Goal: Task Accomplishment & Management: Manage account settings

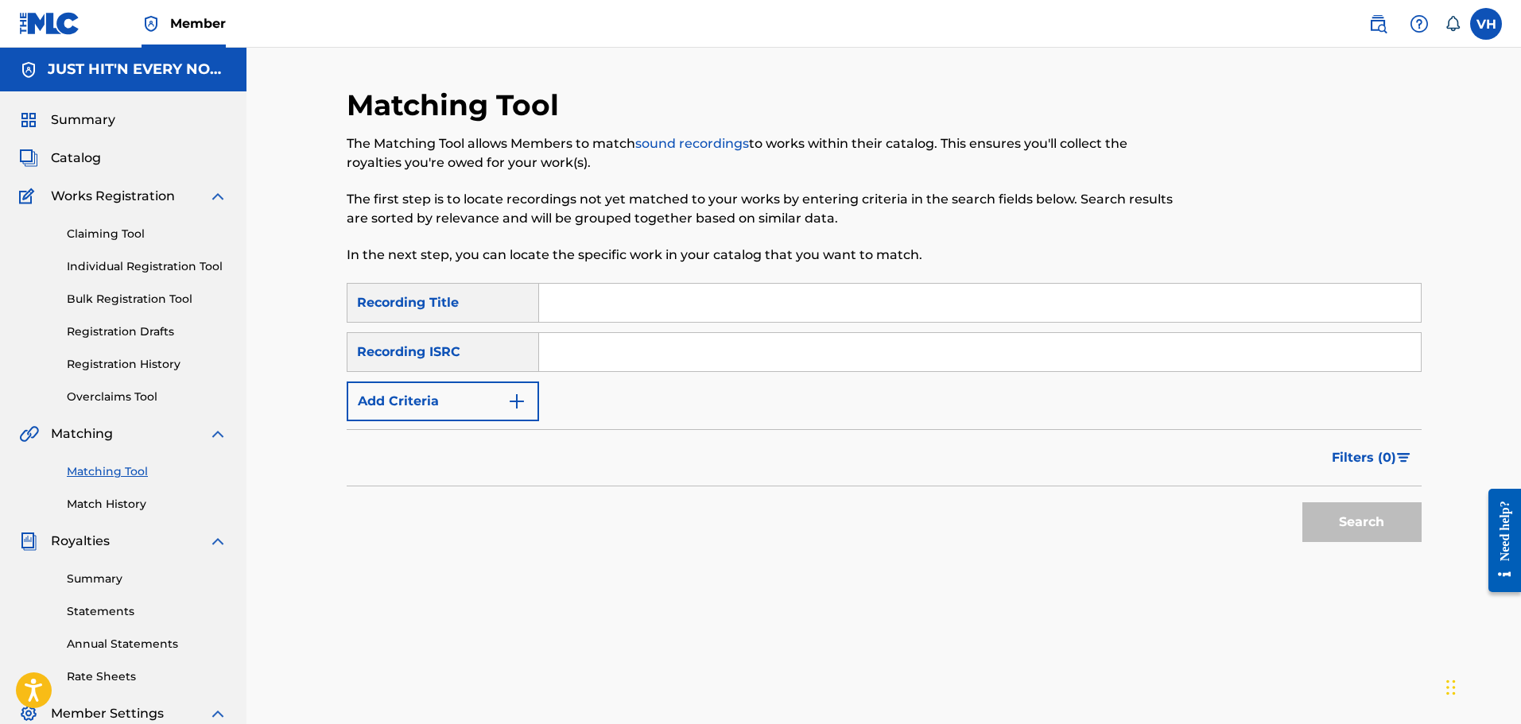
click at [618, 300] on input "Search Form" at bounding box center [980, 303] width 882 height 38
type input "bounce when she walk"
click at [1341, 523] on button "Search" at bounding box center [1361, 522] width 119 height 40
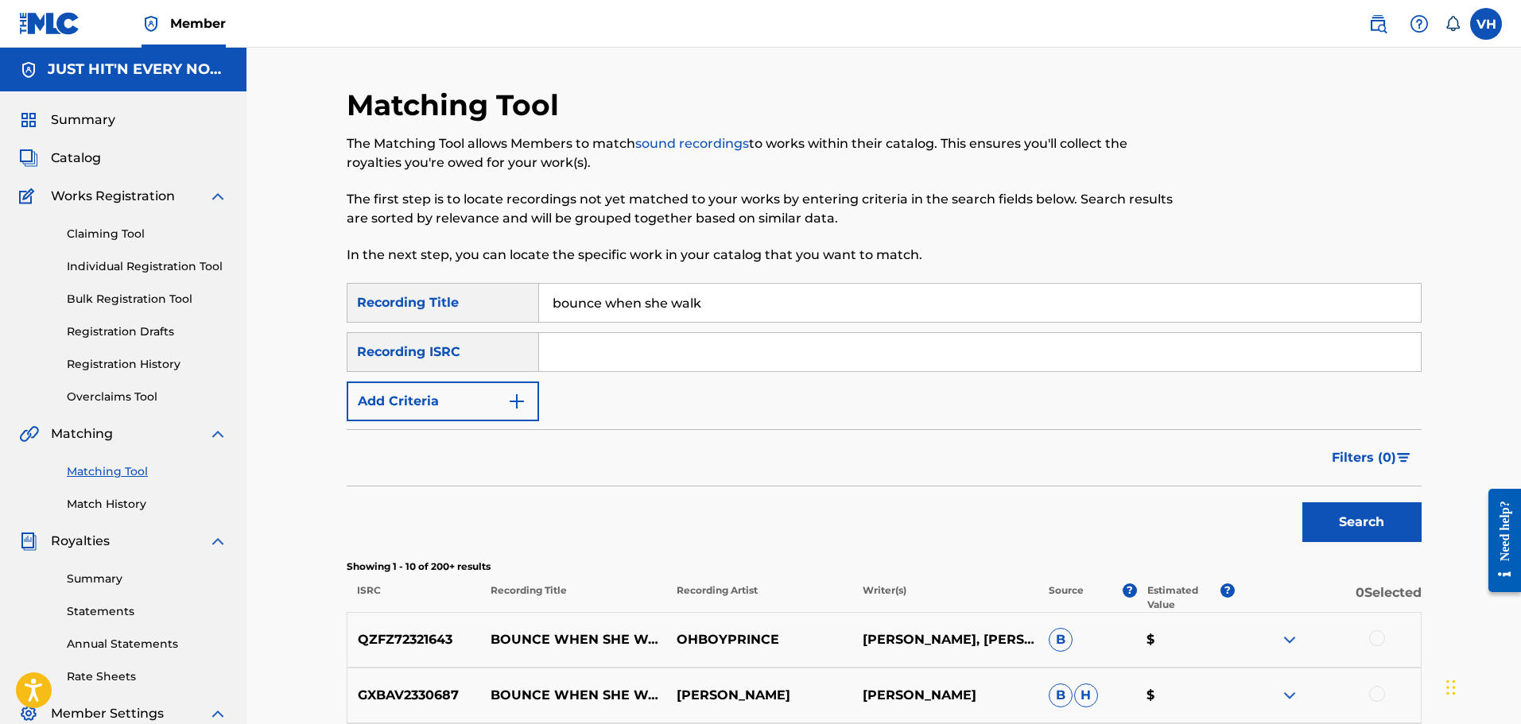
drag, startPoint x: 1519, startPoint y: 210, endPoint x: 1518, endPoint y: 244, distance: 34.2
click at [1518, 244] on div "Matching Tool The Matching Tool allows Members to match sound recordings to wor…" at bounding box center [883, 668] width 1274 height 1240
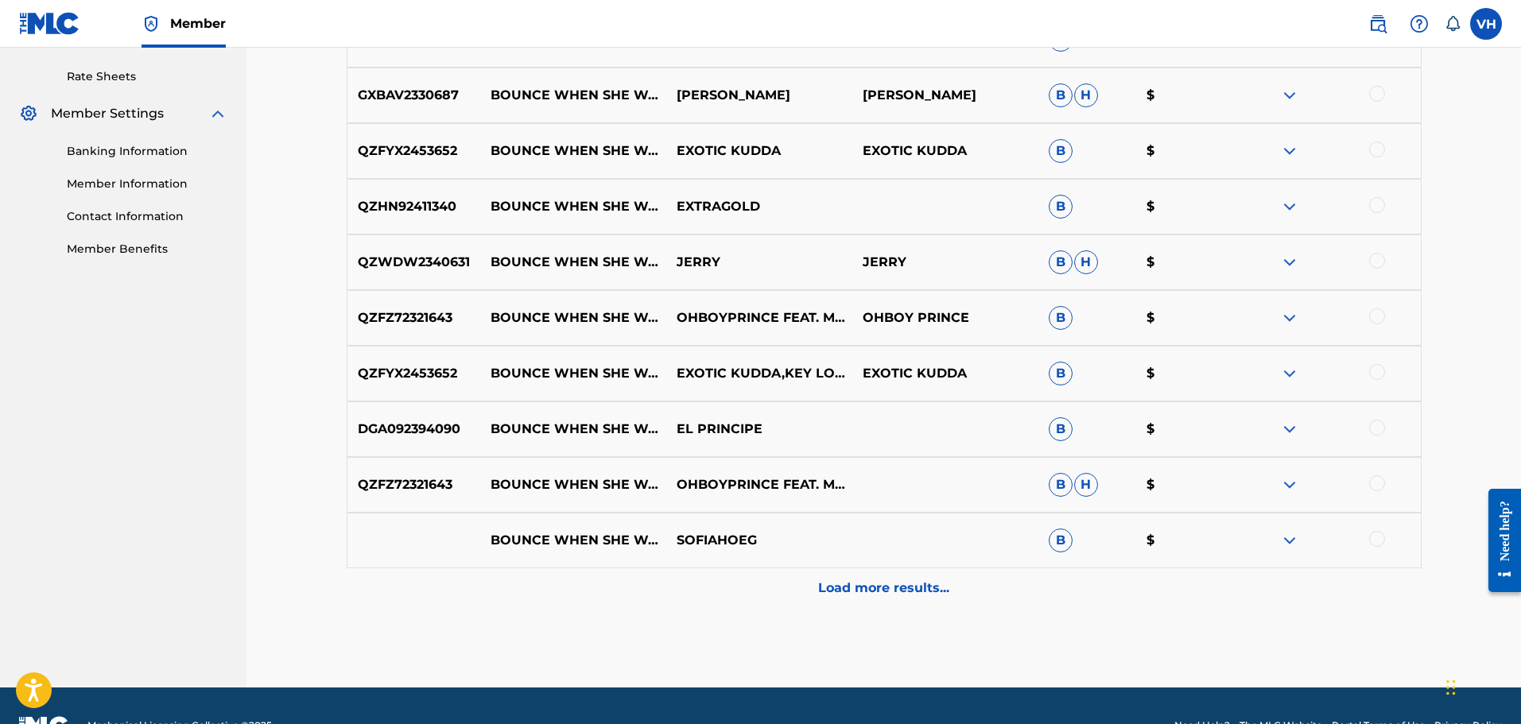
scroll to position [640, 0]
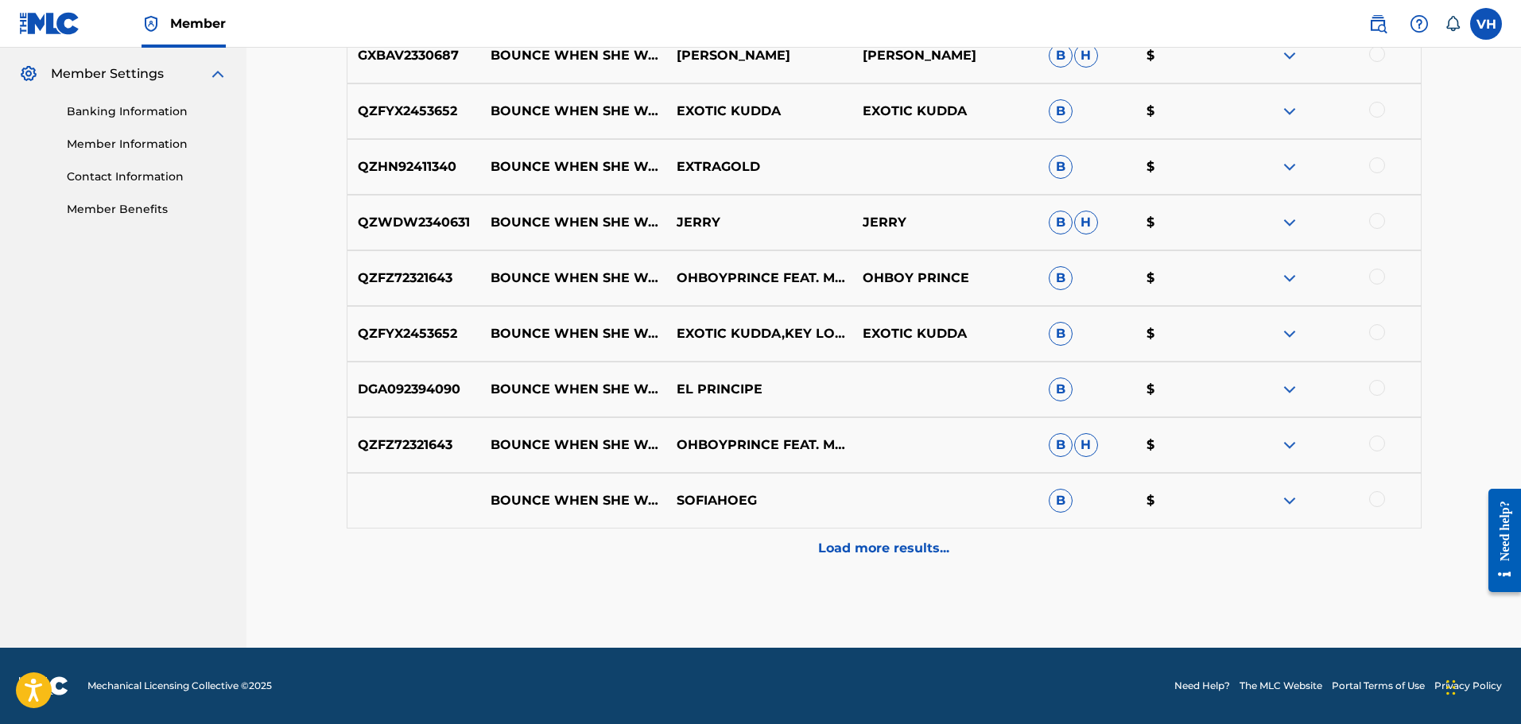
click at [897, 544] on p "Load more results..." at bounding box center [883, 548] width 131 height 19
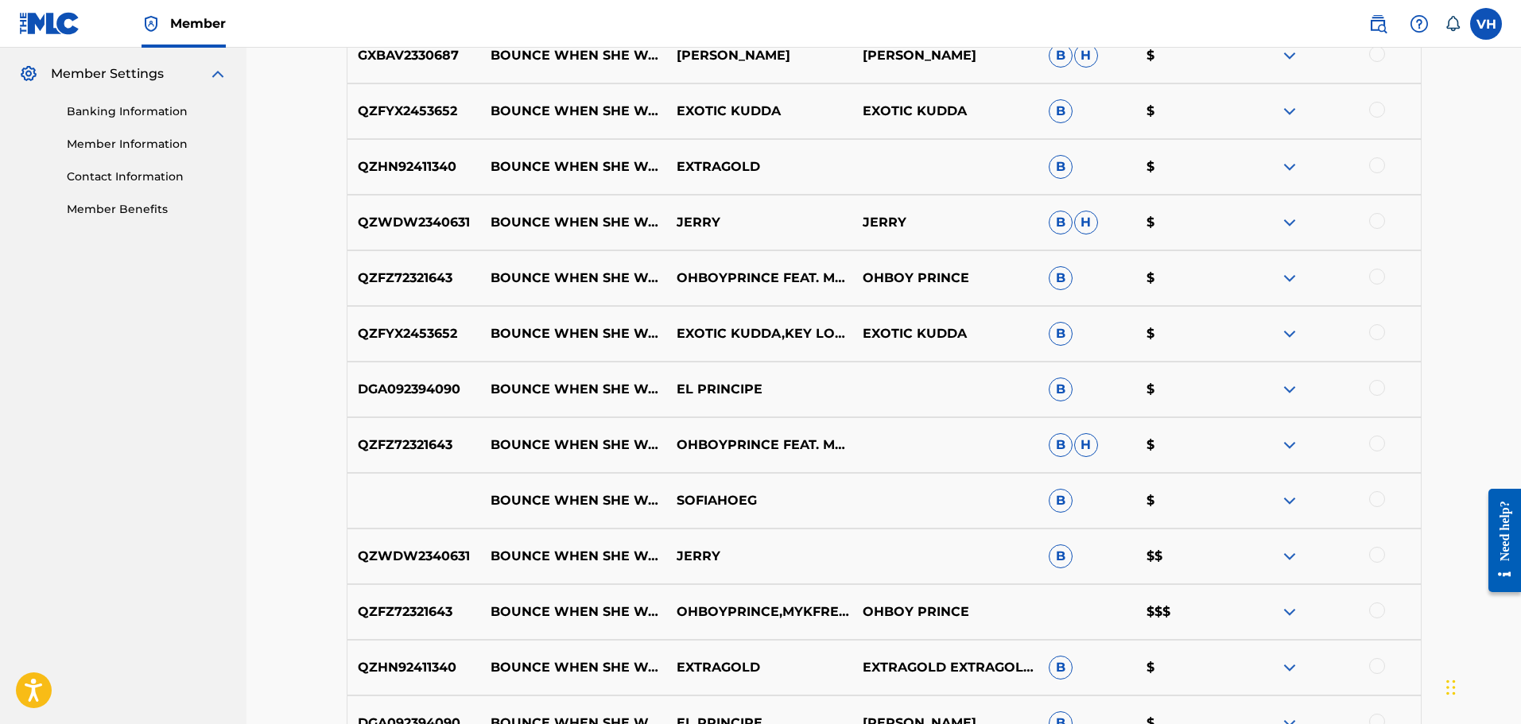
drag, startPoint x: 1520, startPoint y: 417, endPoint x: 1521, endPoint y: 442, distance: 24.7
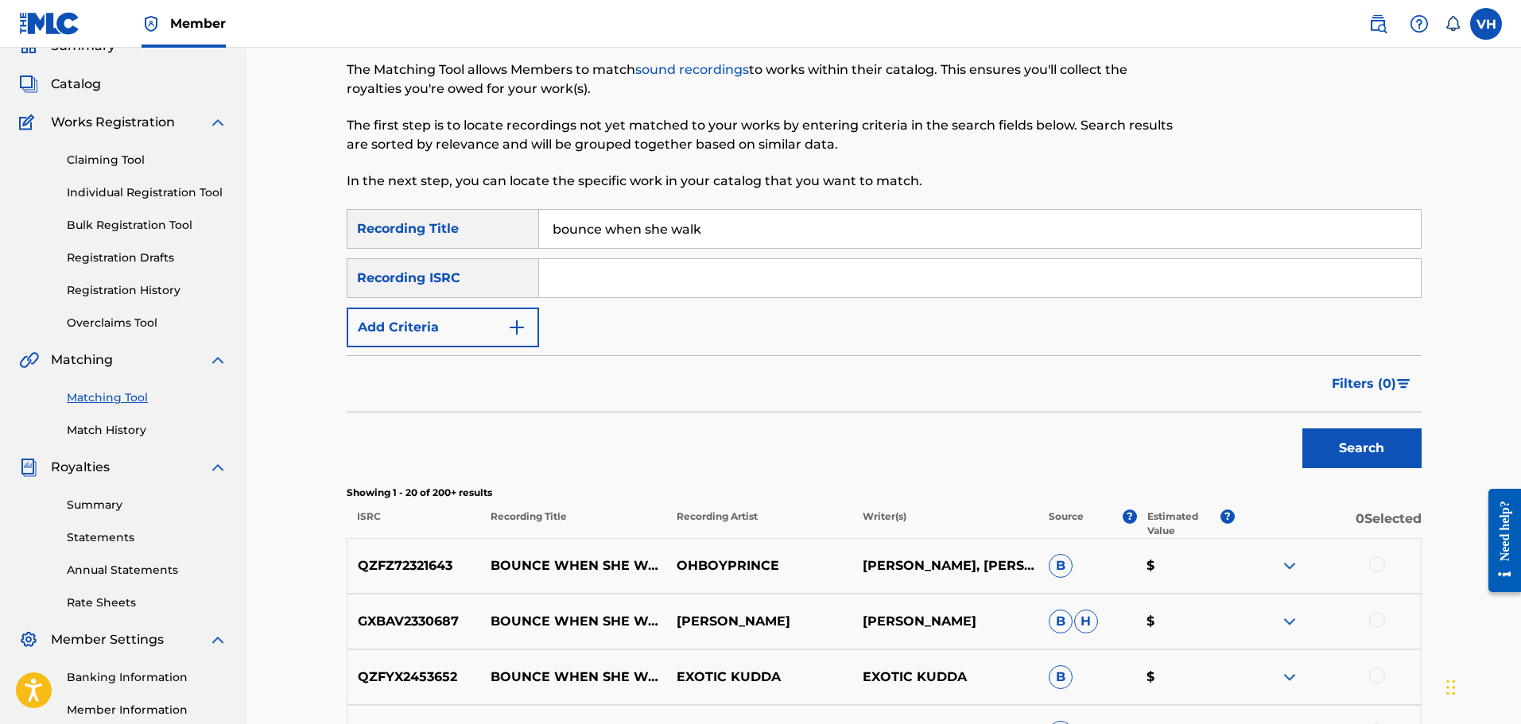
scroll to position [0, 0]
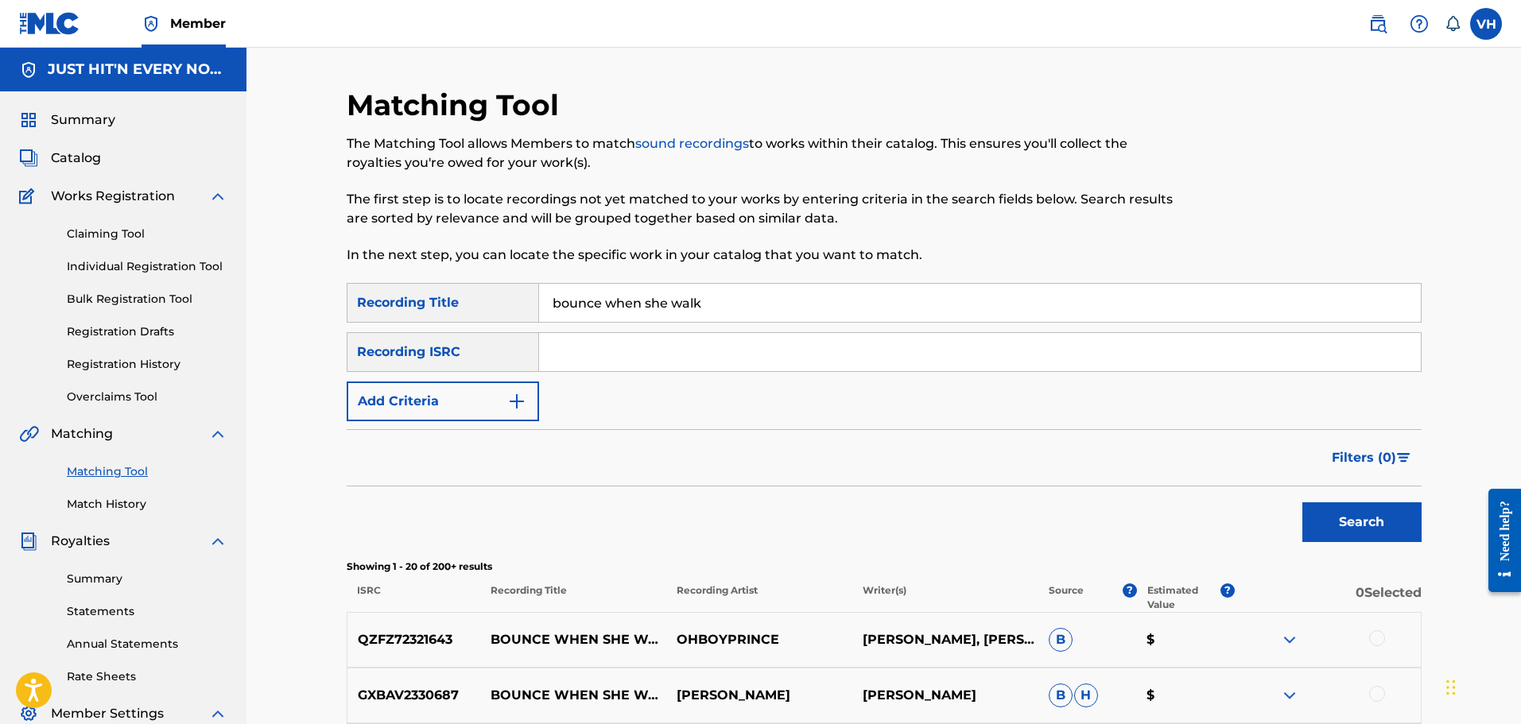
drag, startPoint x: 89, startPoint y: 227, endPoint x: 294, endPoint y: 233, distance: 205.2
click at [89, 227] on link "Claiming Tool" at bounding box center [147, 234] width 161 height 17
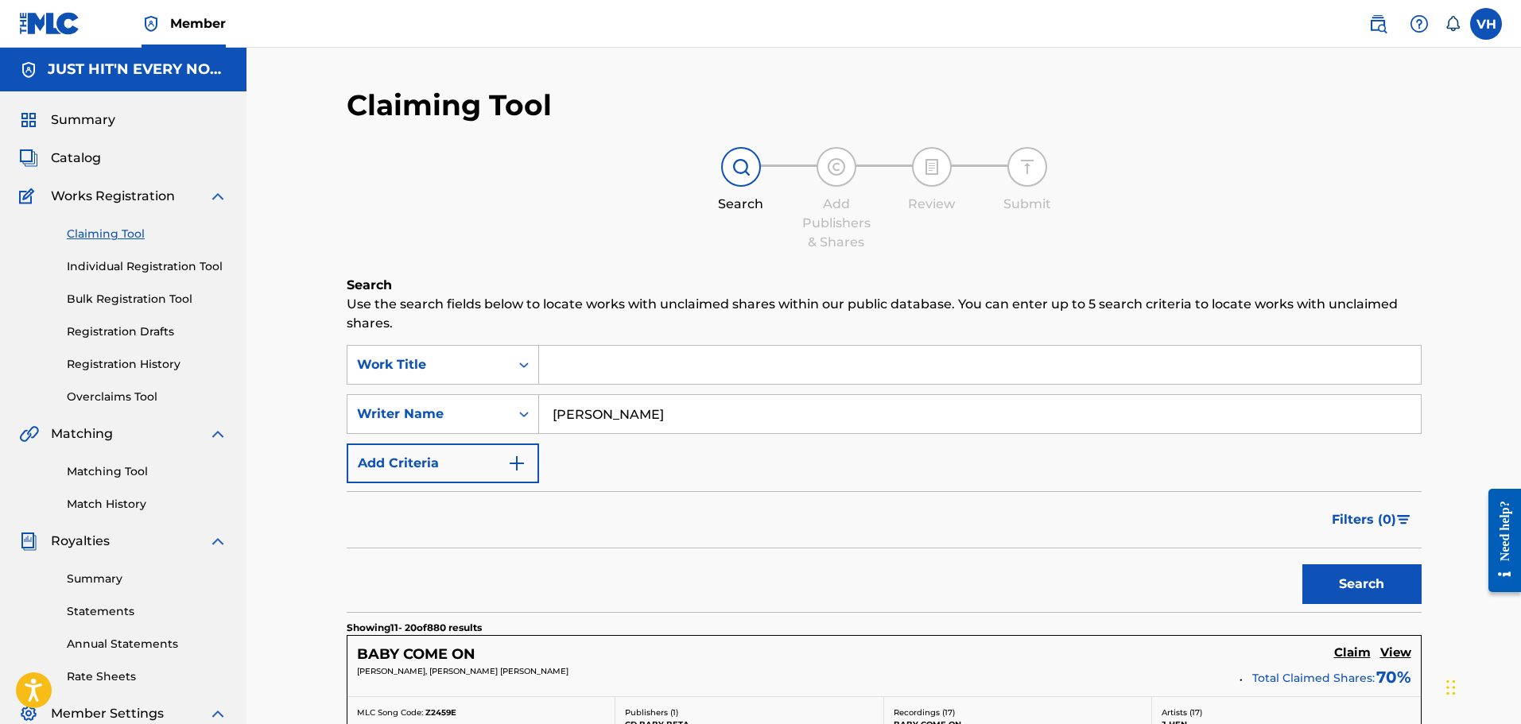
drag, startPoint x: 674, startPoint y: 411, endPoint x: 452, endPoint y: 439, distance: 223.5
click at [452, 439] on div "SearchWithCriteria1a899951-072f-4c4f-a842-a004887b9190 Work Title SearchWithCri…" at bounding box center [884, 414] width 1075 height 138
click at [688, 363] on input "Search Form" at bounding box center [980, 365] width 882 height 38
type input "bounce when she walk"
click at [1302, 564] on button "Search" at bounding box center [1361, 584] width 119 height 40
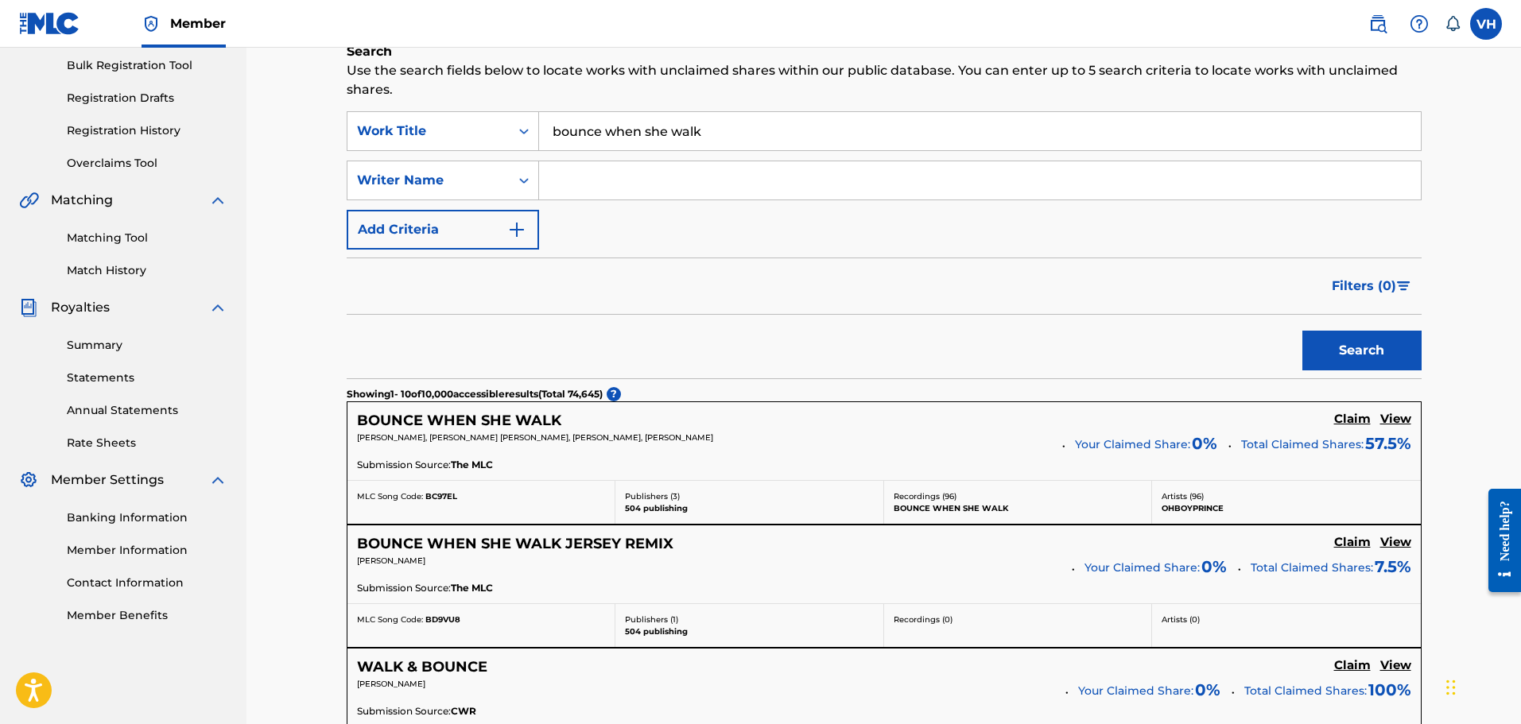
scroll to position [226, 0]
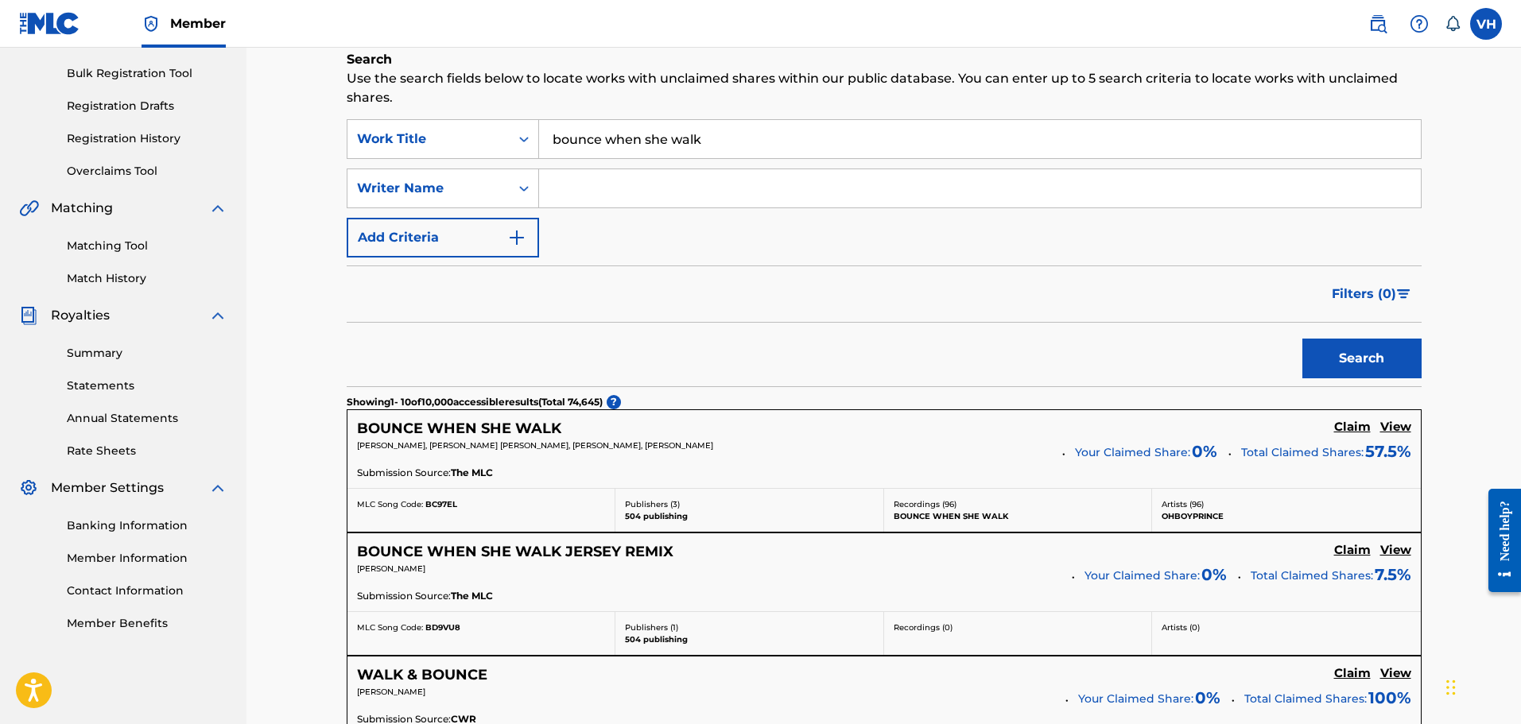
click at [1394, 425] on h5 "View" at bounding box center [1395, 427] width 31 height 15
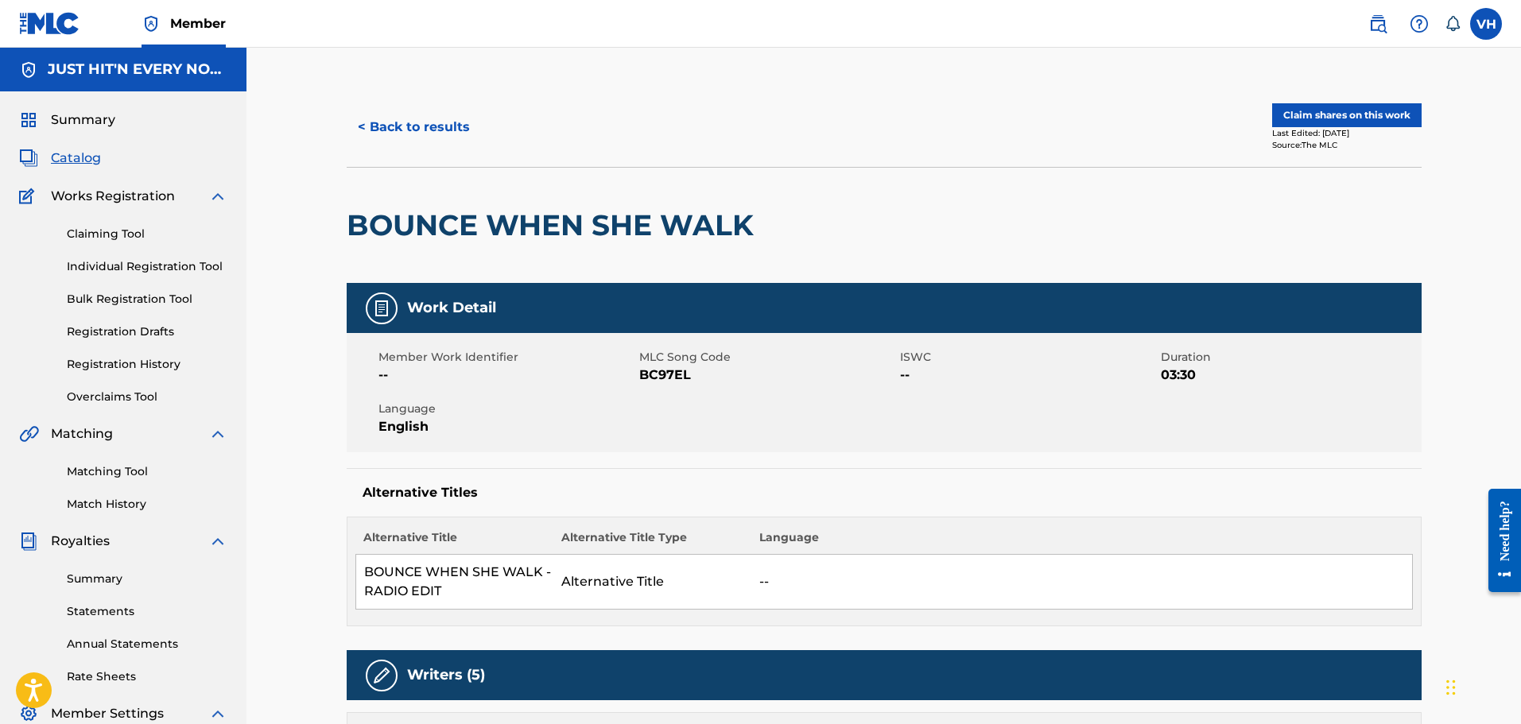
click at [421, 124] on button "< Back to results" at bounding box center [414, 127] width 134 height 40
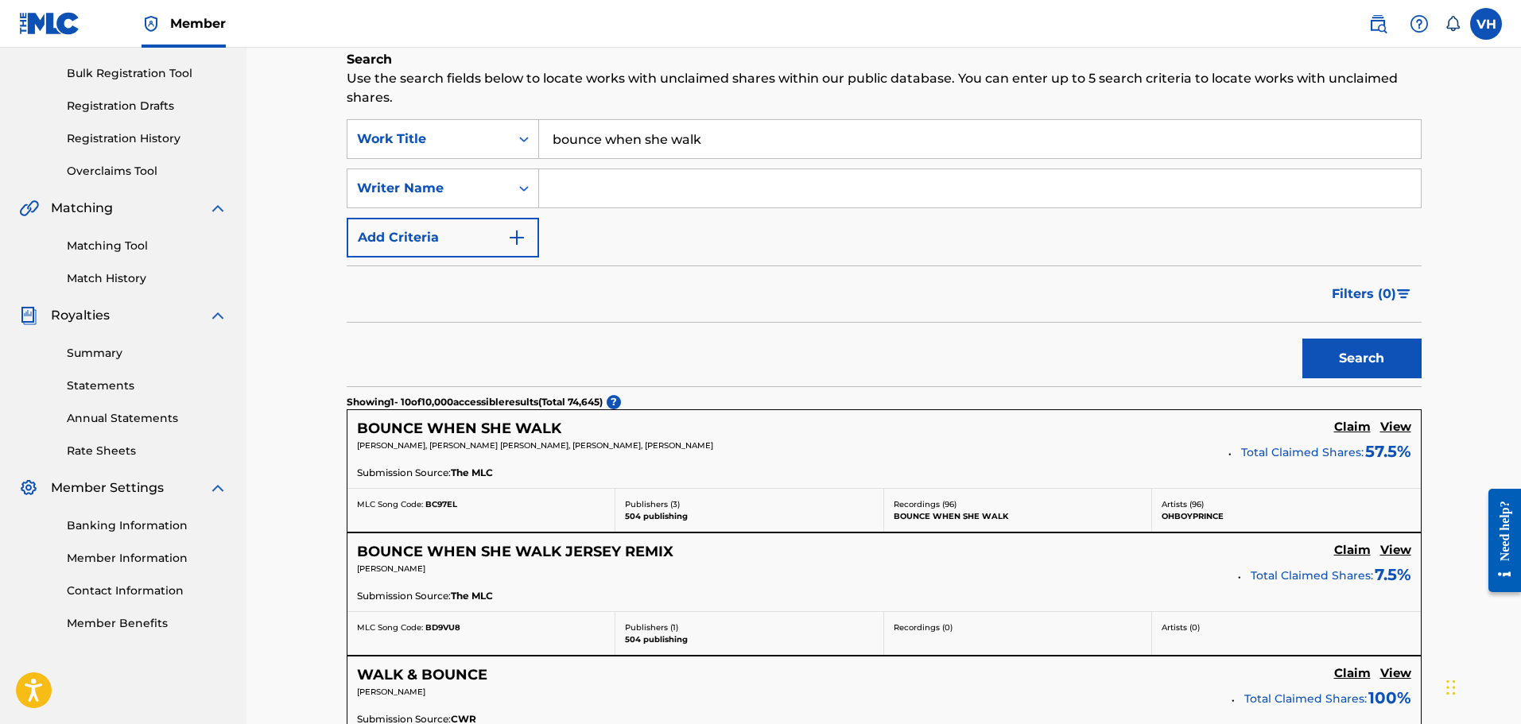
click at [1347, 425] on h5 "Claim" at bounding box center [1352, 427] width 37 height 15
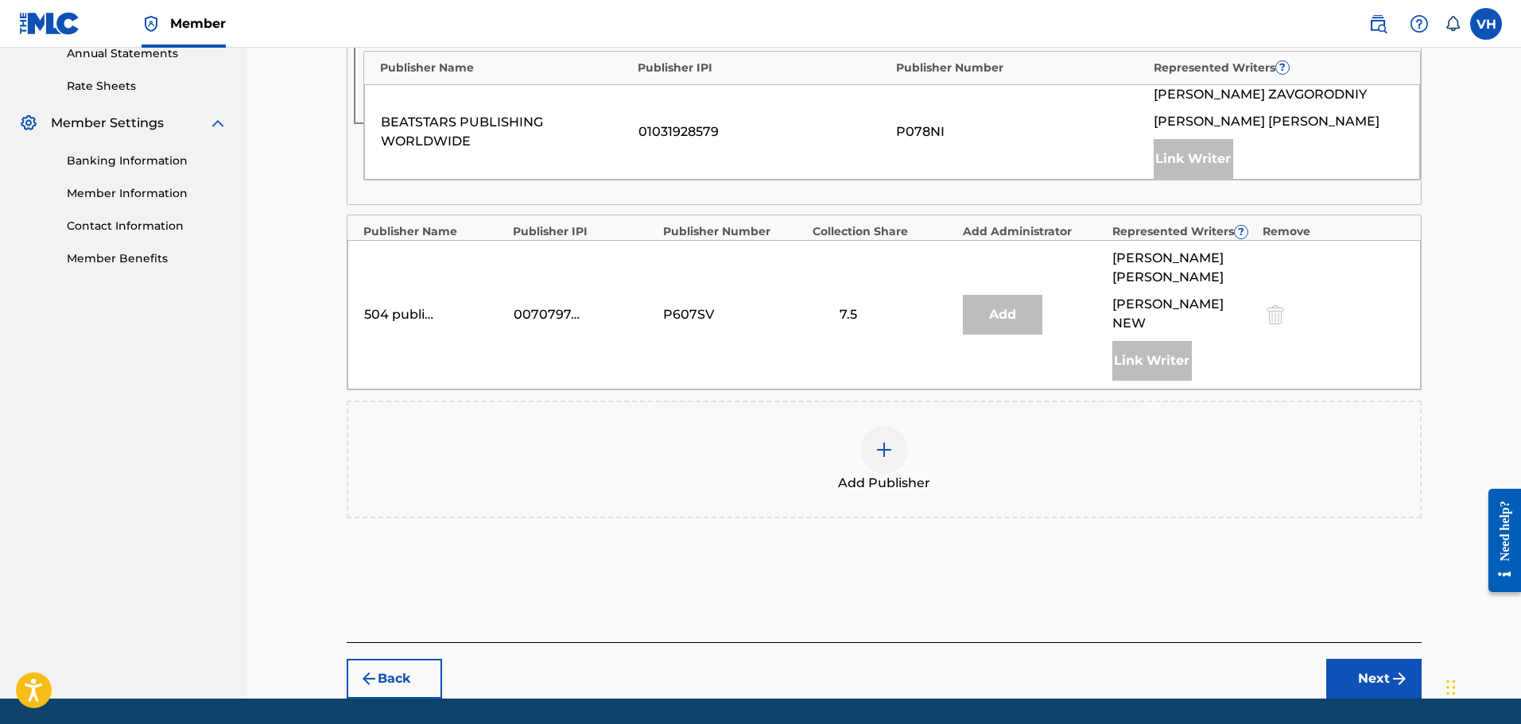
scroll to position [603, 0]
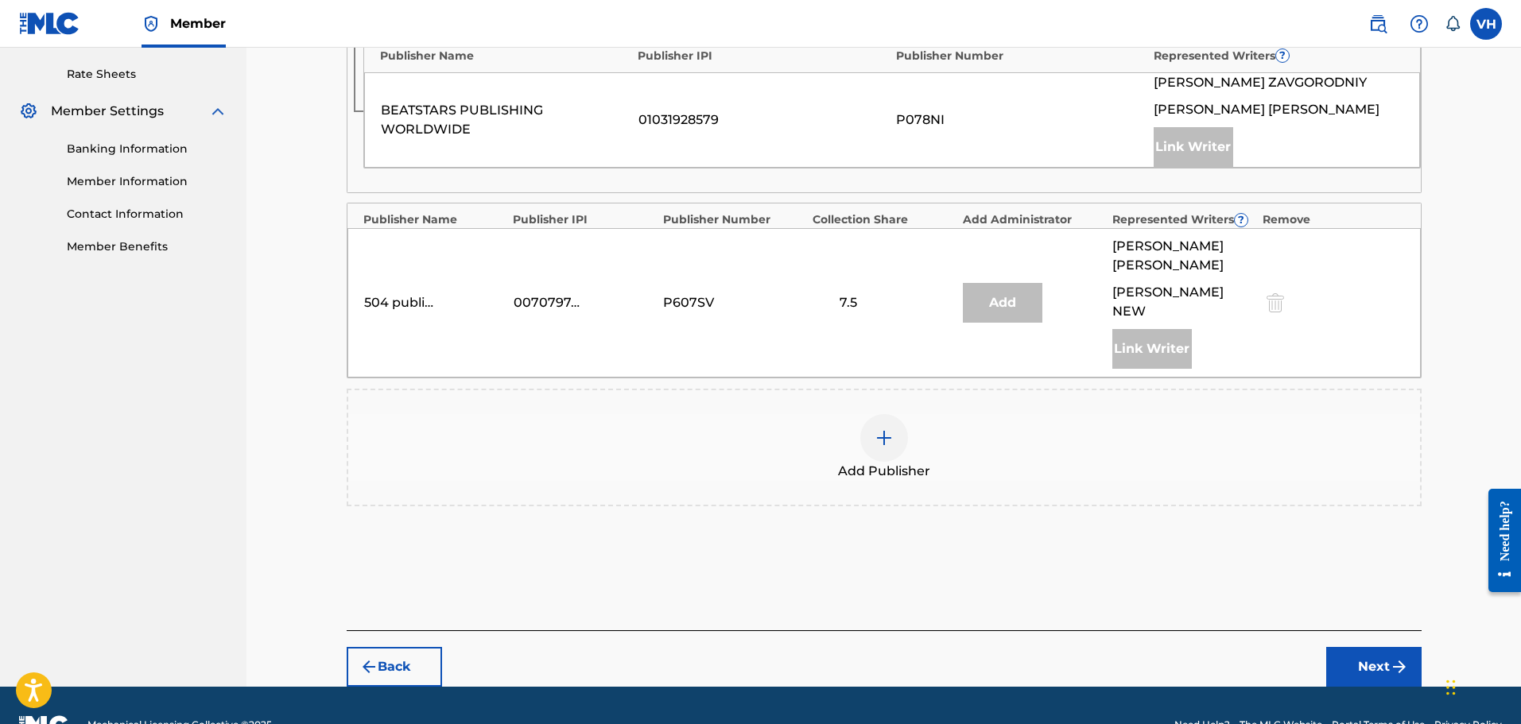
click at [398, 647] on button "Back" at bounding box center [394, 667] width 95 height 40
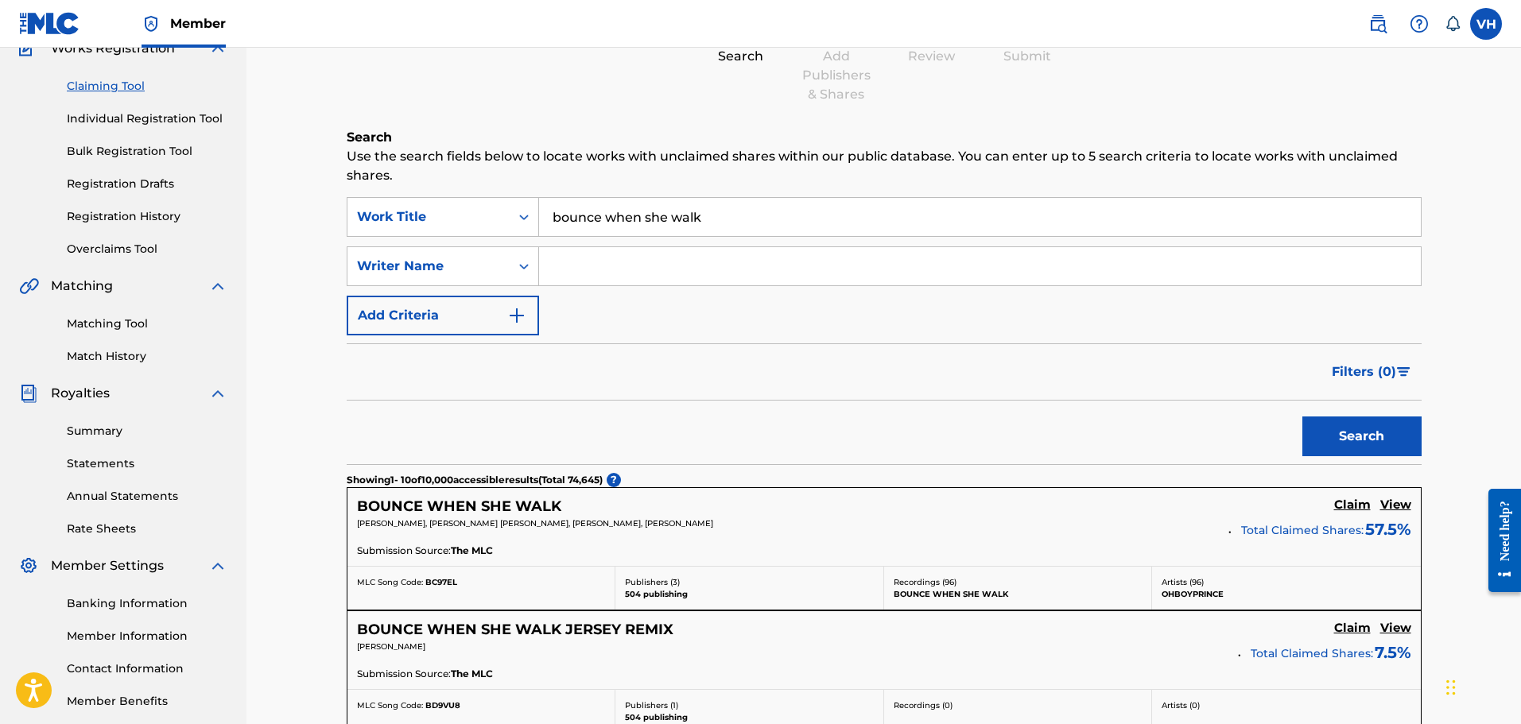
scroll to position [0, 0]
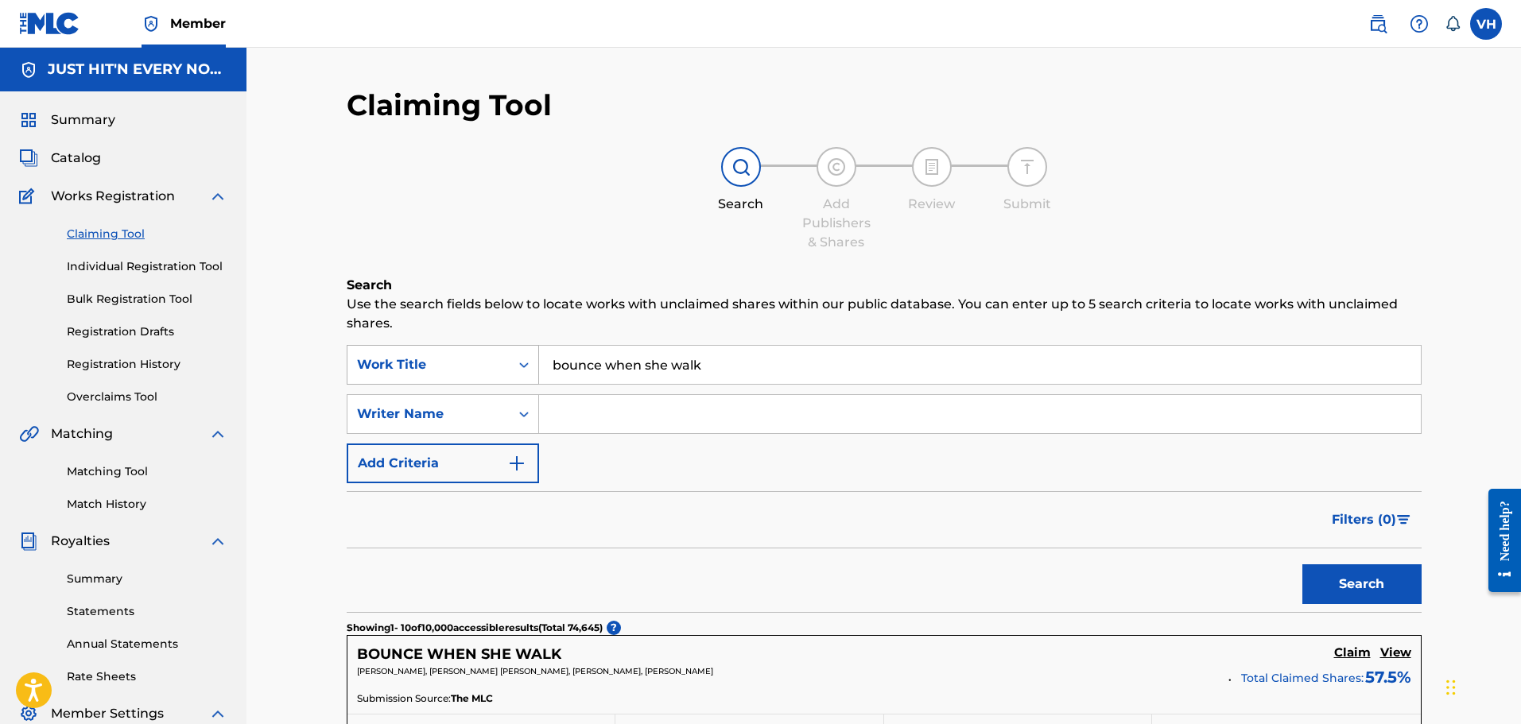
drag, startPoint x: 741, startPoint y: 359, endPoint x: 460, endPoint y: 351, distance: 280.7
click at [460, 351] on div "SearchWithCriteria1a899951-072f-4c4f-a842-a004887b9190 Work Title bounce when s…" at bounding box center [884, 365] width 1075 height 40
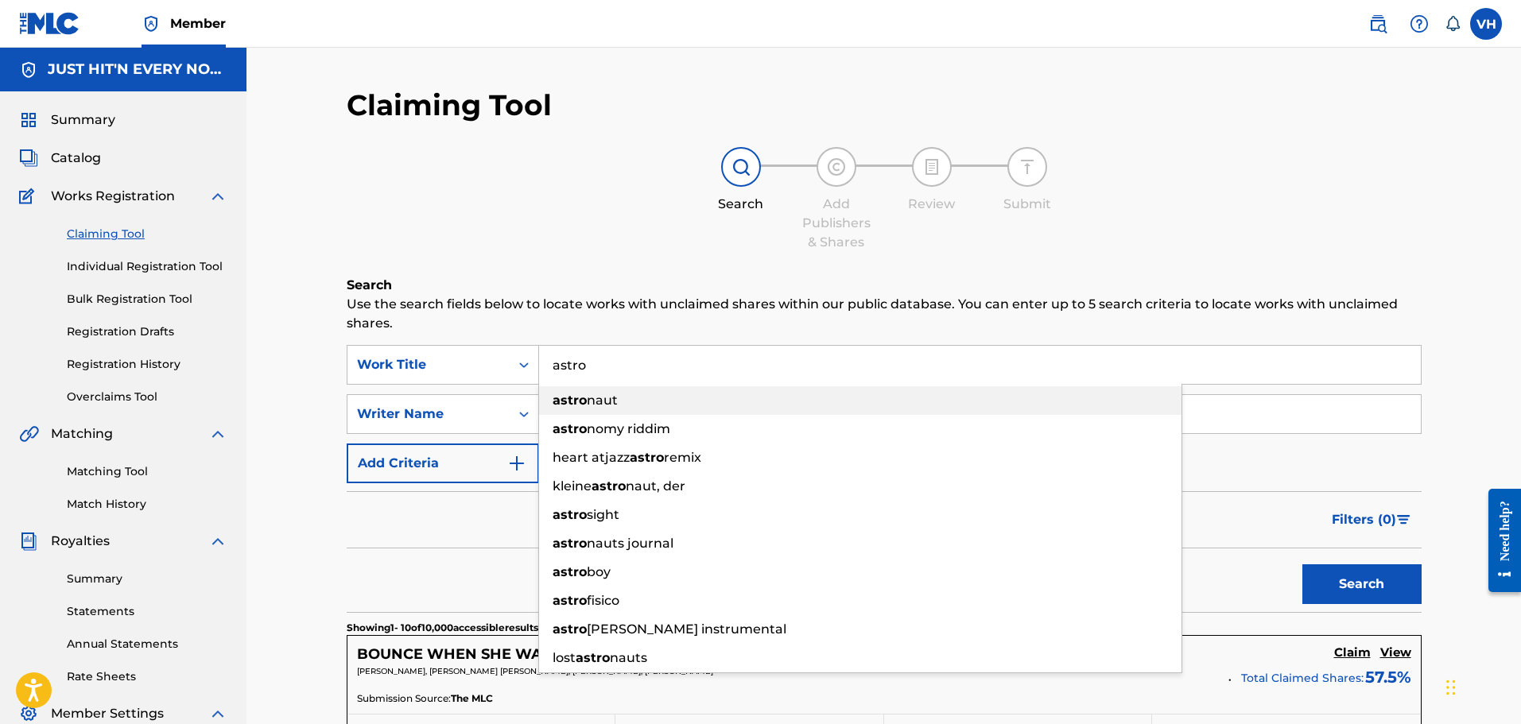
click at [594, 404] on span "naut" at bounding box center [602, 400] width 31 height 15
type input "astronaut"
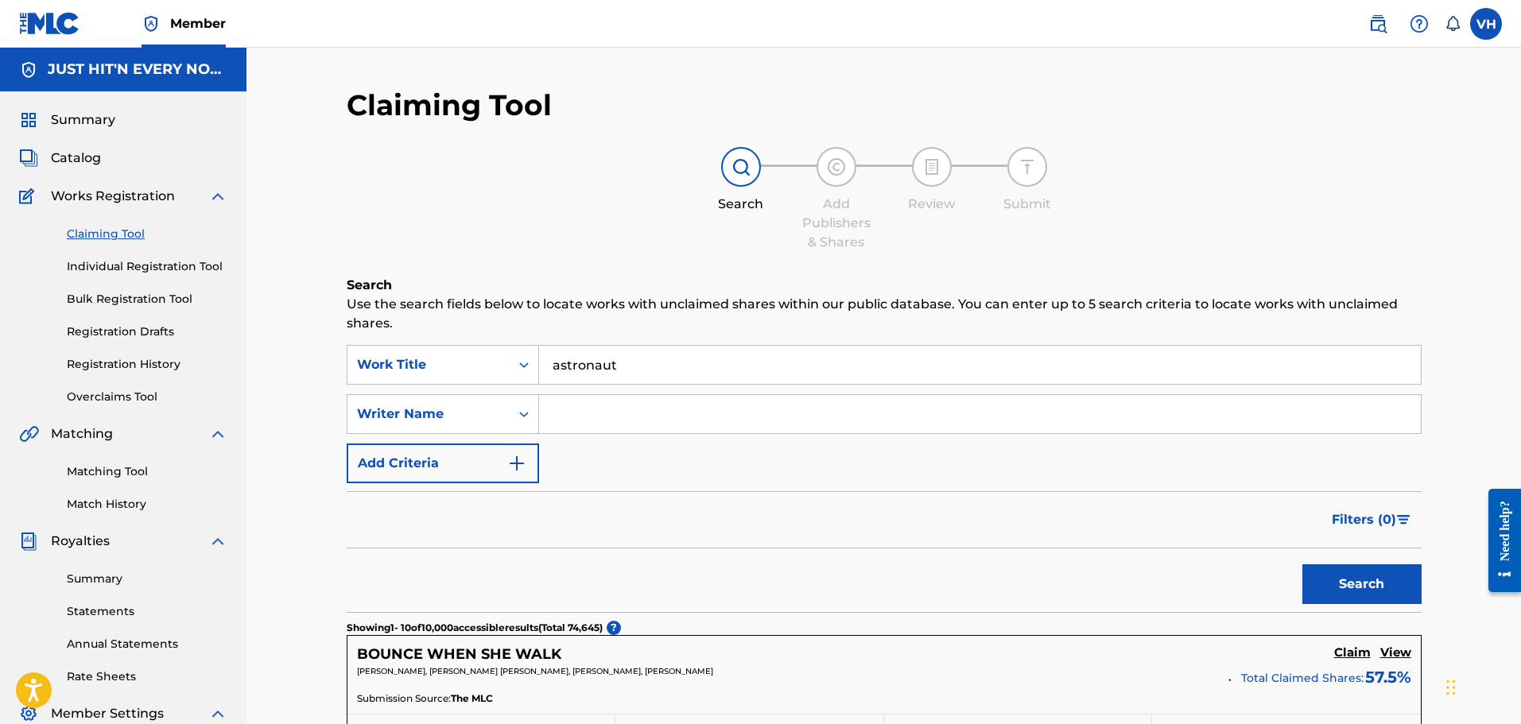
click at [1323, 583] on button "Search" at bounding box center [1361, 584] width 119 height 40
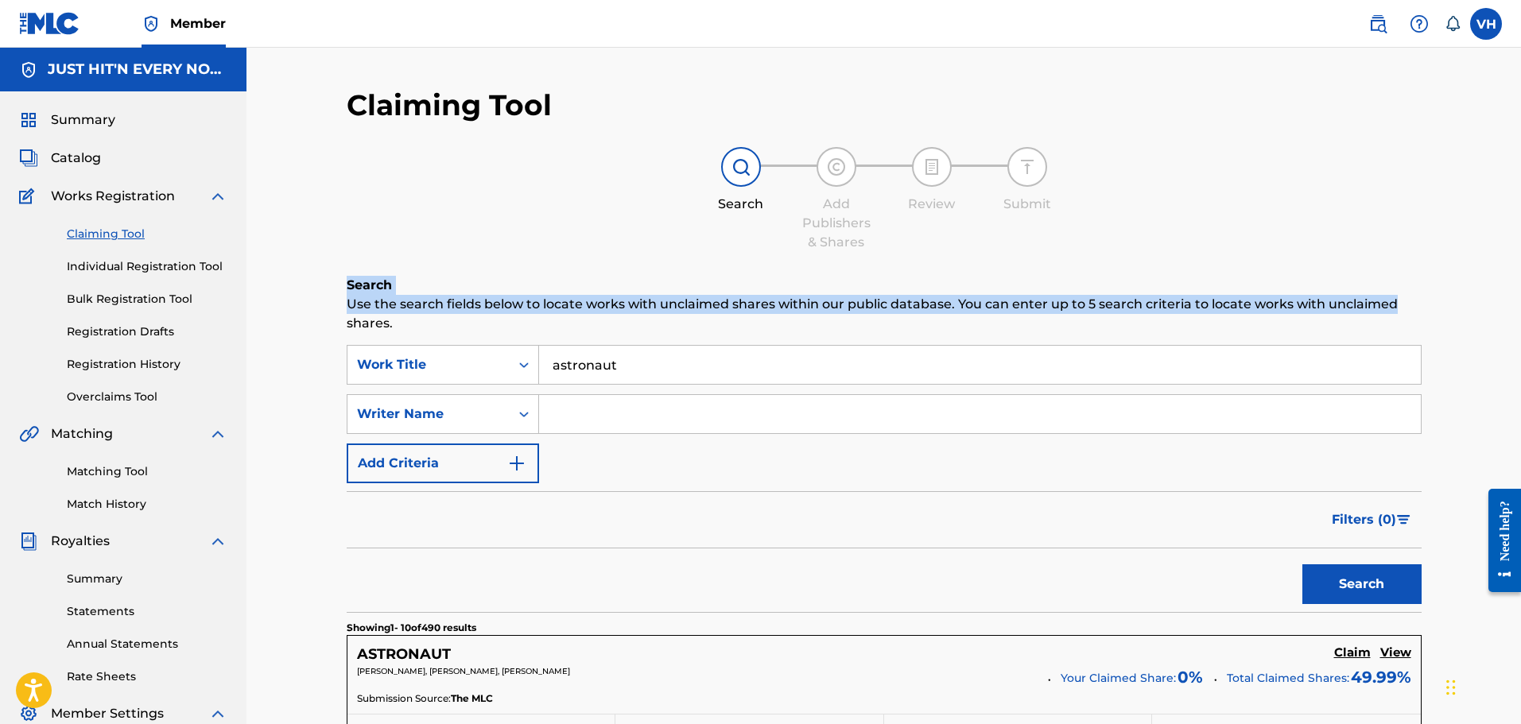
drag, startPoint x: 1520, startPoint y: 201, endPoint x: 1513, endPoint y: 299, distance: 98.0
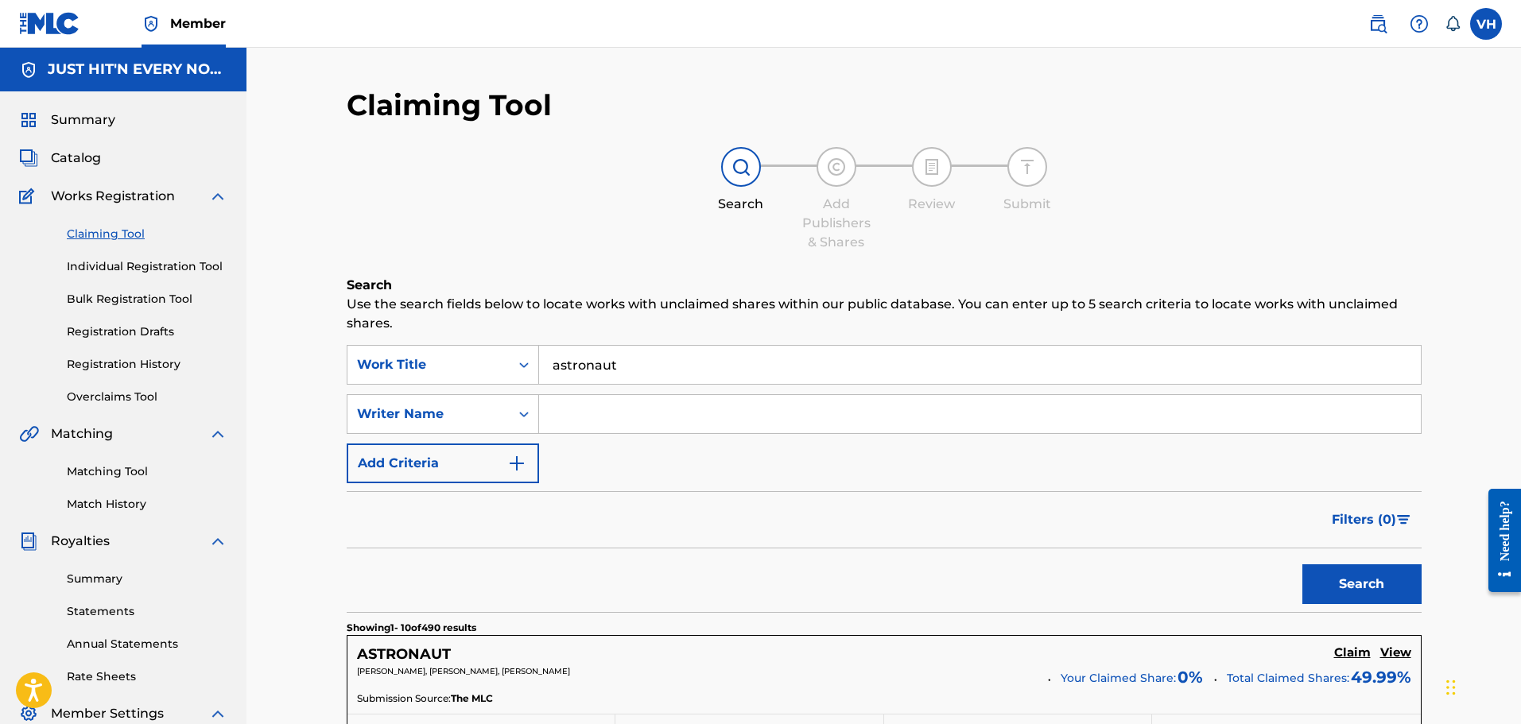
click at [578, 418] on input "Search Form" at bounding box center [980, 414] width 882 height 38
type input "[PERSON_NAME]"
click at [1398, 577] on button "Search" at bounding box center [1361, 584] width 119 height 40
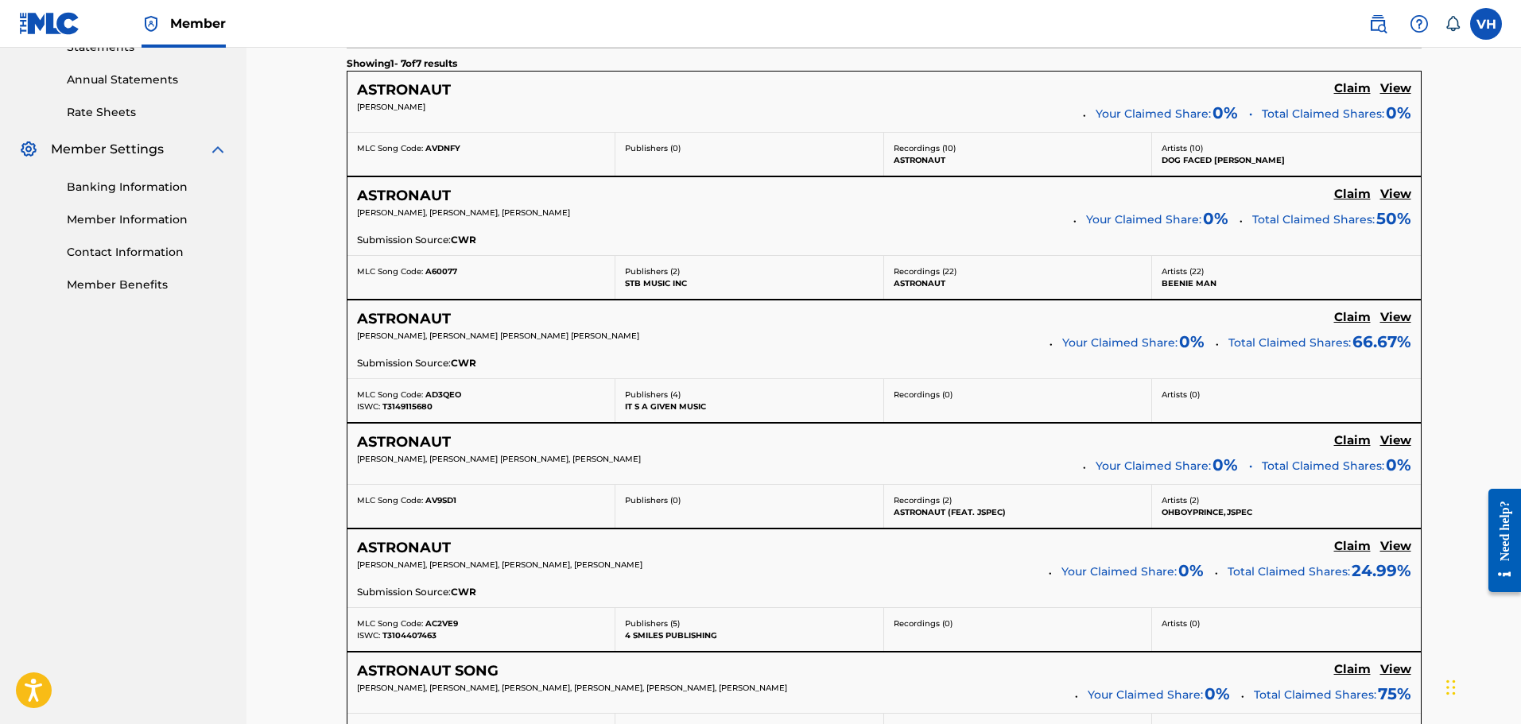
scroll to position [559, 0]
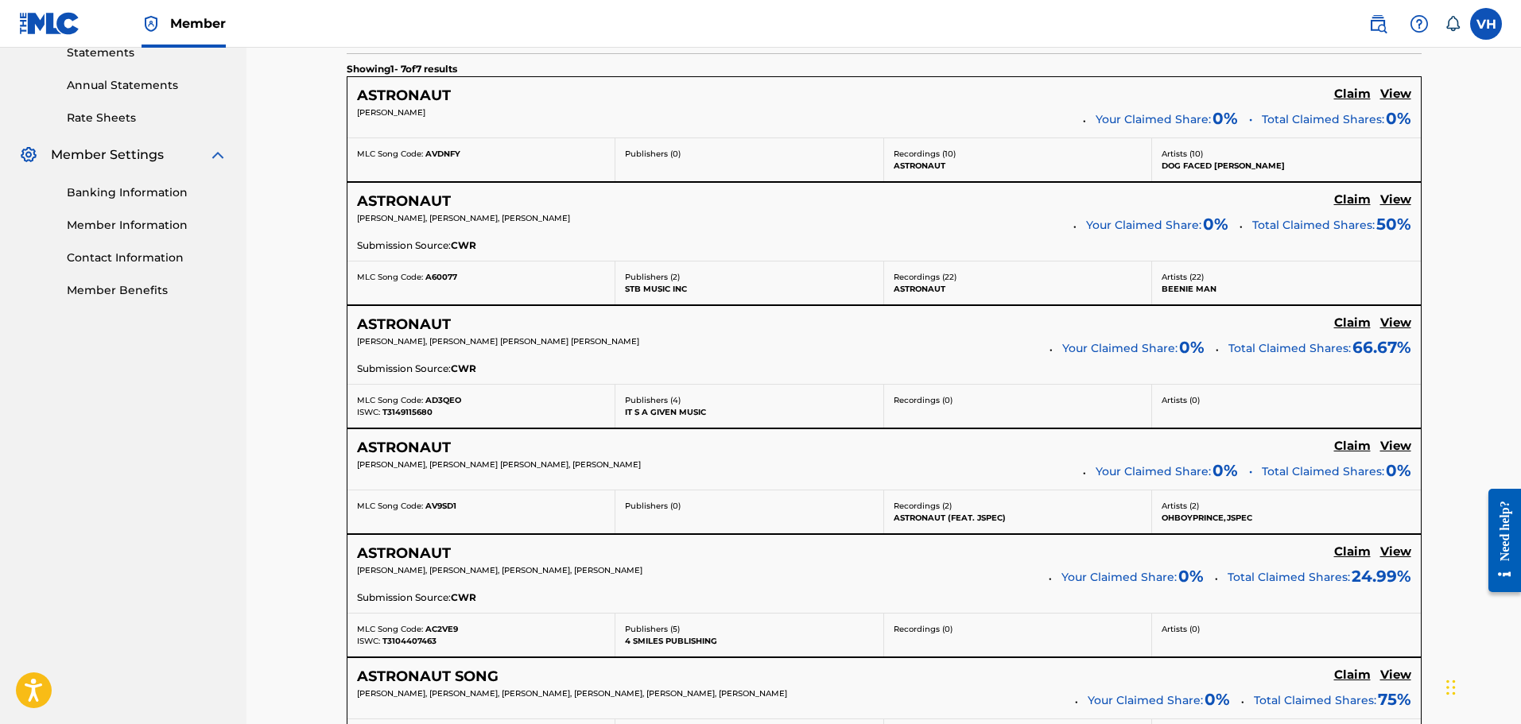
click at [1404, 445] on h5 "View" at bounding box center [1395, 446] width 31 height 15
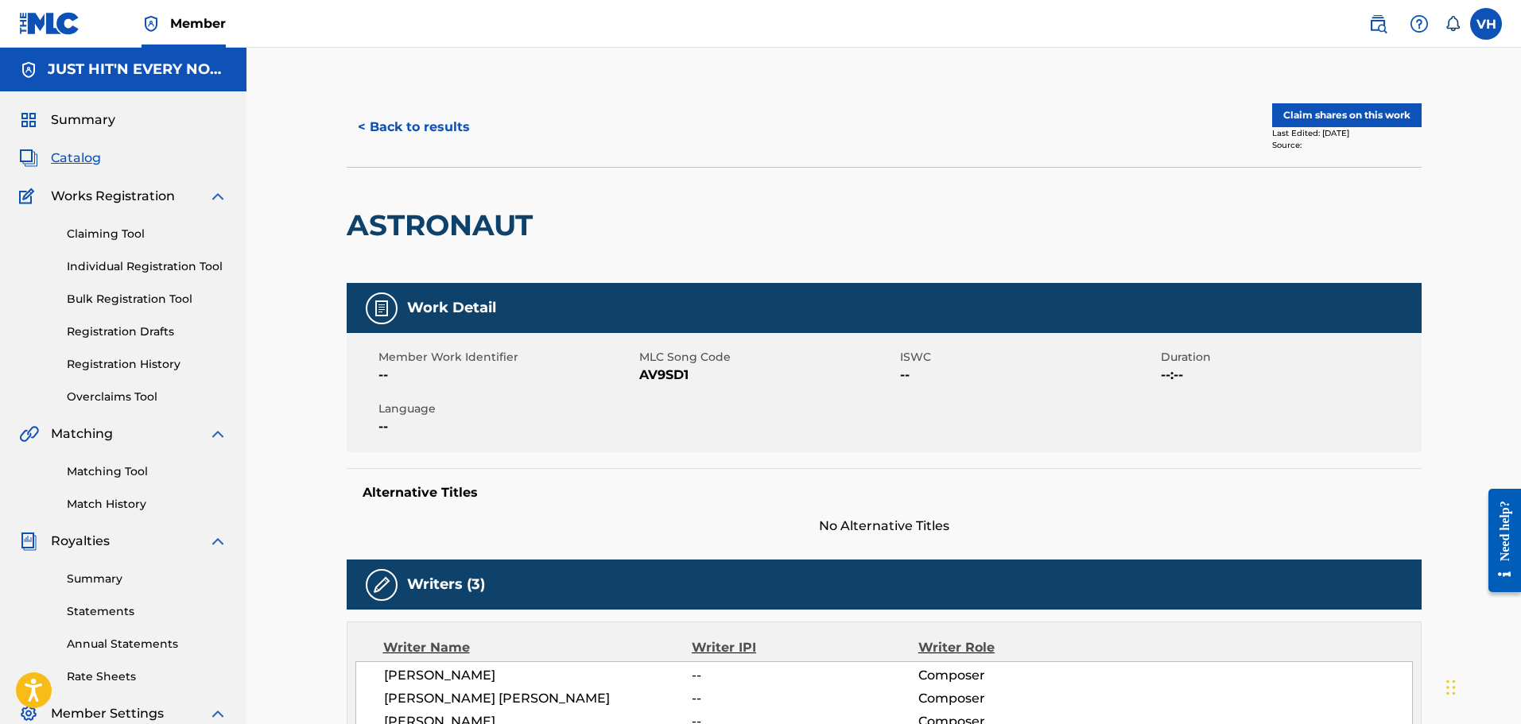
click at [395, 130] on button "< Back to results" at bounding box center [414, 127] width 134 height 40
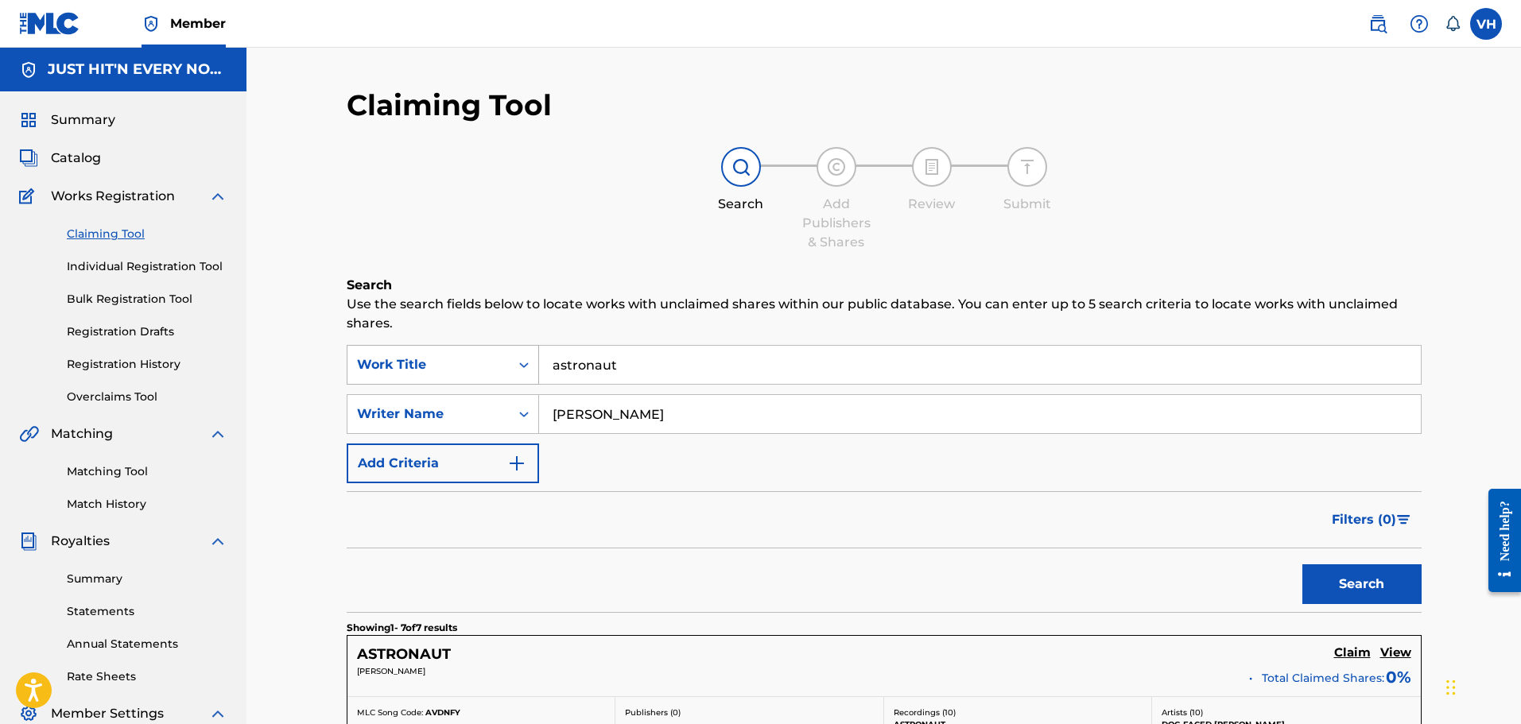
drag, startPoint x: 664, startPoint y: 360, endPoint x: 438, endPoint y: 363, distance: 225.8
click at [438, 363] on div "SearchWithCriteria1a899951-072f-4c4f-a842-a004887b9190 Work Title astronaut" at bounding box center [884, 365] width 1075 height 40
click at [1302, 564] on button "Search" at bounding box center [1361, 584] width 119 height 40
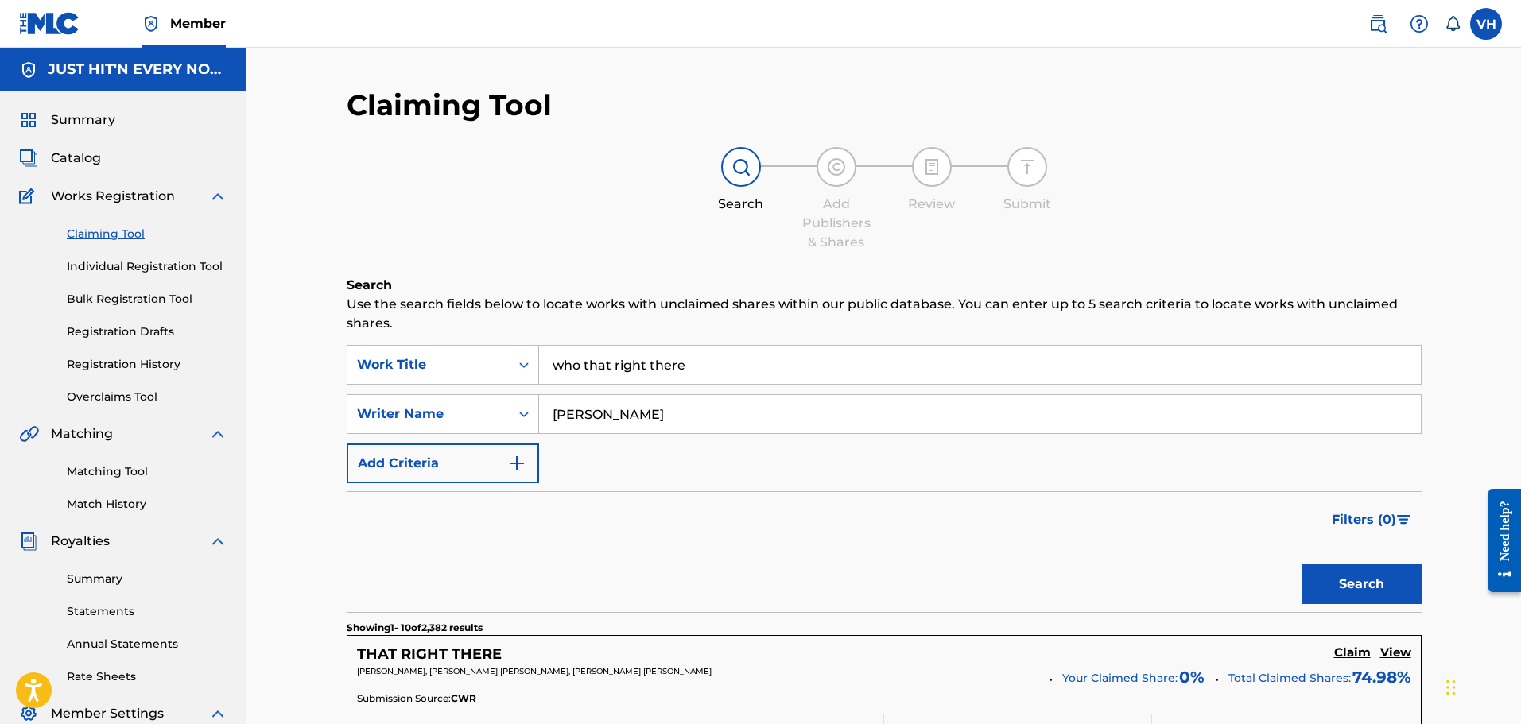
drag, startPoint x: 549, startPoint y: 338, endPoint x: 495, endPoint y: 326, distance: 55.4
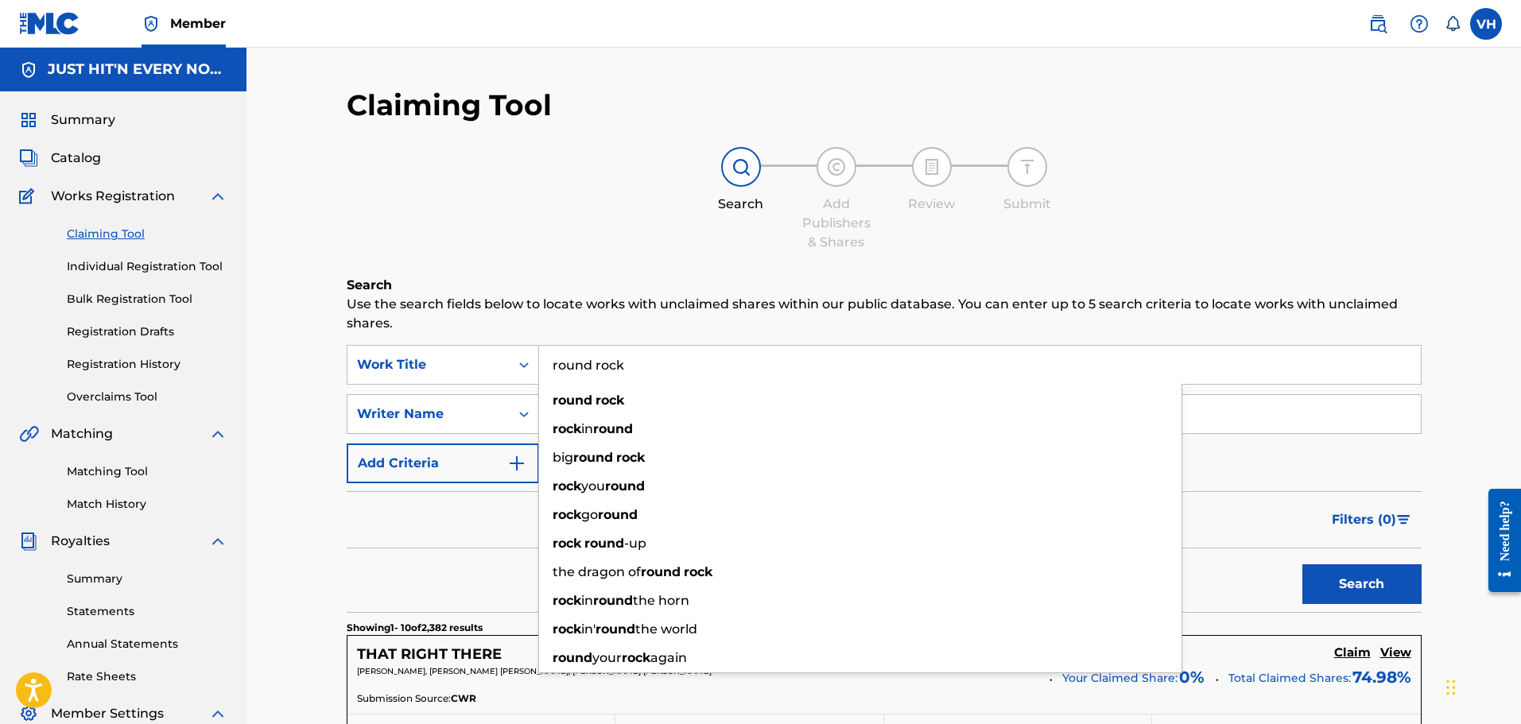
click at [1302, 564] on button "Search" at bounding box center [1361, 584] width 119 height 40
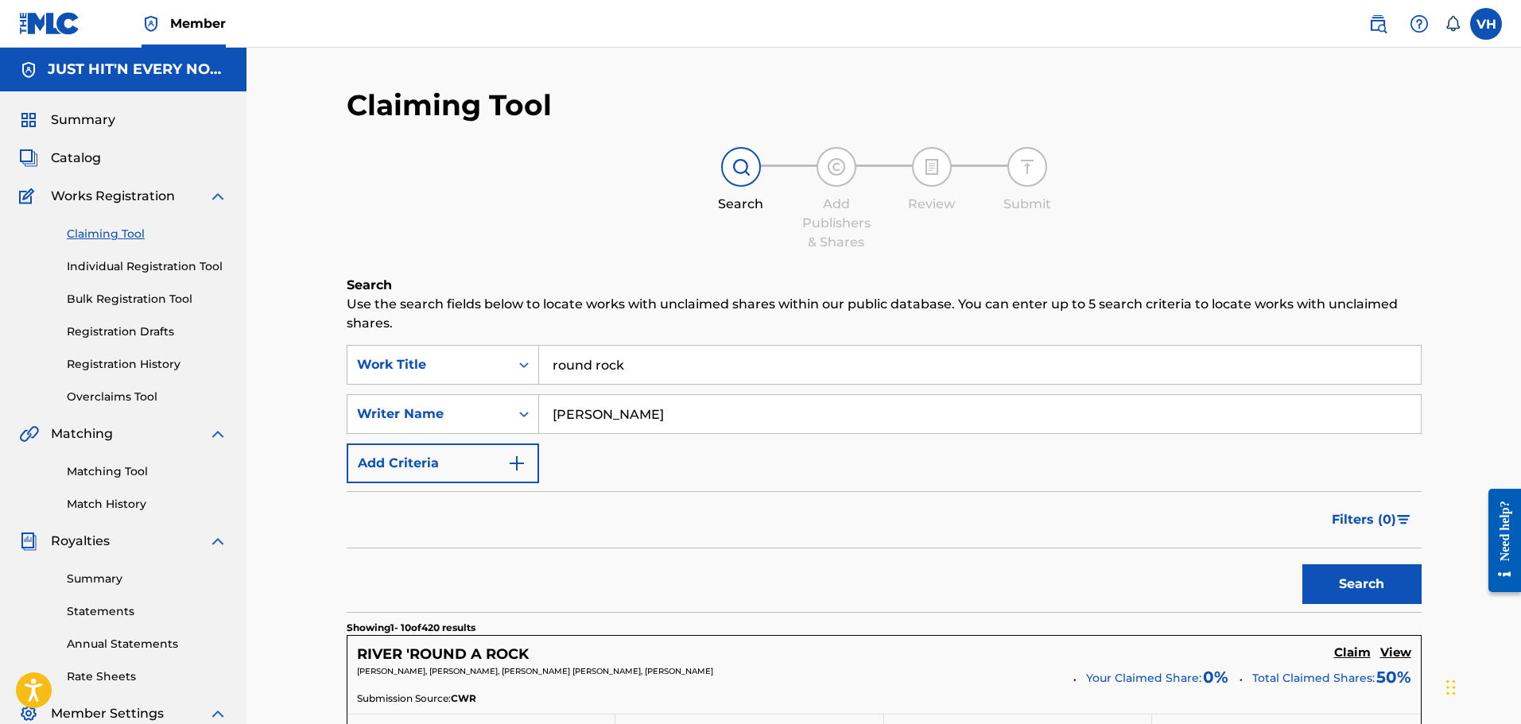
drag, startPoint x: 631, startPoint y: 363, endPoint x: 467, endPoint y: 324, distance: 168.3
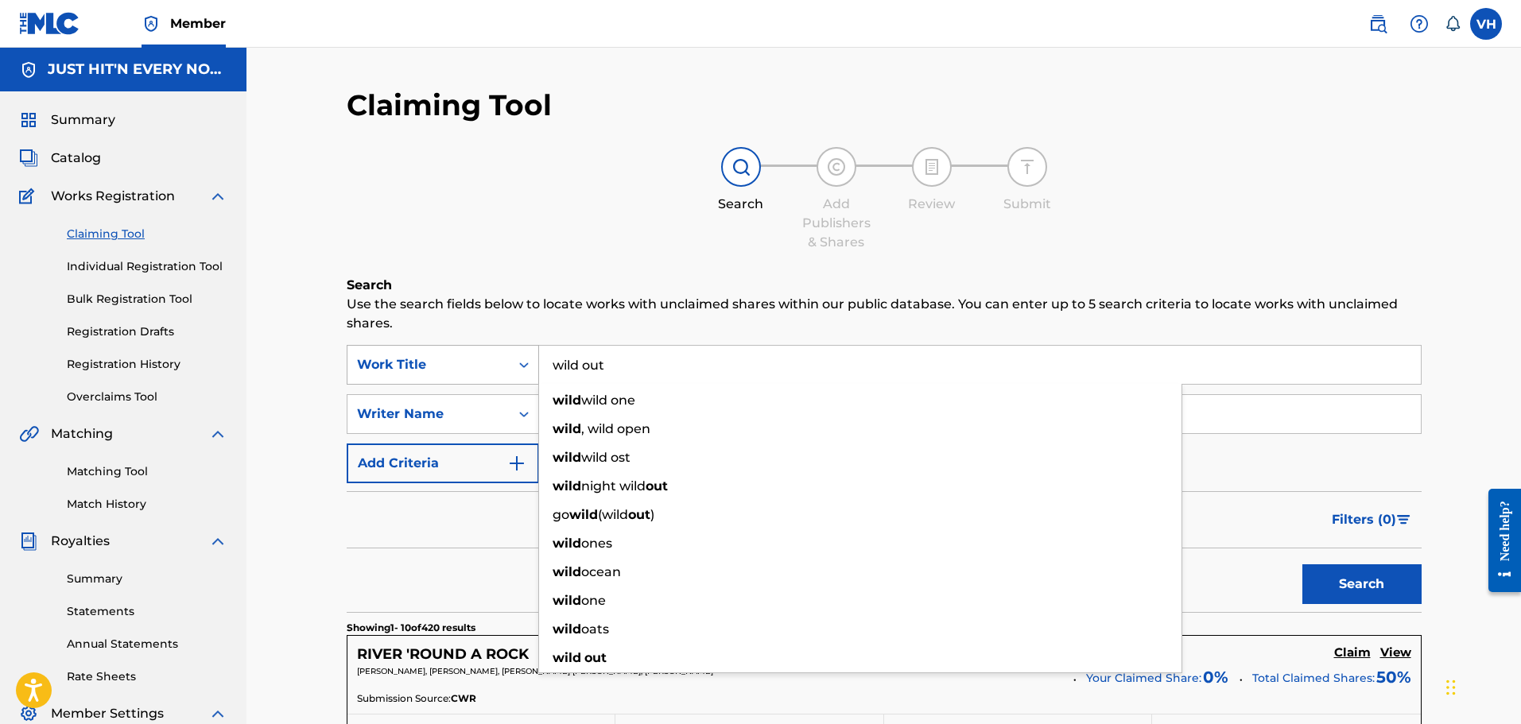
type input "wild out"
click at [1302, 564] on button "Search" at bounding box center [1361, 584] width 119 height 40
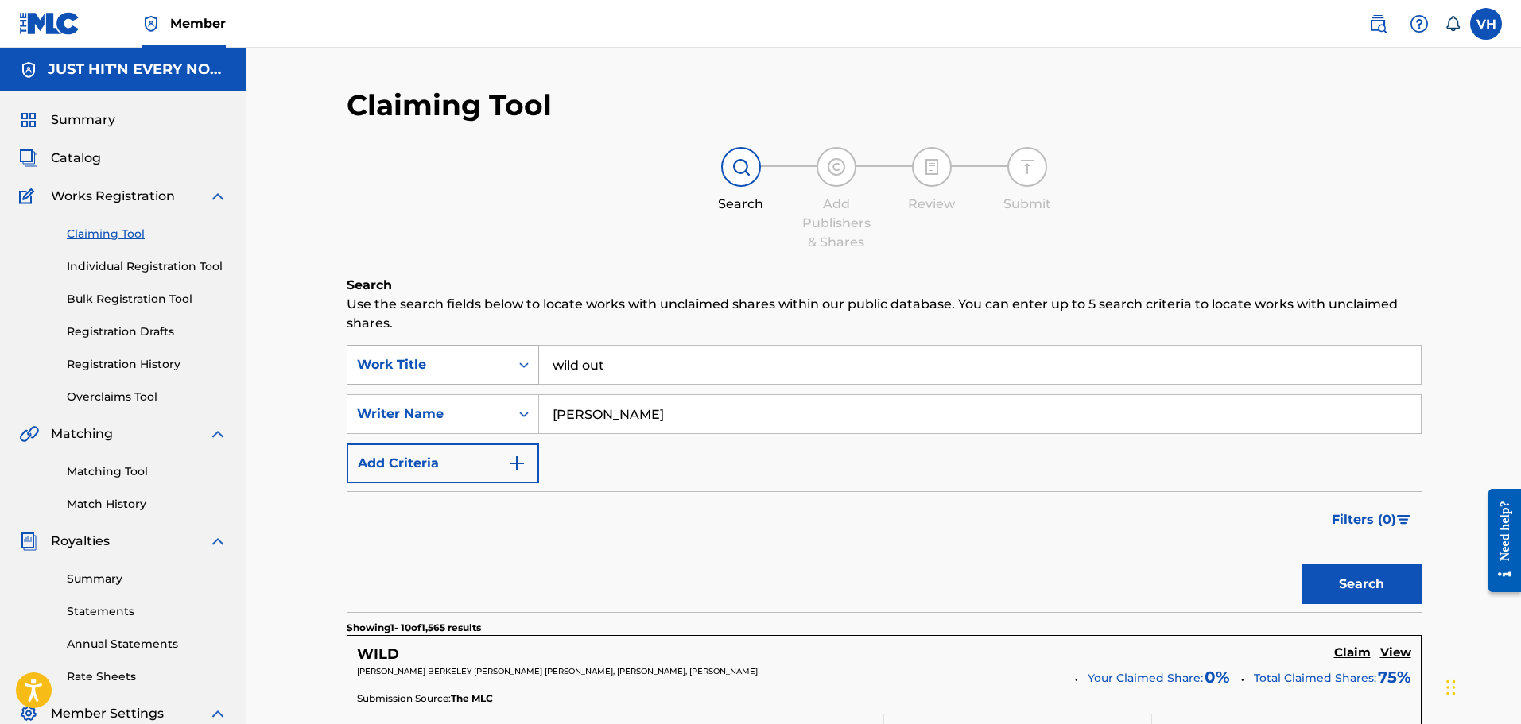
drag, startPoint x: 626, startPoint y: 362, endPoint x: 522, endPoint y: 359, distance: 105.0
click at [522, 359] on div "SearchWithCriteria1a899951-072f-4c4f-a842-a004887b9190 Work Title wild out" at bounding box center [884, 365] width 1075 height 40
click at [672, 417] on input "[PERSON_NAME]" at bounding box center [980, 414] width 882 height 38
type input "[PERSON_NAME]"
click at [1302, 564] on button "Search" at bounding box center [1361, 584] width 119 height 40
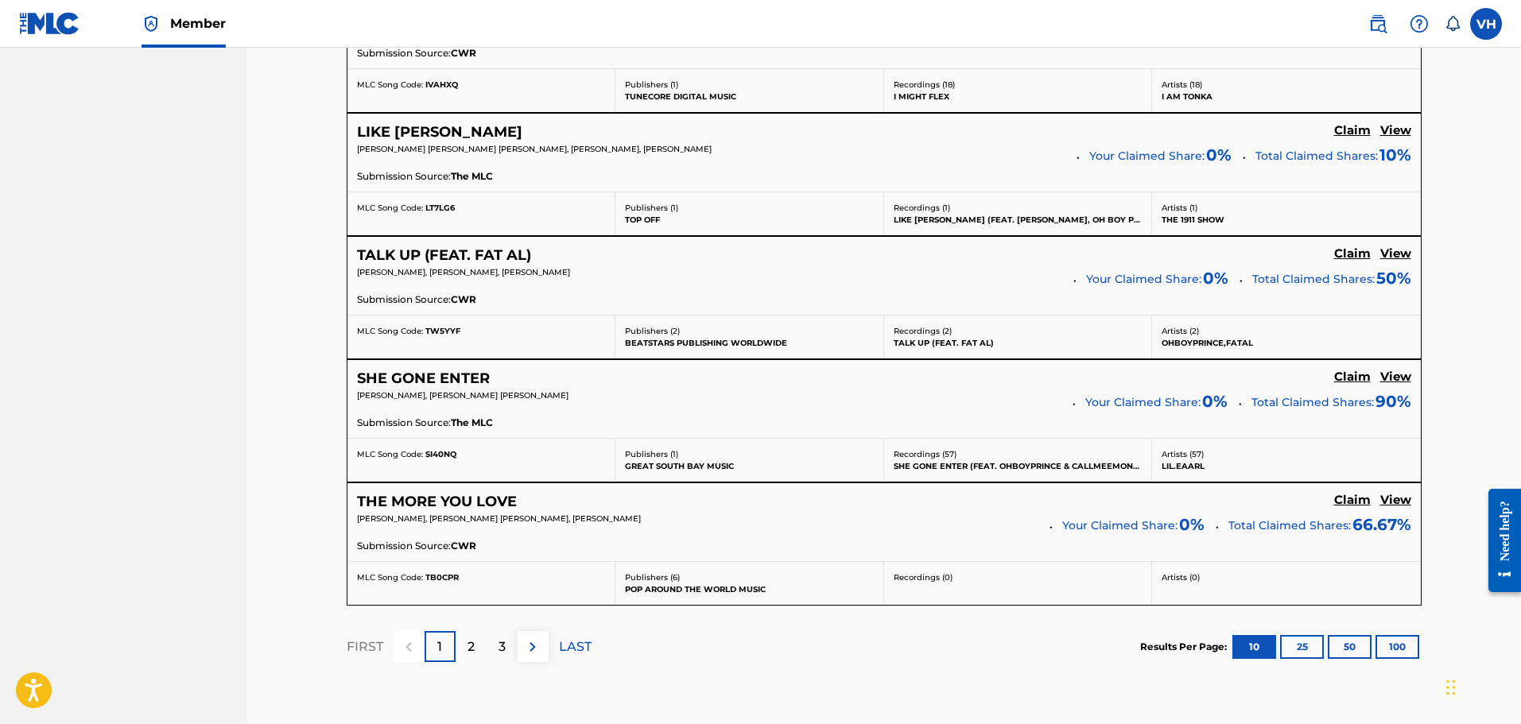
scroll to position [1231, 0]
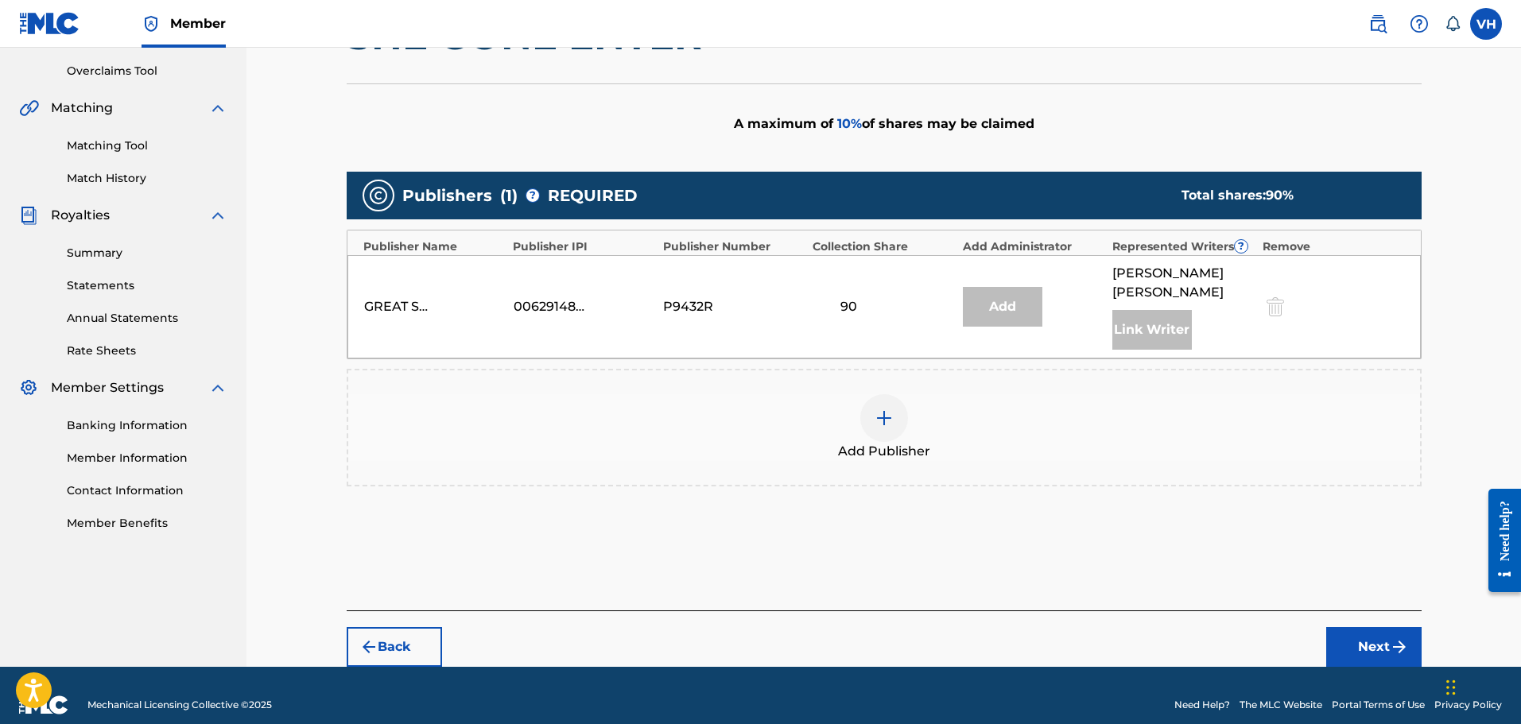
click at [417, 627] on button "Back" at bounding box center [394, 647] width 95 height 40
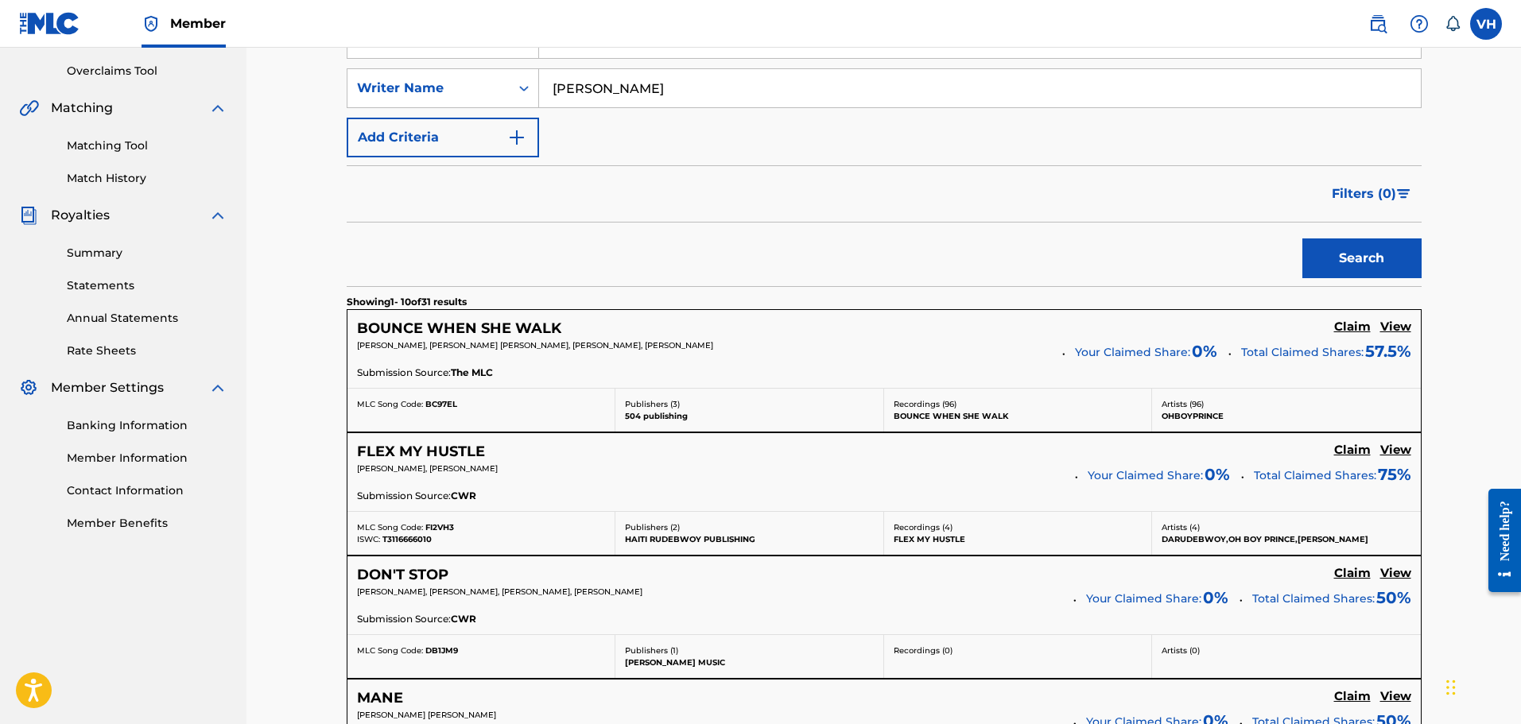
click at [1340, 328] on h5 "Claim" at bounding box center [1352, 327] width 37 height 15
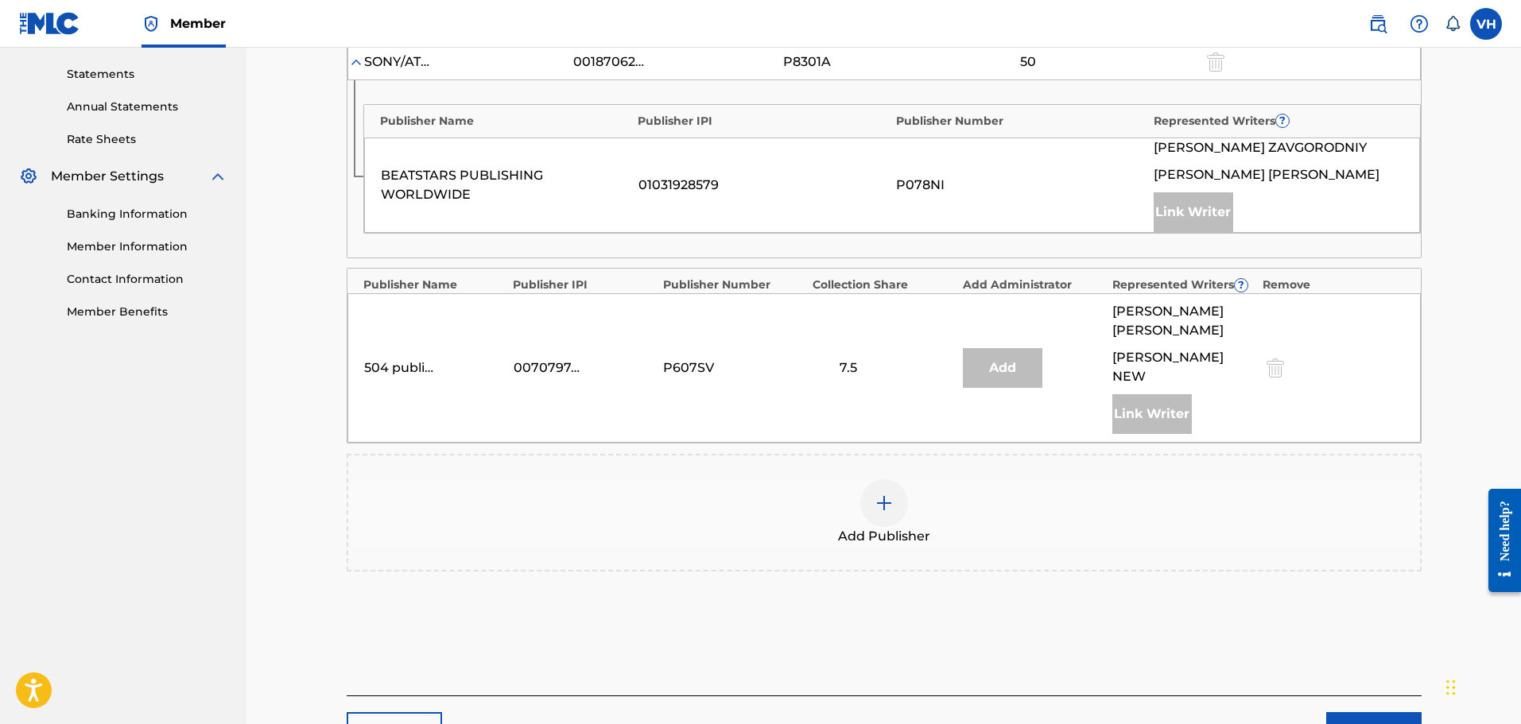
scroll to position [556, 0]
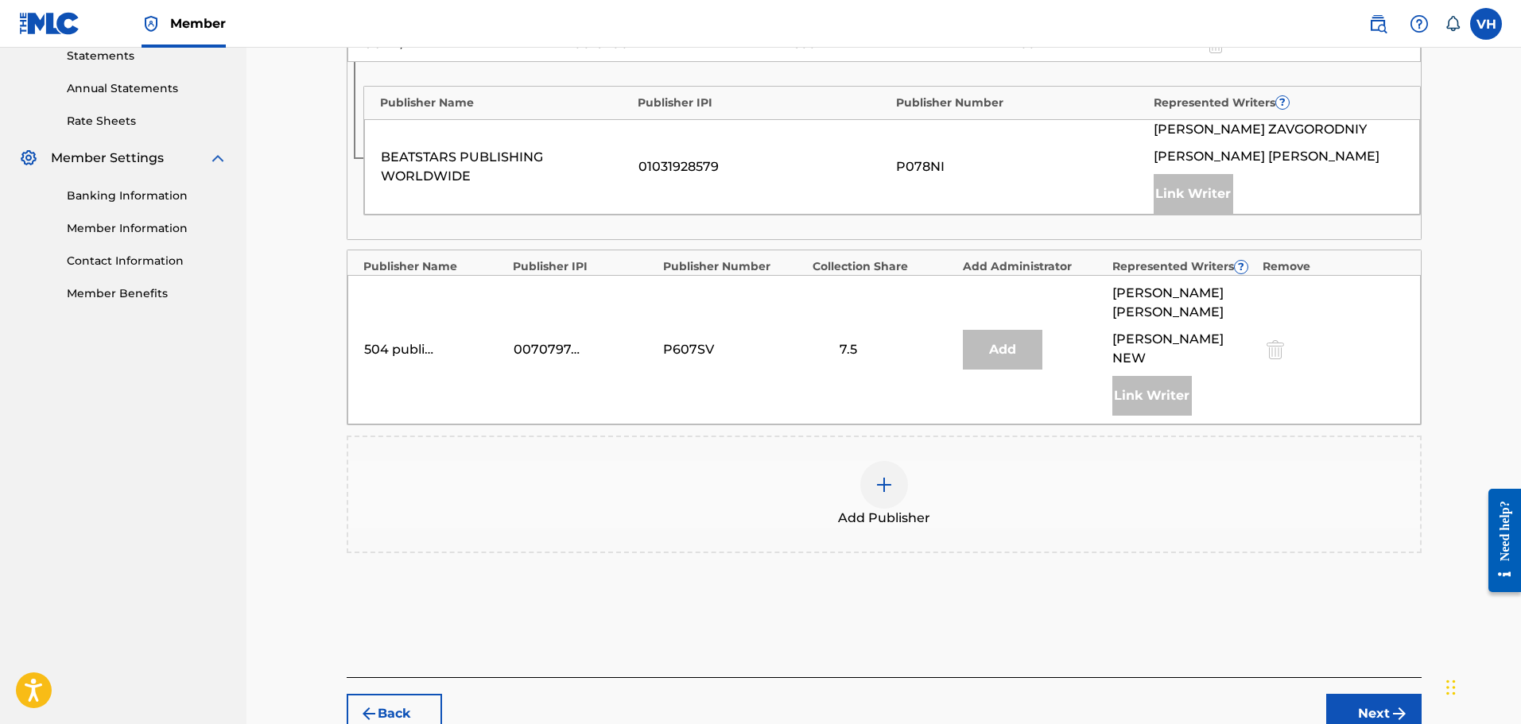
click at [364, 704] on img "submit" at bounding box center [368, 713] width 19 height 19
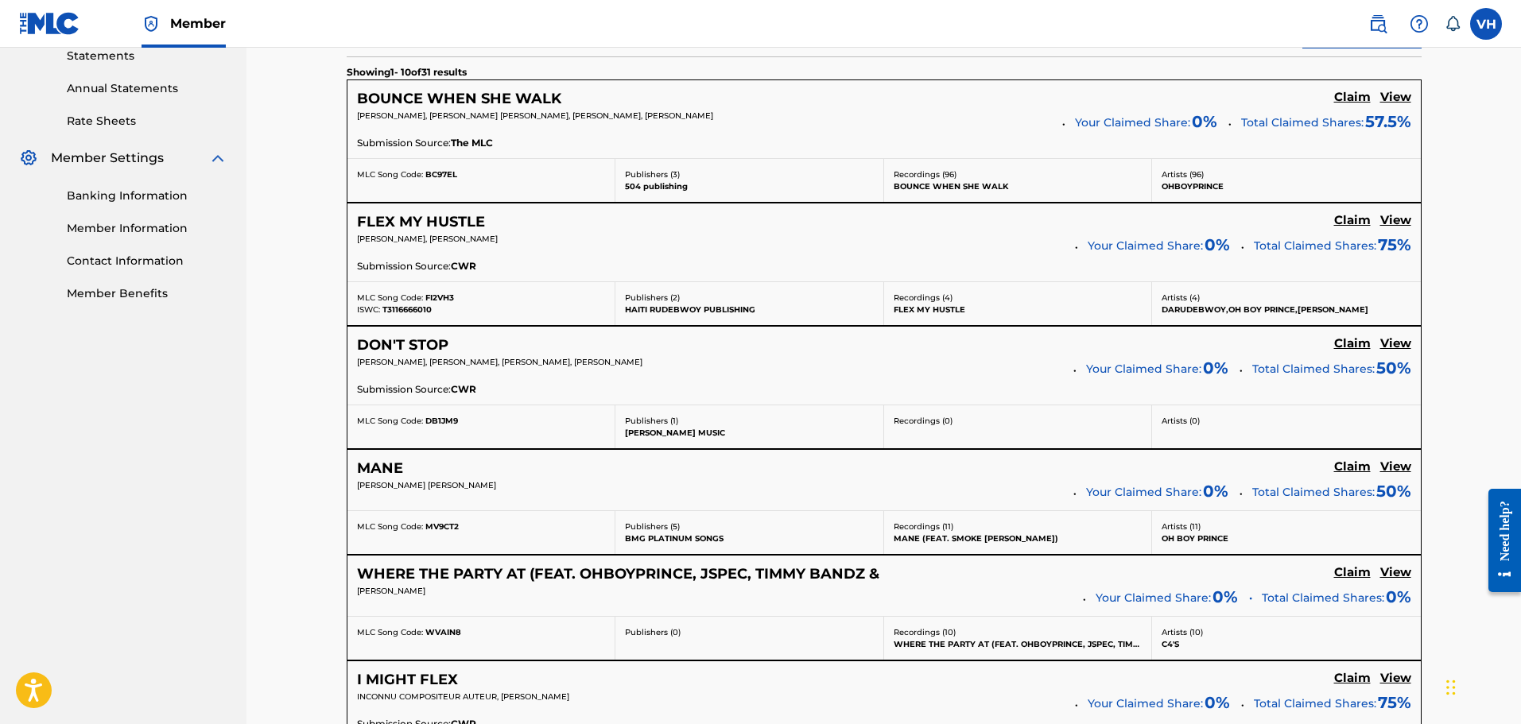
click at [1345, 105] on h5 "Claim" at bounding box center [1352, 97] width 37 height 15
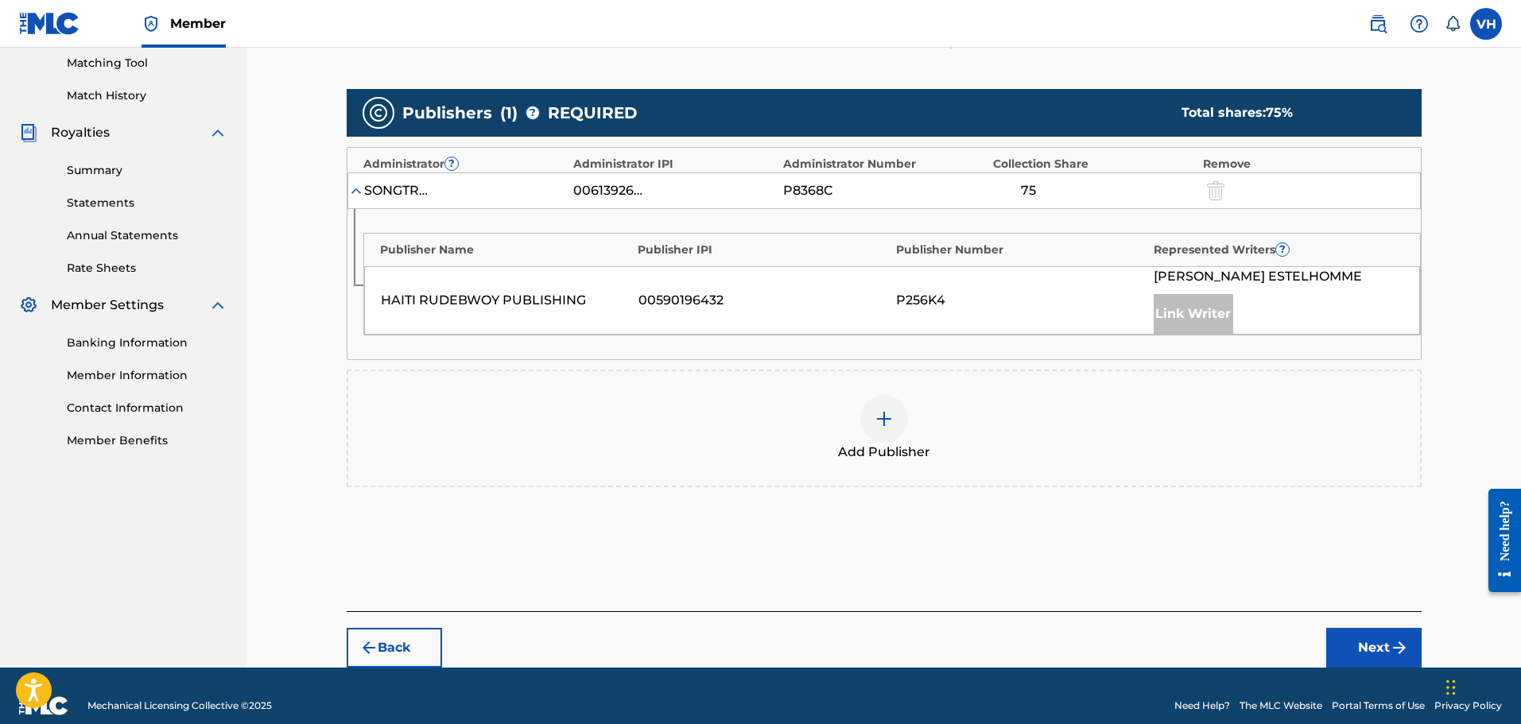
scroll to position [428, 0]
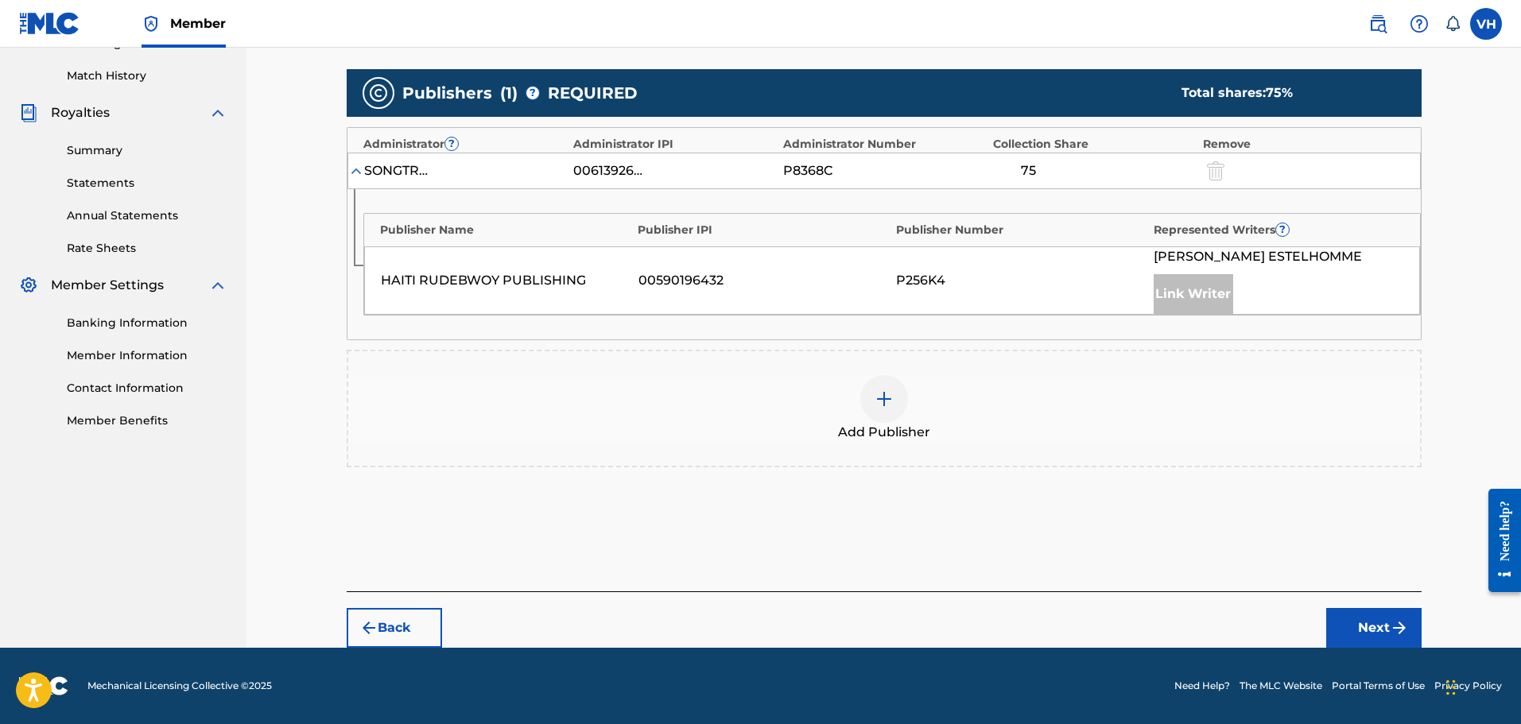
click at [401, 615] on button "Back" at bounding box center [394, 628] width 95 height 40
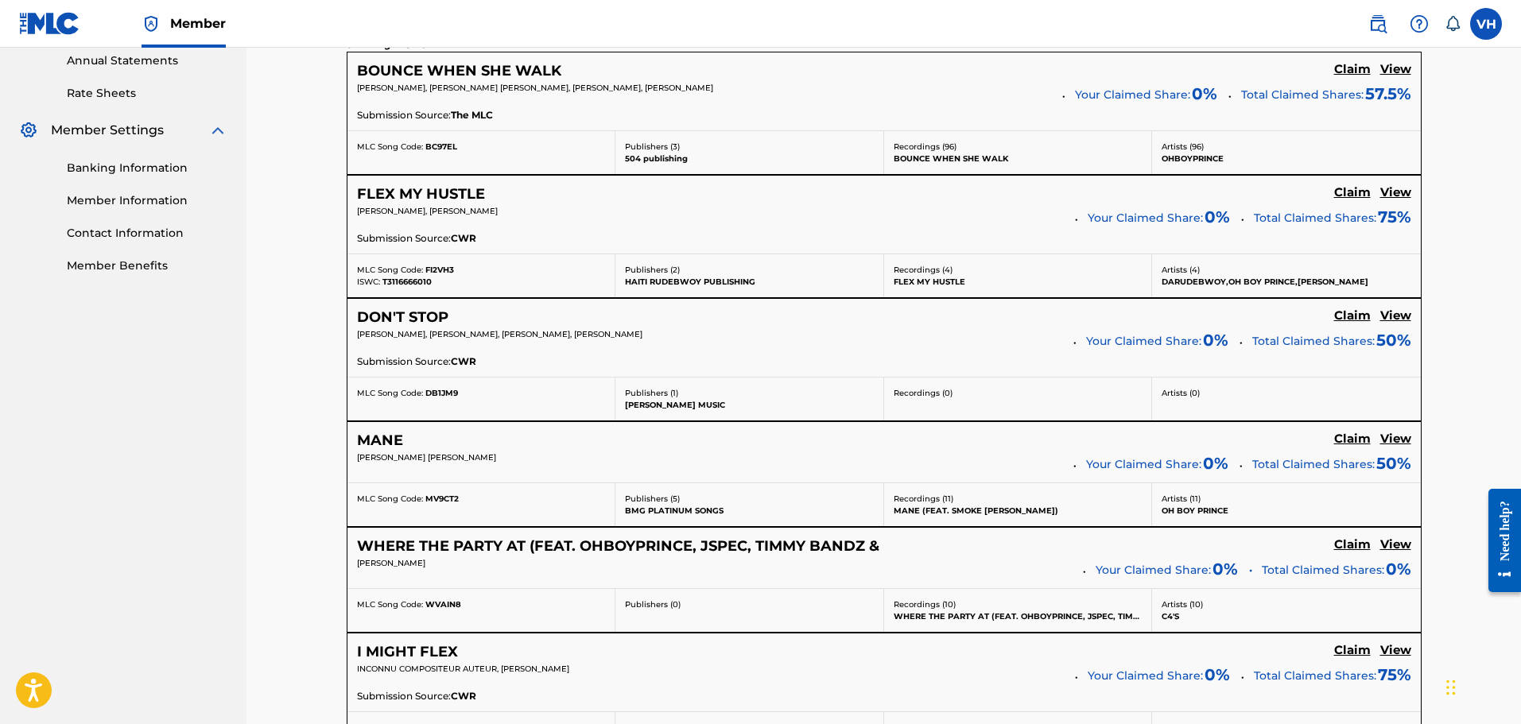
scroll to position [588, 0]
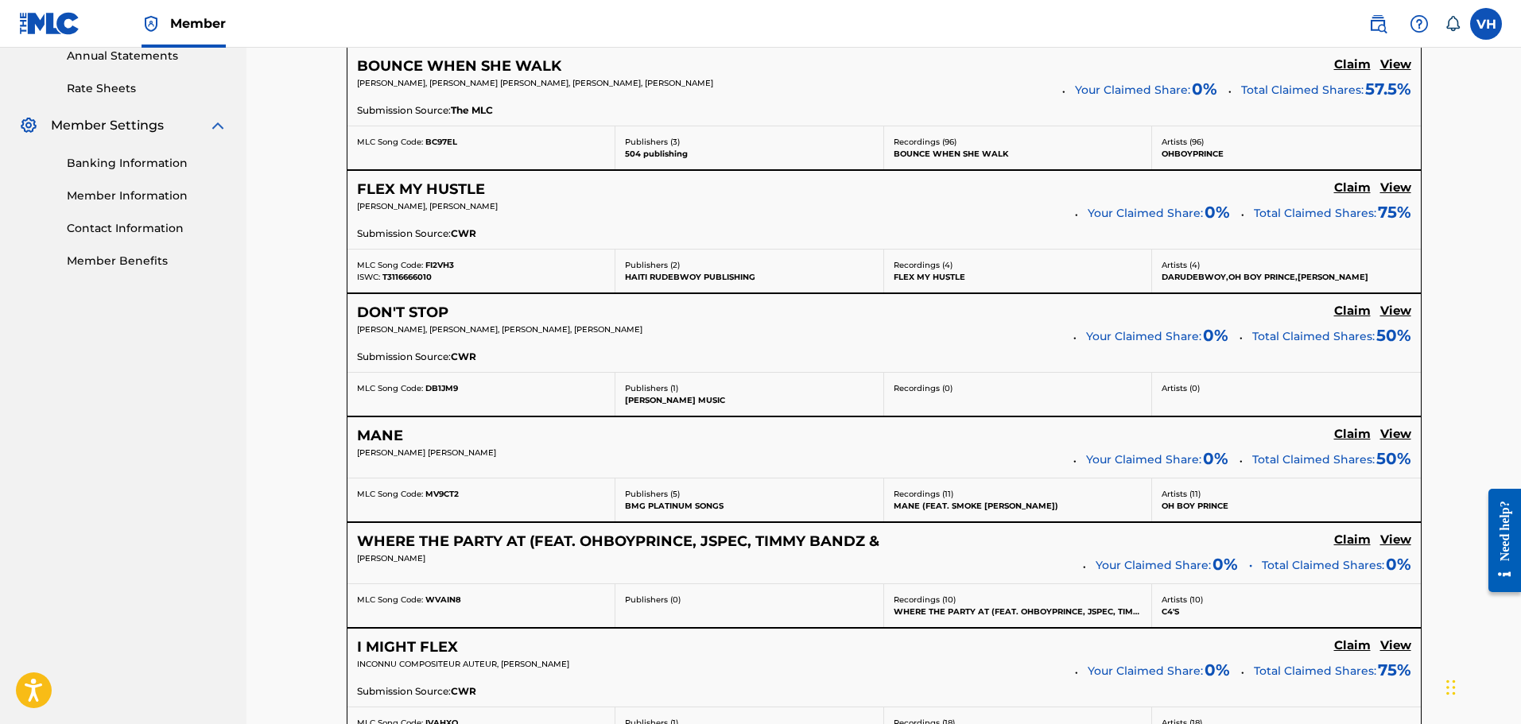
click at [1342, 72] on h5 "Claim" at bounding box center [1352, 64] width 37 height 15
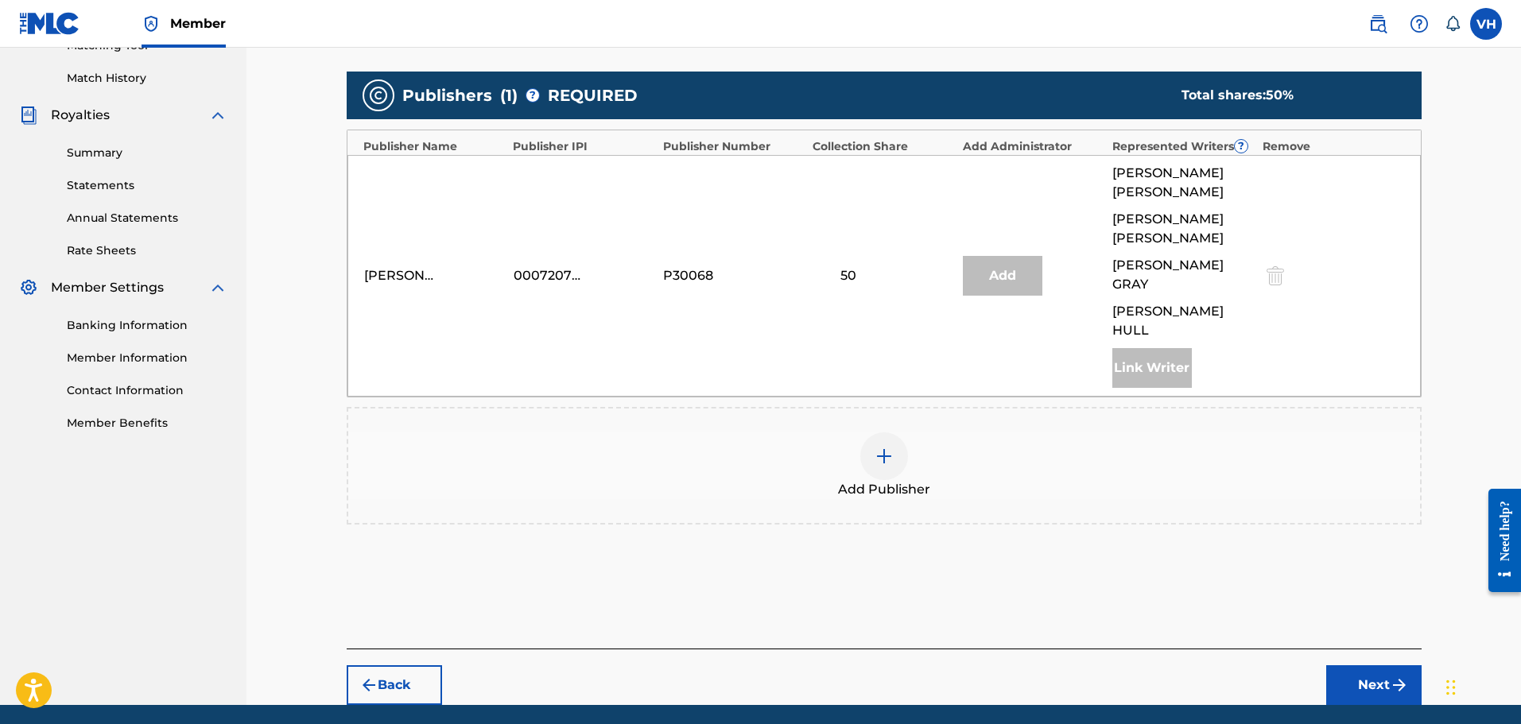
click at [393, 665] on button "Back" at bounding box center [394, 685] width 95 height 40
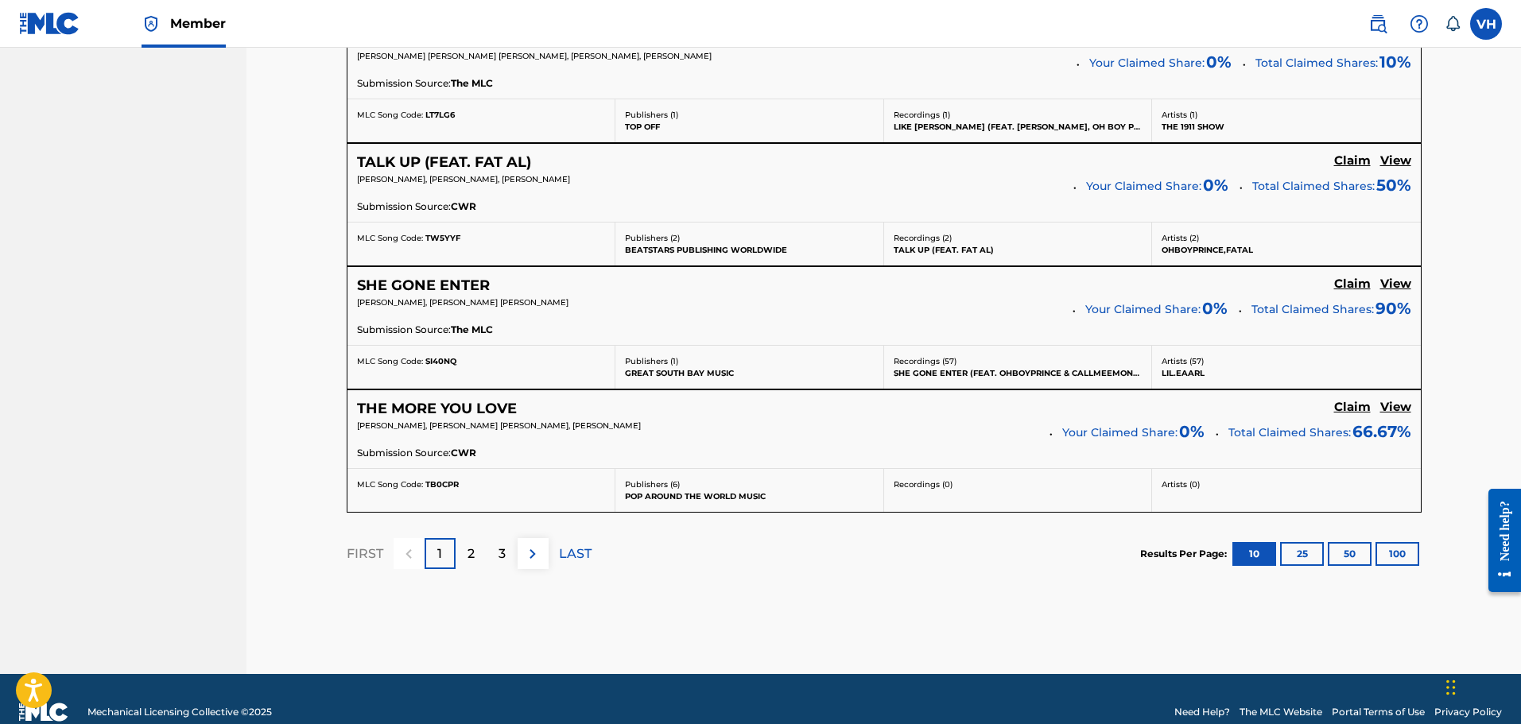
scroll to position [1330, 0]
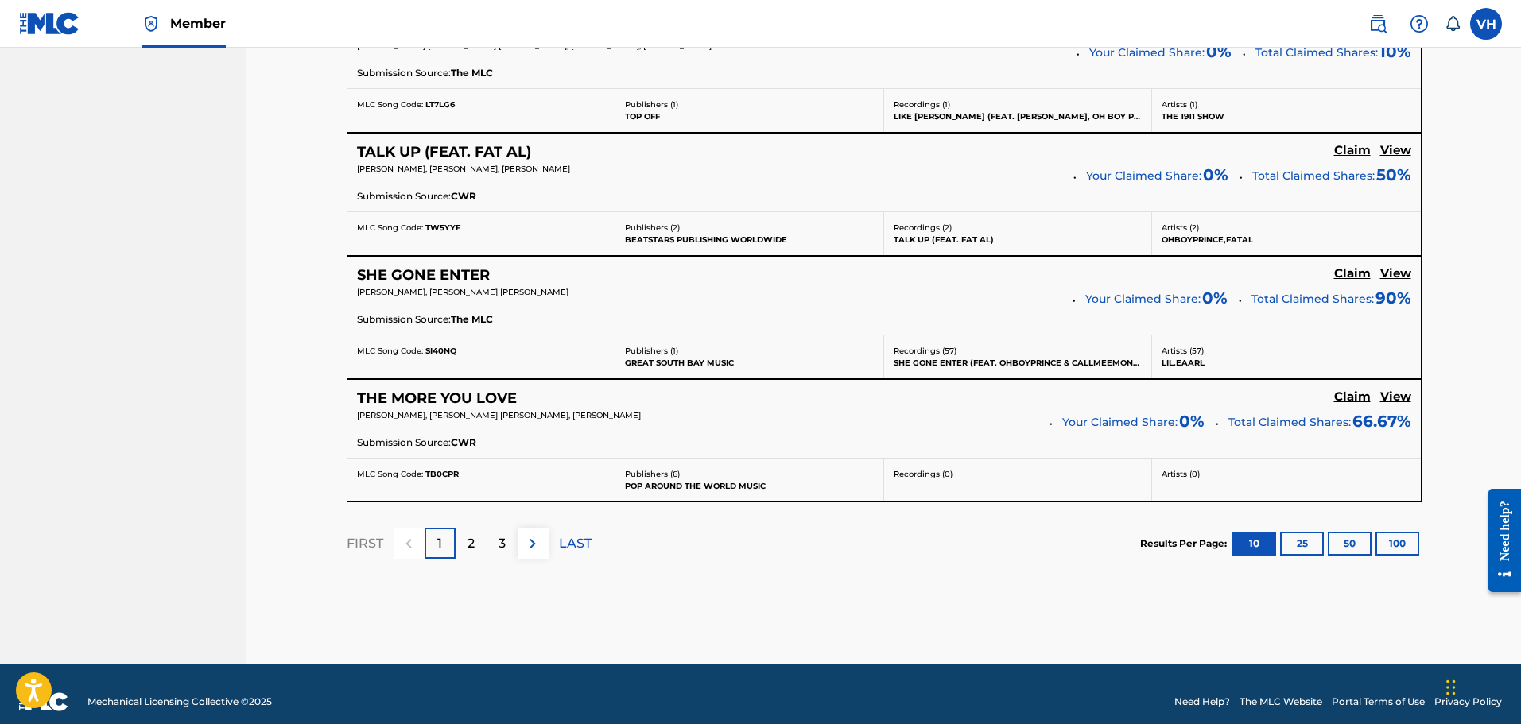
click at [474, 545] on p "2" at bounding box center [470, 543] width 7 height 19
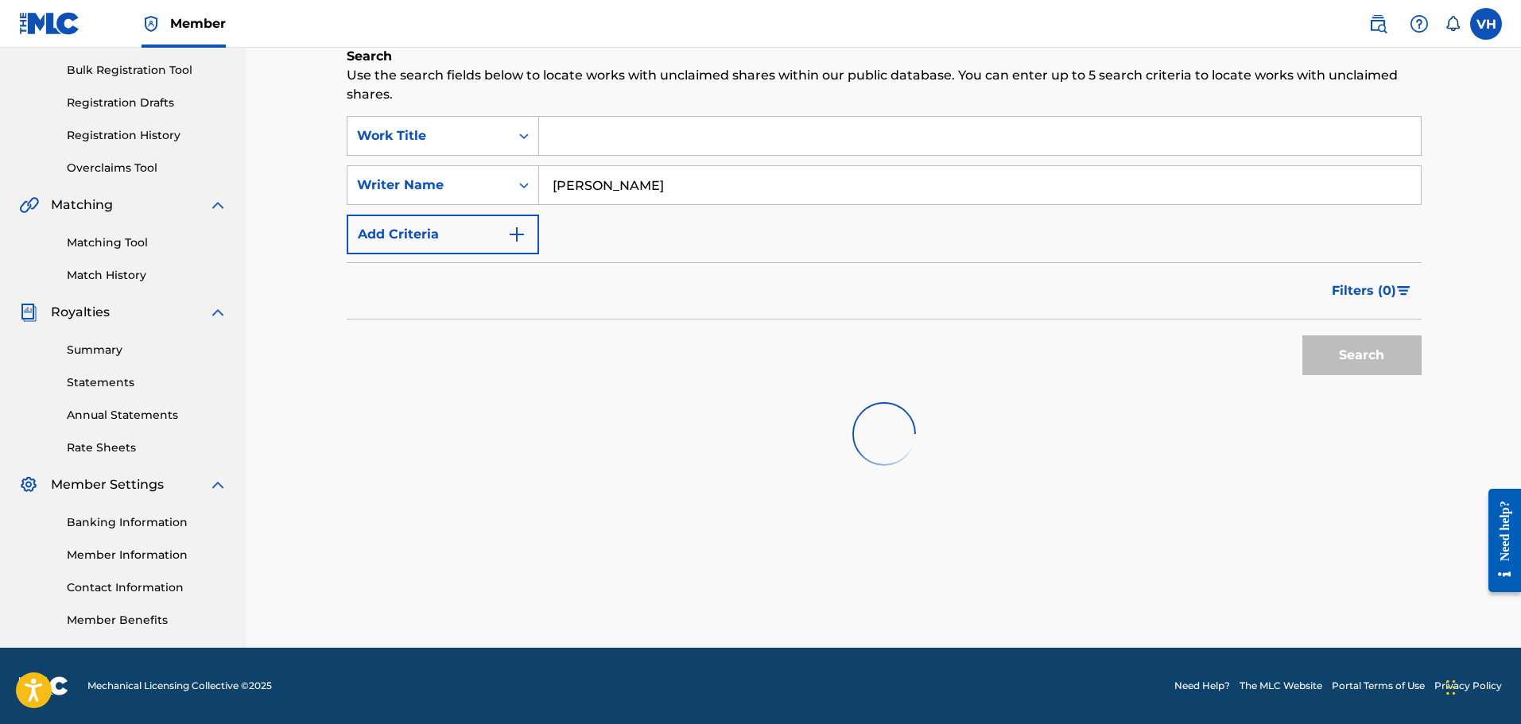
scroll to position [1316, 0]
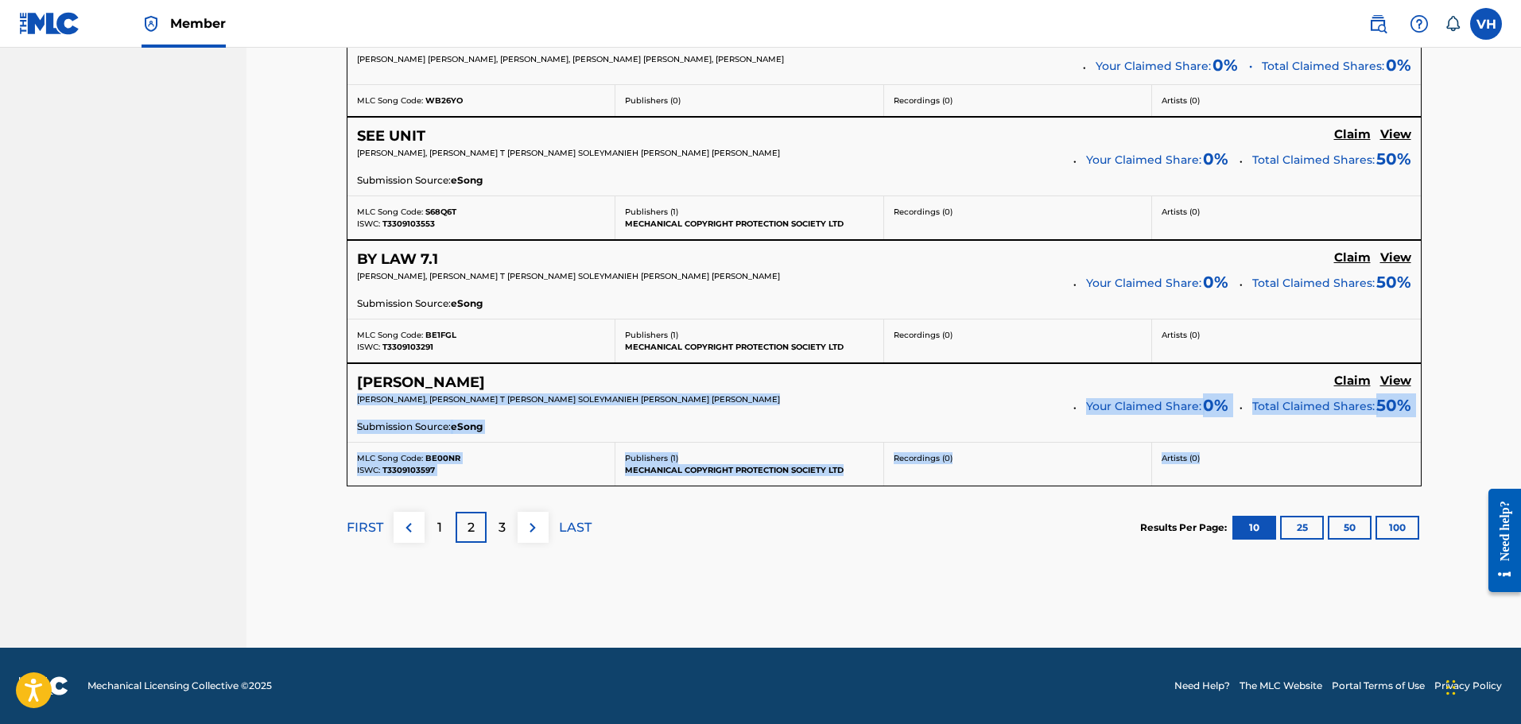
drag, startPoint x: 1519, startPoint y: 463, endPoint x: 1517, endPoint y: 370, distance: 93.0
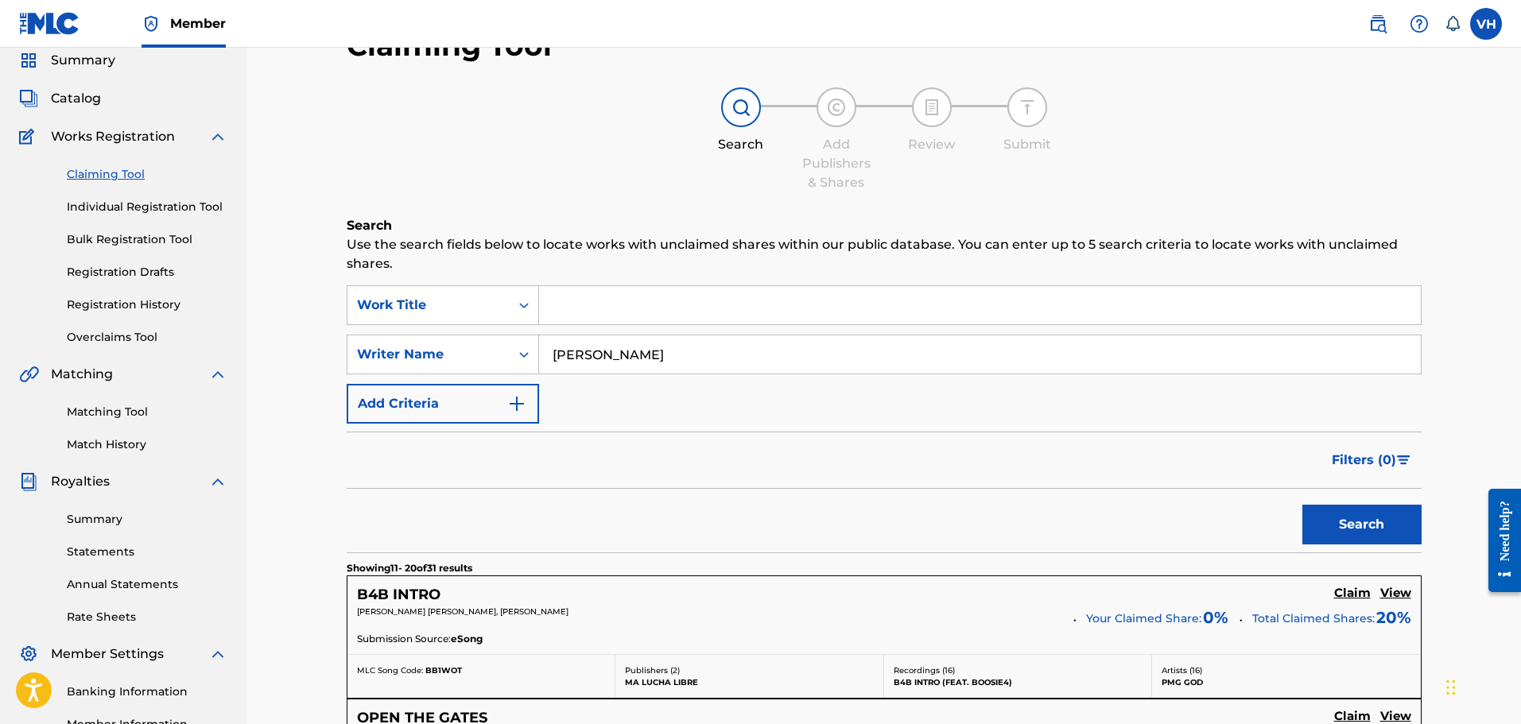
scroll to position [0, 0]
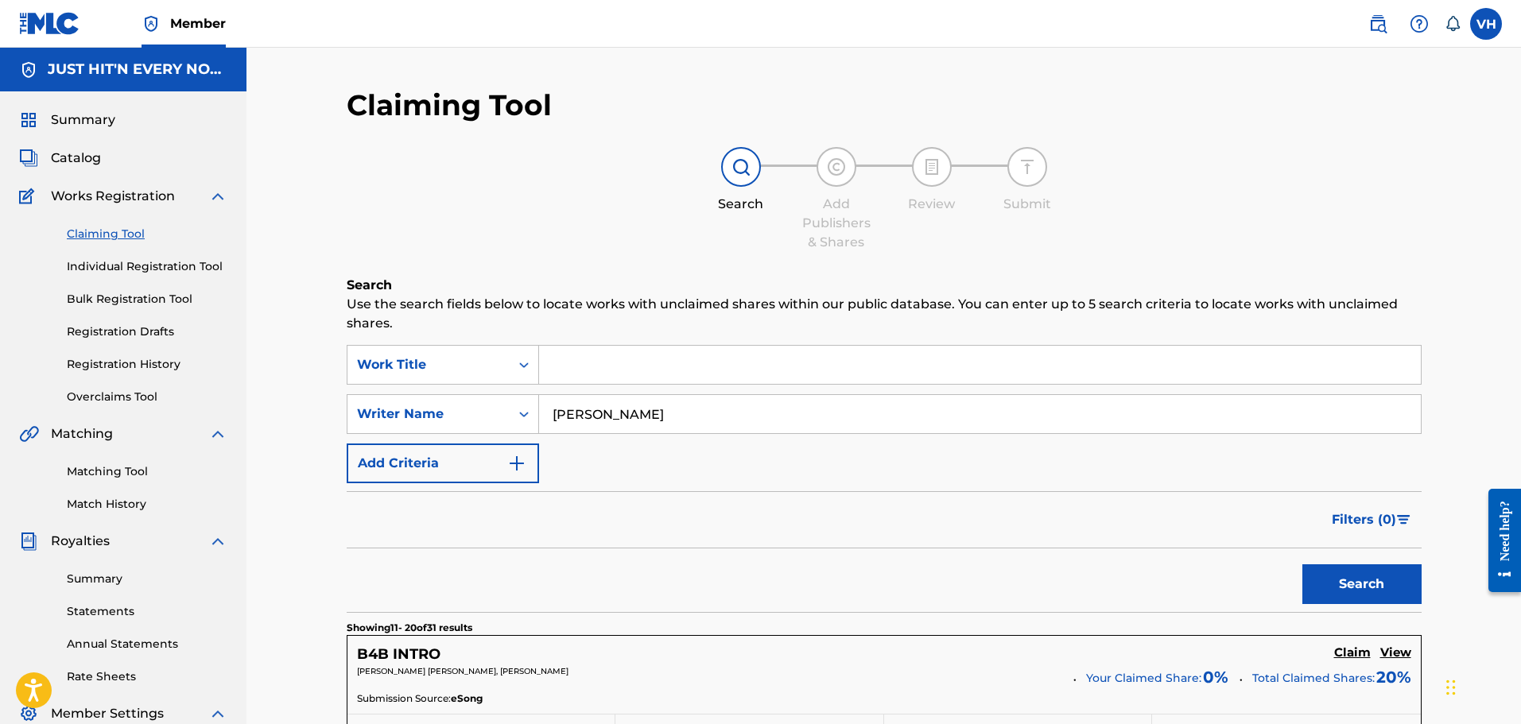
drag, startPoint x: 694, startPoint y: 418, endPoint x: 542, endPoint y: 409, distance: 152.1
click at [543, 411] on input "[PERSON_NAME]" at bounding box center [980, 414] width 882 height 38
type input "ohboyprince"
click at [1382, 588] on button "Search" at bounding box center [1361, 584] width 119 height 40
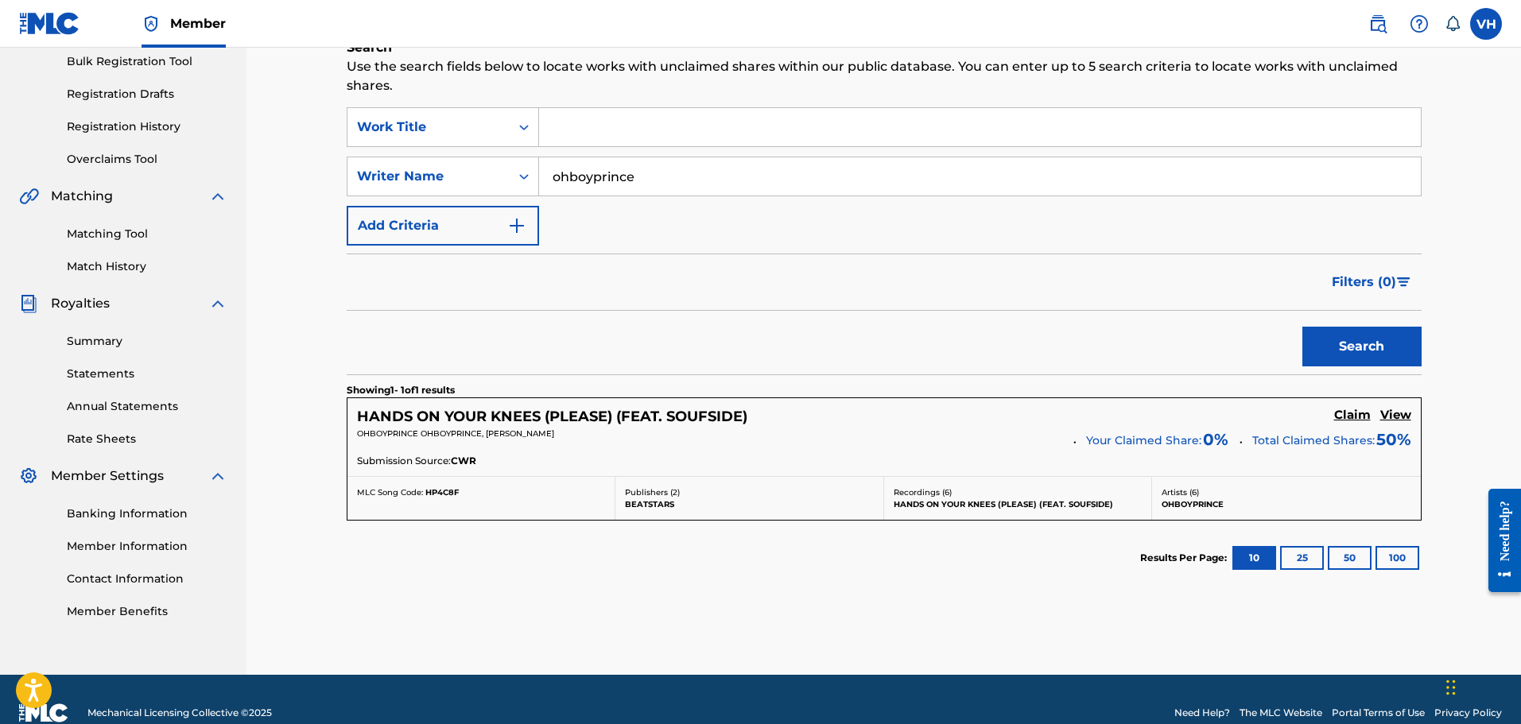
scroll to position [244, 0]
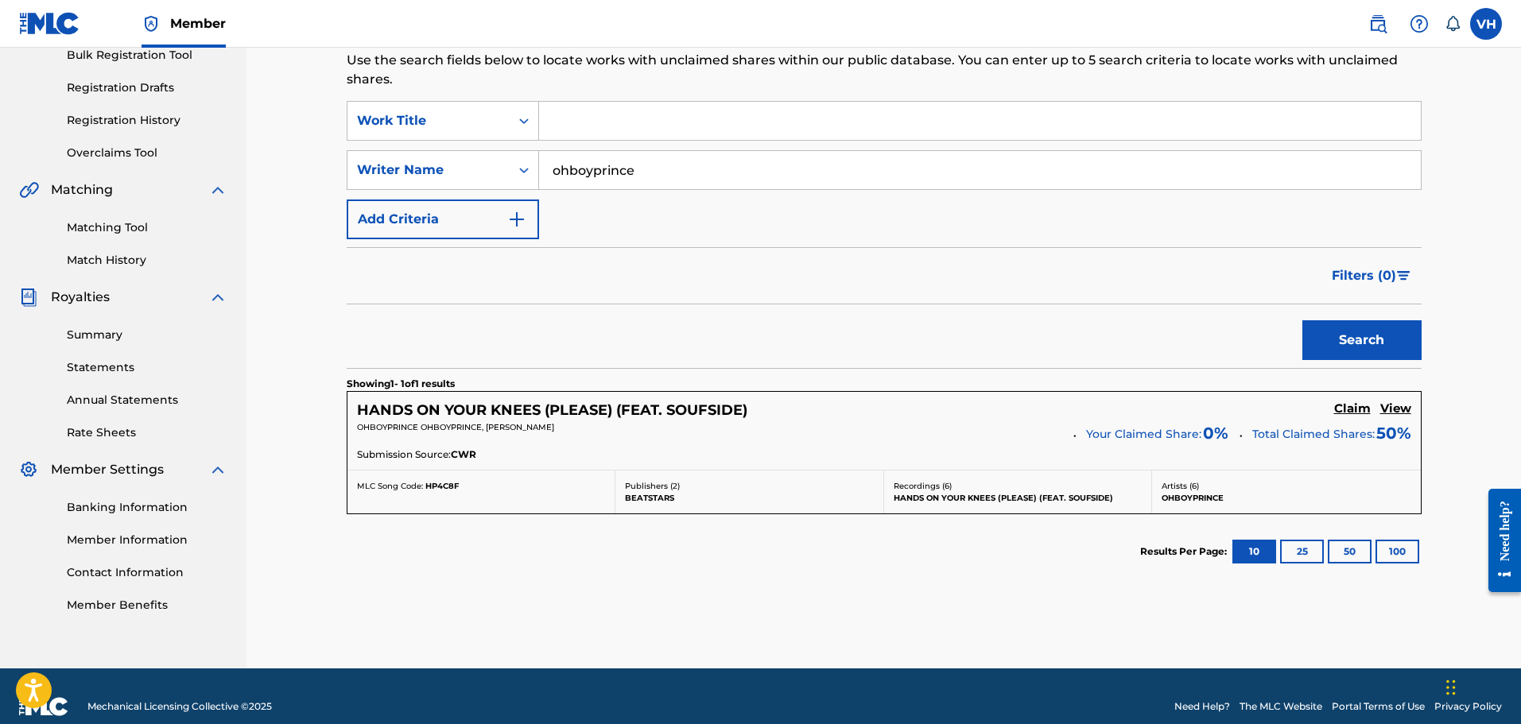
click at [1345, 413] on h5 "Claim" at bounding box center [1352, 408] width 37 height 15
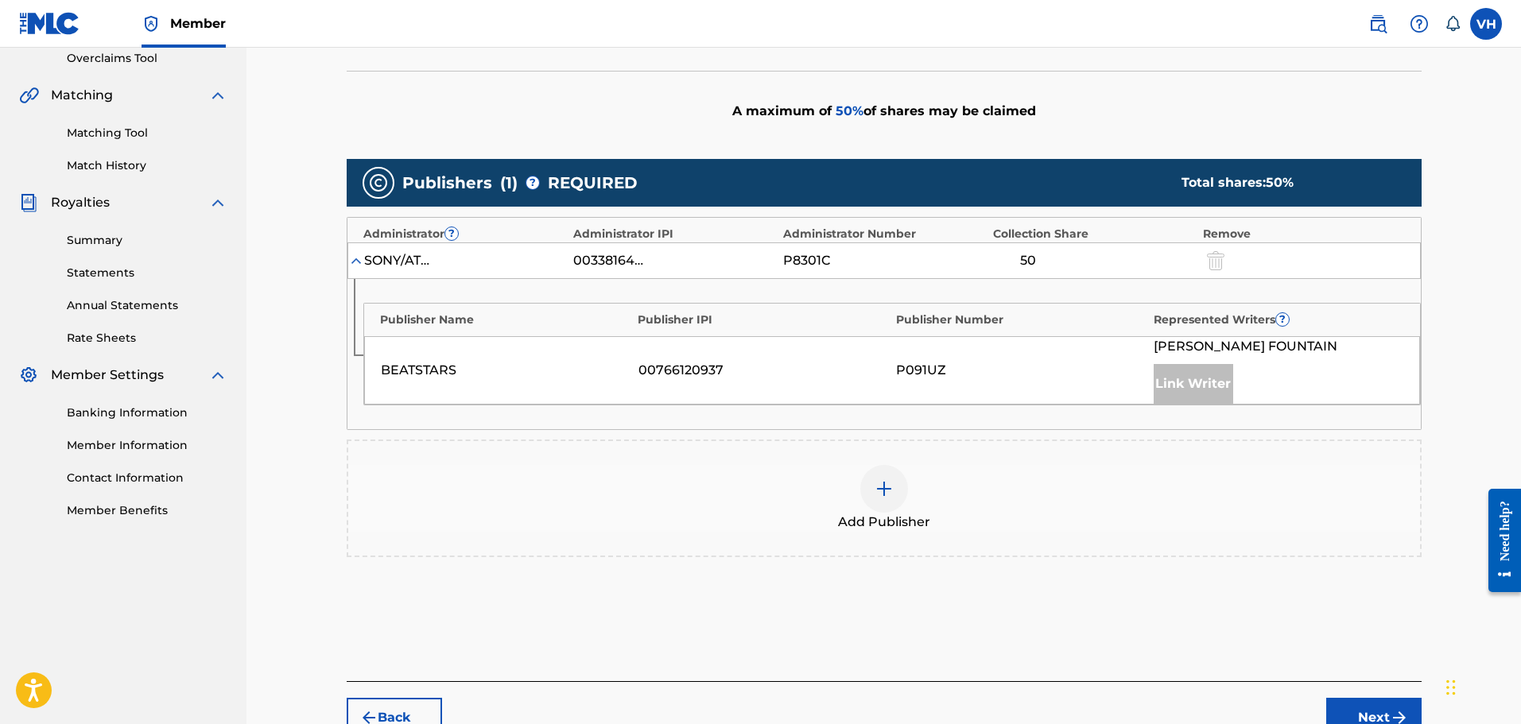
scroll to position [428, 0]
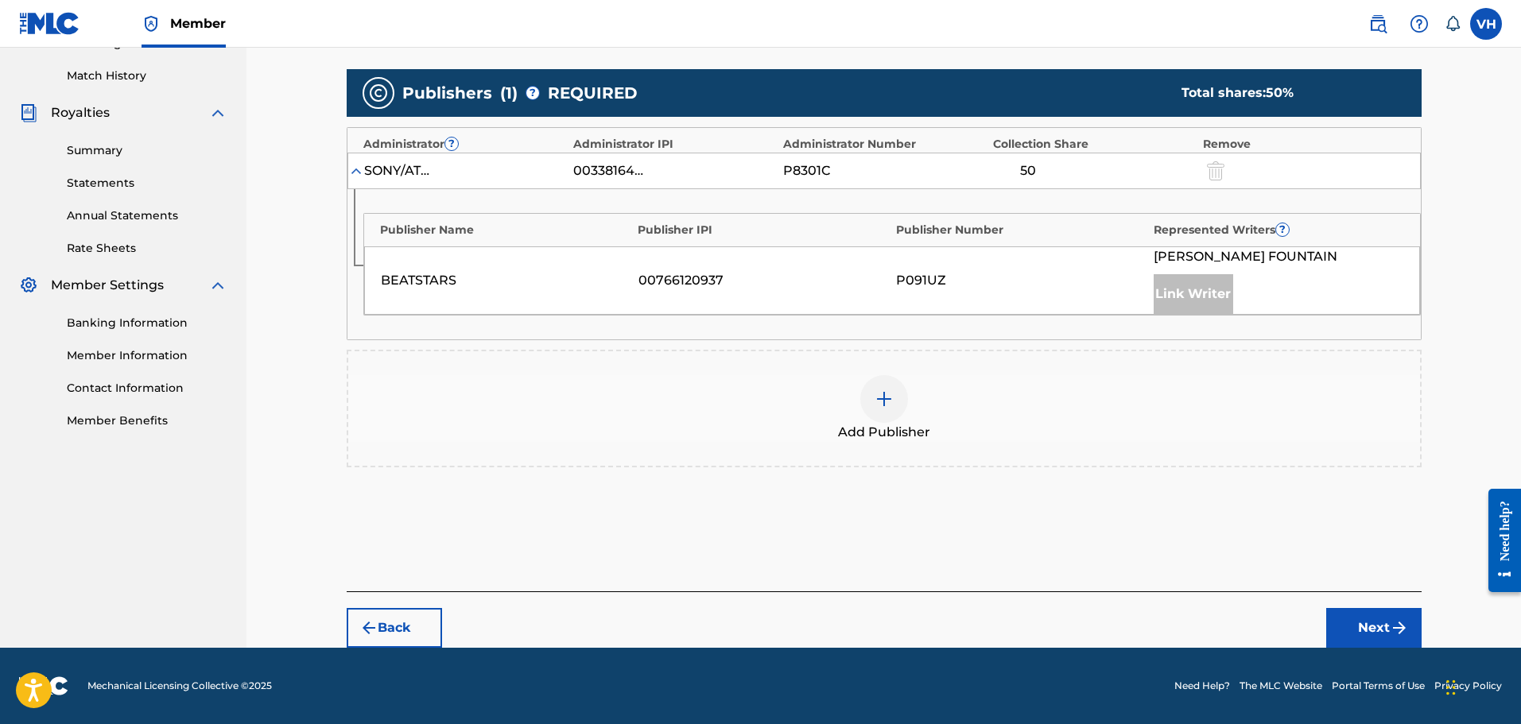
click at [389, 625] on button "Back" at bounding box center [394, 628] width 95 height 40
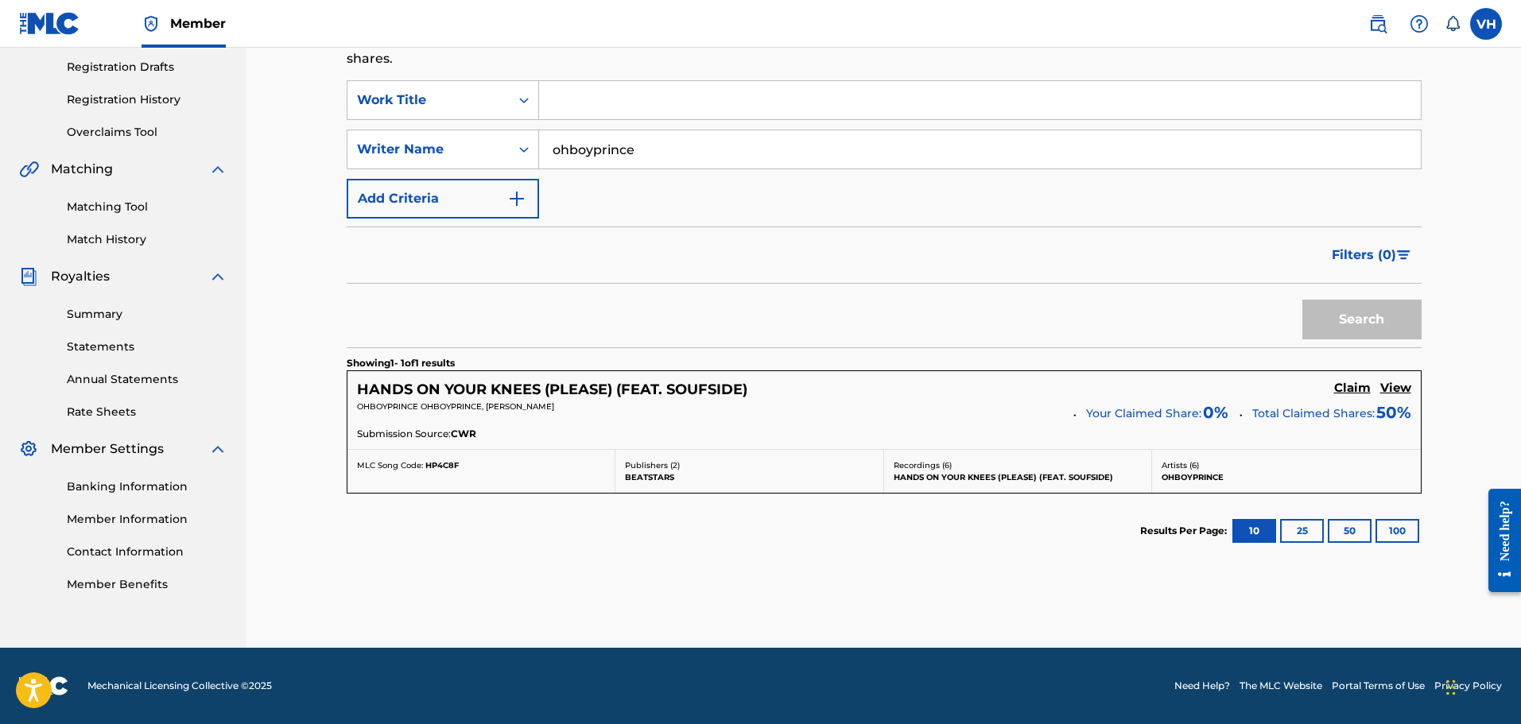
scroll to position [265, 0]
drag, startPoint x: 673, startPoint y: 145, endPoint x: 479, endPoint y: 161, distance: 194.6
click at [479, 161] on div "SearchWithCriteria0117588e-60bb-4155-9d7d-79d4626e6128 Writer Name ohboyprince" at bounding box center [884, 150] width 1075 height 40
click at [568, 106] on input "Search Form" at bounding box center [980, 100] width 882 height 38
click at [555, 159] on input "Search Form" at bounding box center [980, 149] width 882 height 38
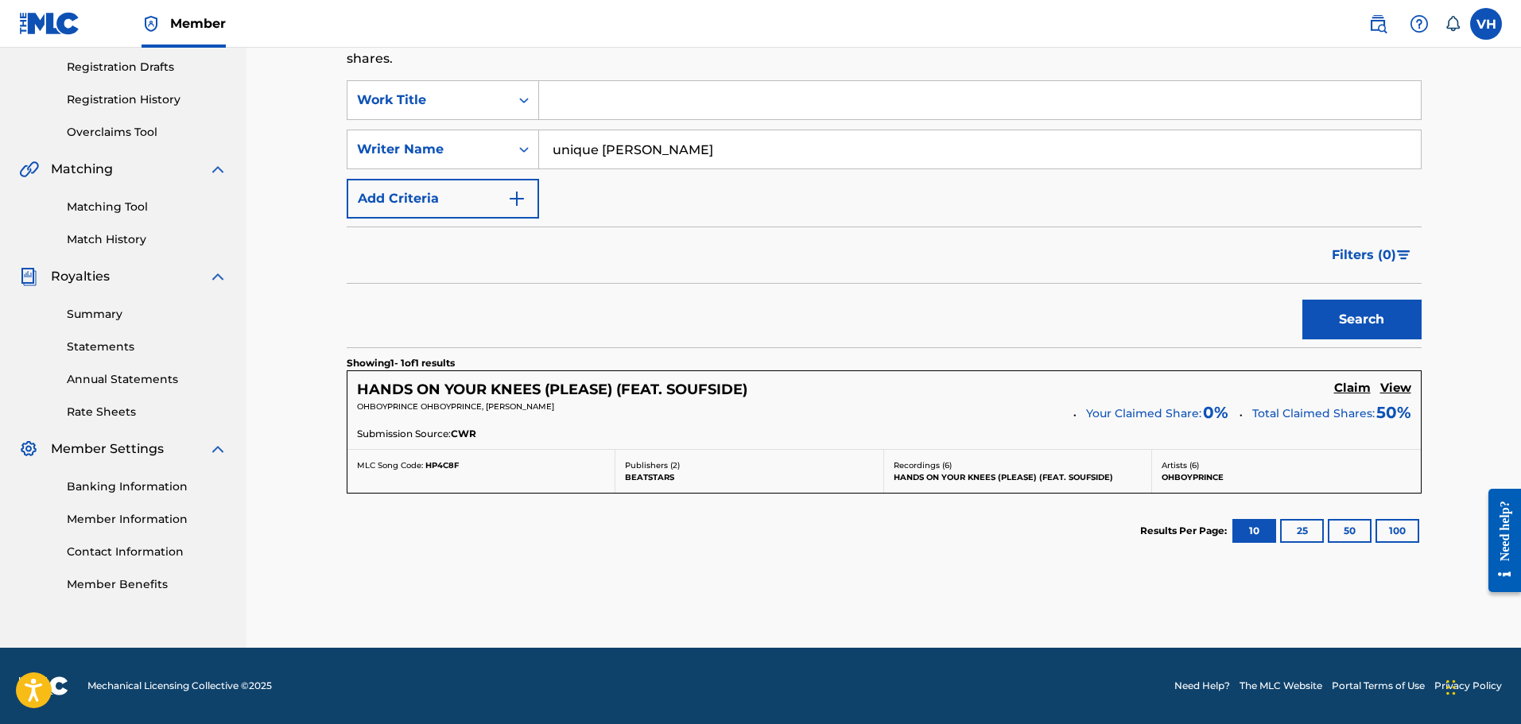
click at [1302, 300] on button "Search" at bounding box center [1361, 320] width 119 height 40
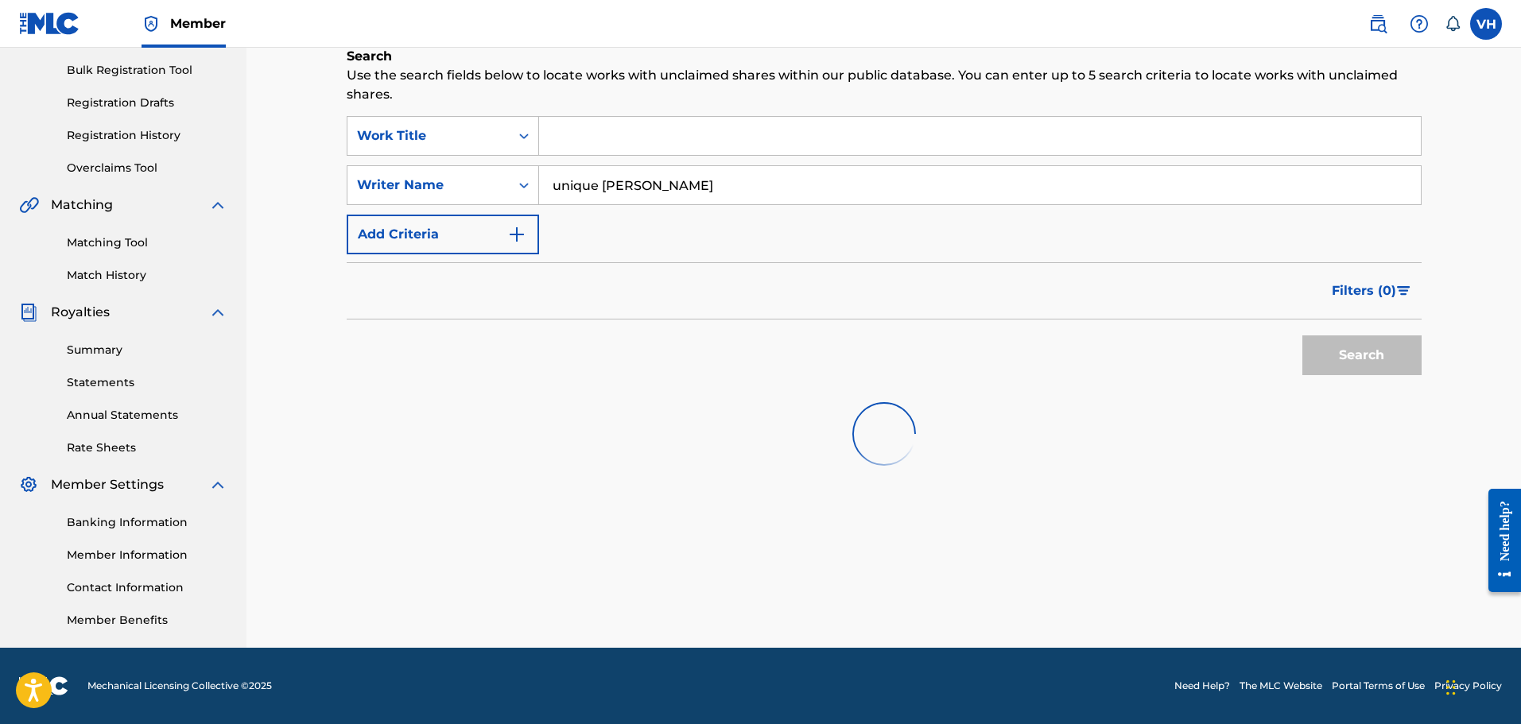
scroll to position [229, 0]
click at [627, 189] on input "unique [PERSON_NAME]" at bounding box center [980, 185] width 882 height 38
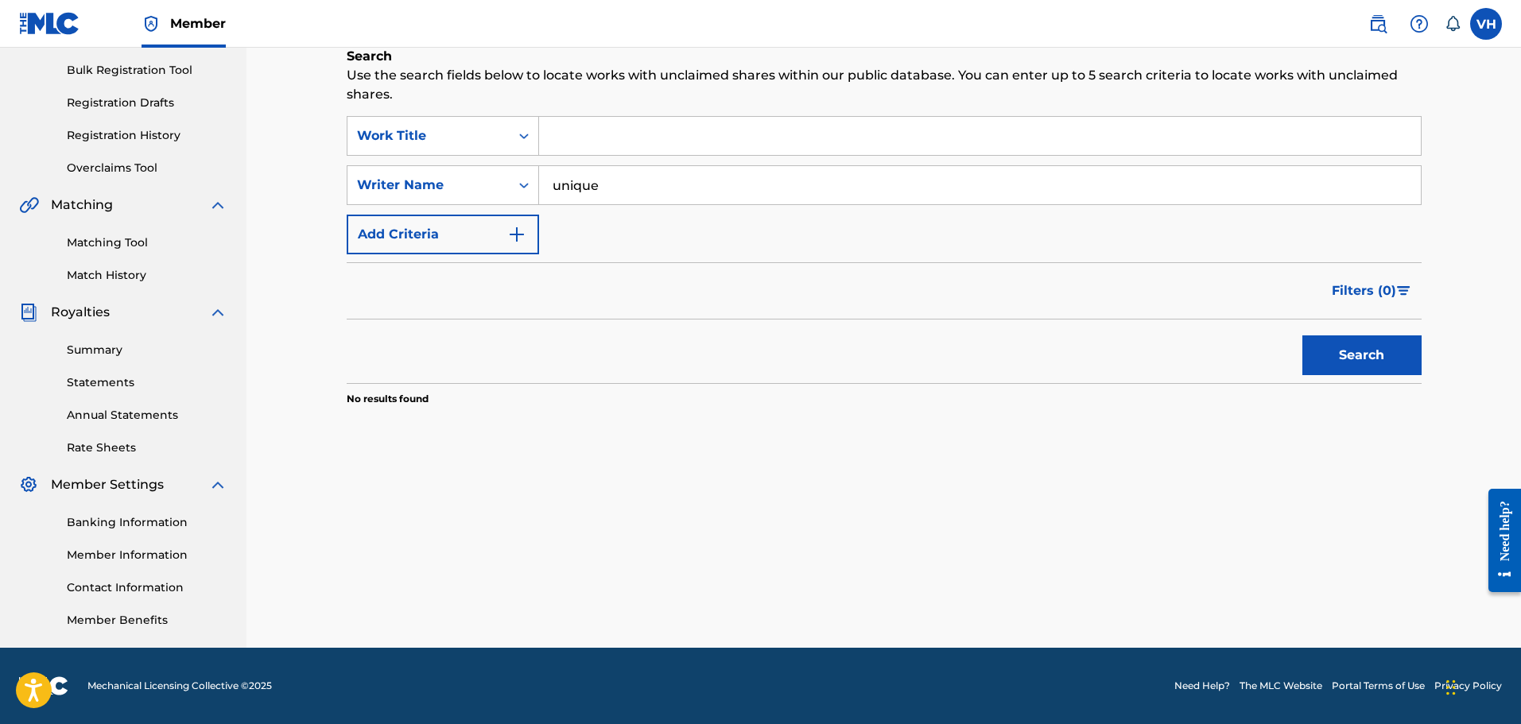
type input "unique"
drag, startPoint x: 1336, startPoint y: 364, endPoint x: 1343, endPoint y: 373, distance: 11.8
click at [1336, 364] on button "Search" at bounding box center [1361, 355] width 119 height 40
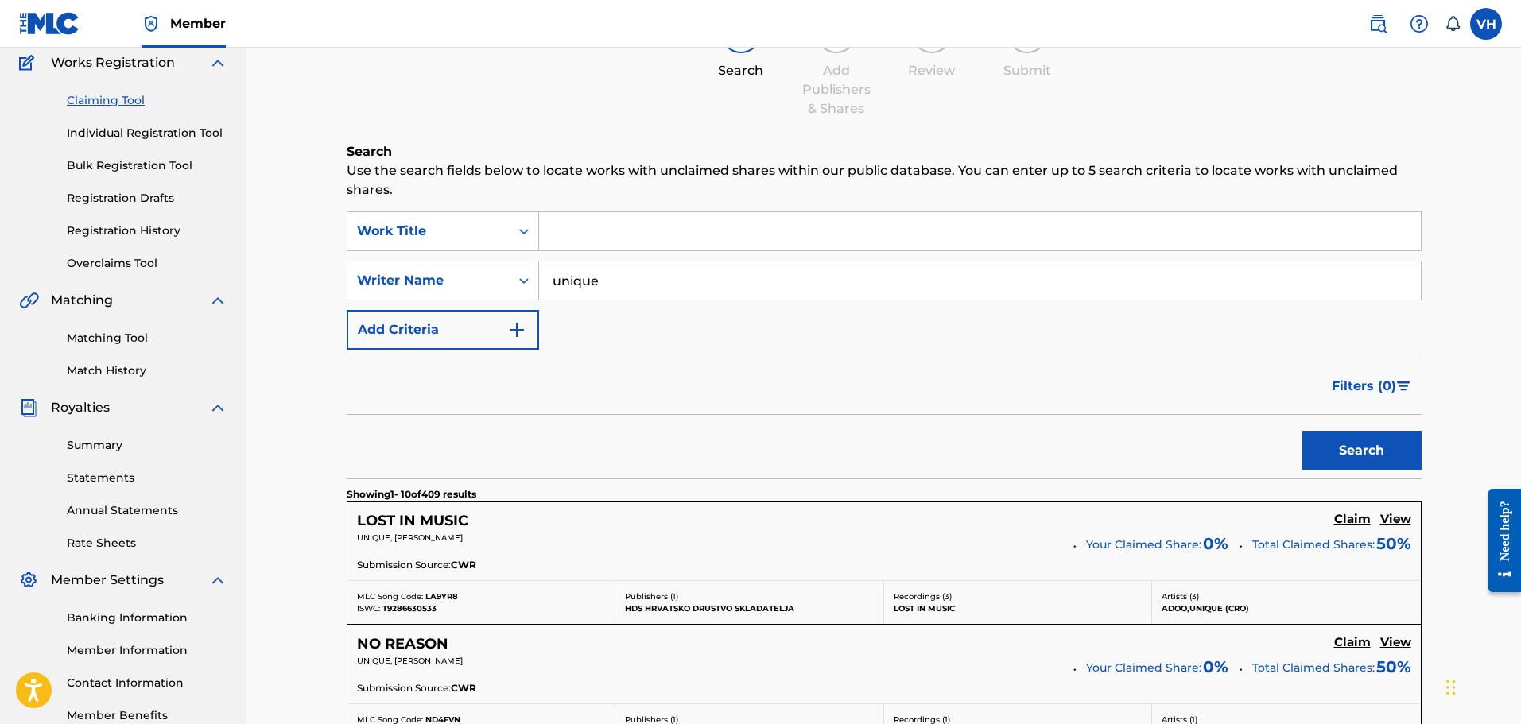
scroll to position [8, 0]
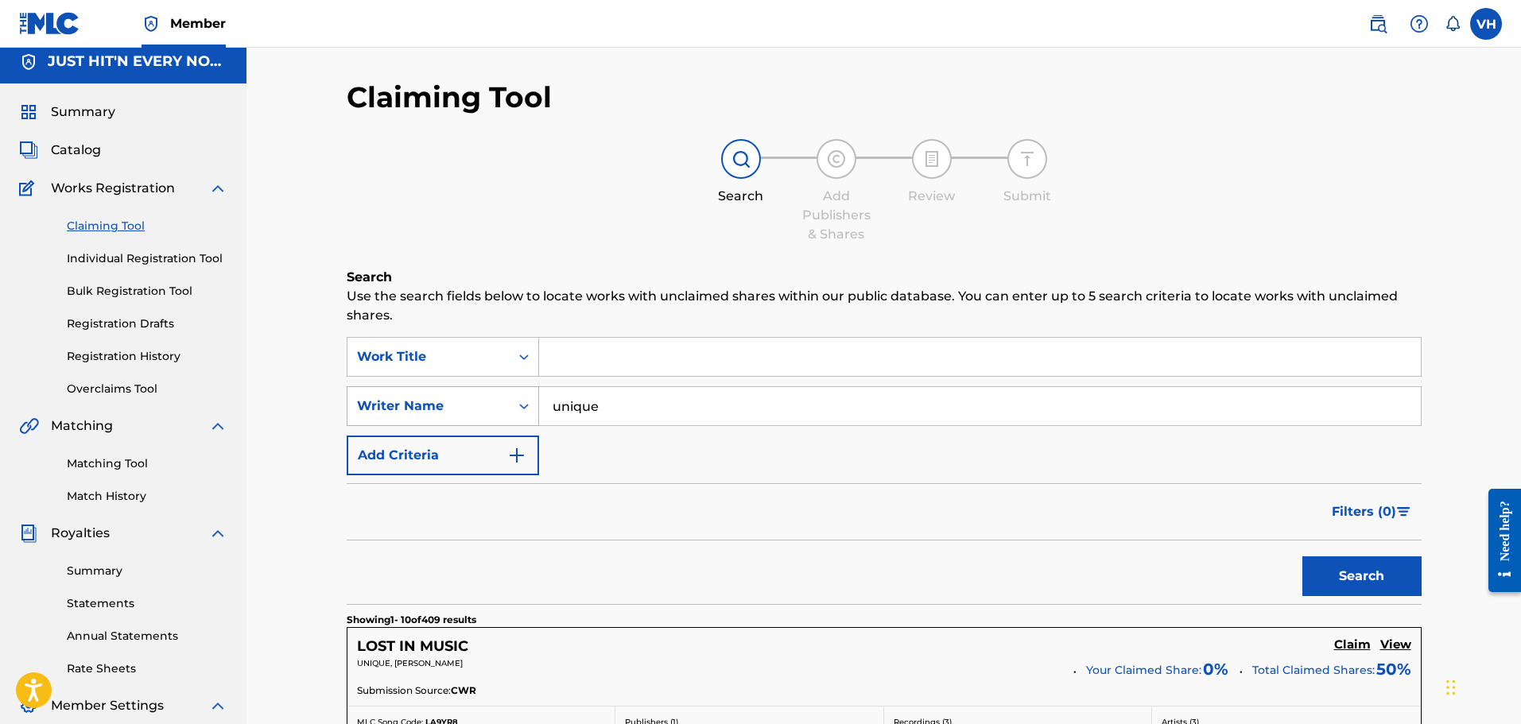
drag, startPoint x: 632, startPoint y: 409, endPoint x: 510, endPoint y: 397, distance: 122.1
click at [510, 397] on div "SearchWithCriteria0117588e-60bb-4155-9d7d-79d4626e6128 Writer Name unique" at bounding box center [884, 406] width 1075 height 40
click at [580, 362] on input "Search Form" at bounding box center [980, 357] width 882 height 38
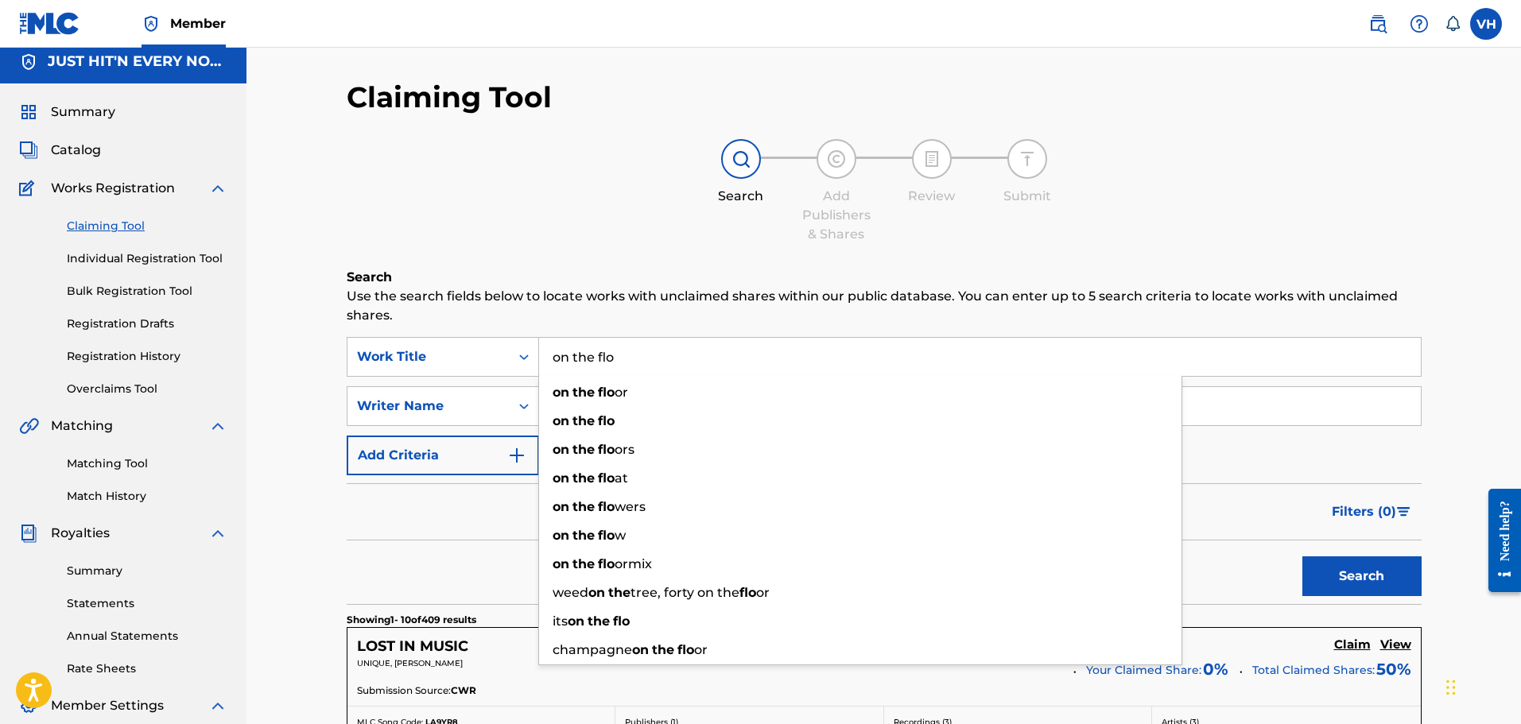
type input "on the flo"
click at [1302, 556] on button "Search" at bounding box center [1361, 576] width 119 height 40
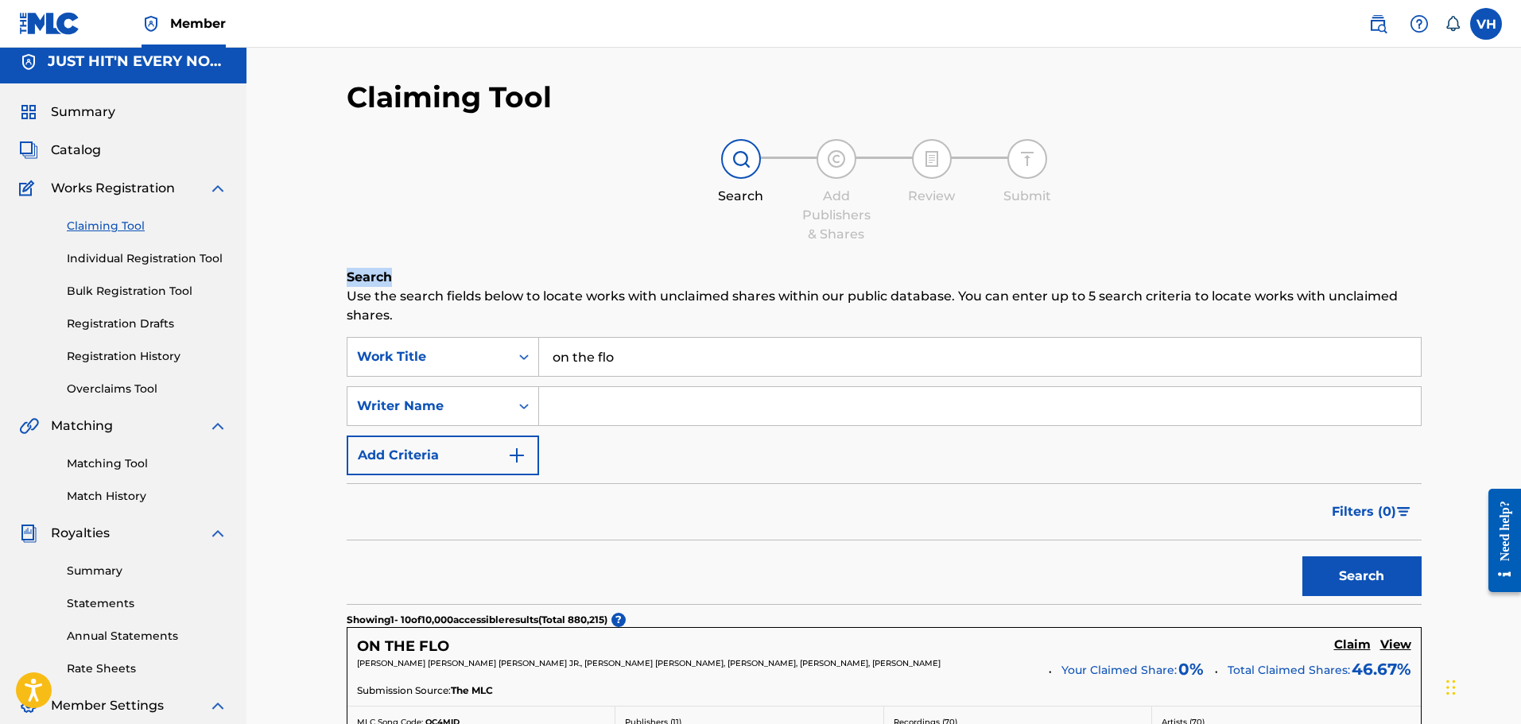
drag, startPoint x: 1520, startPoint y: 229, endPoint x: 1517, endPoint y: 256, distance: 27.2
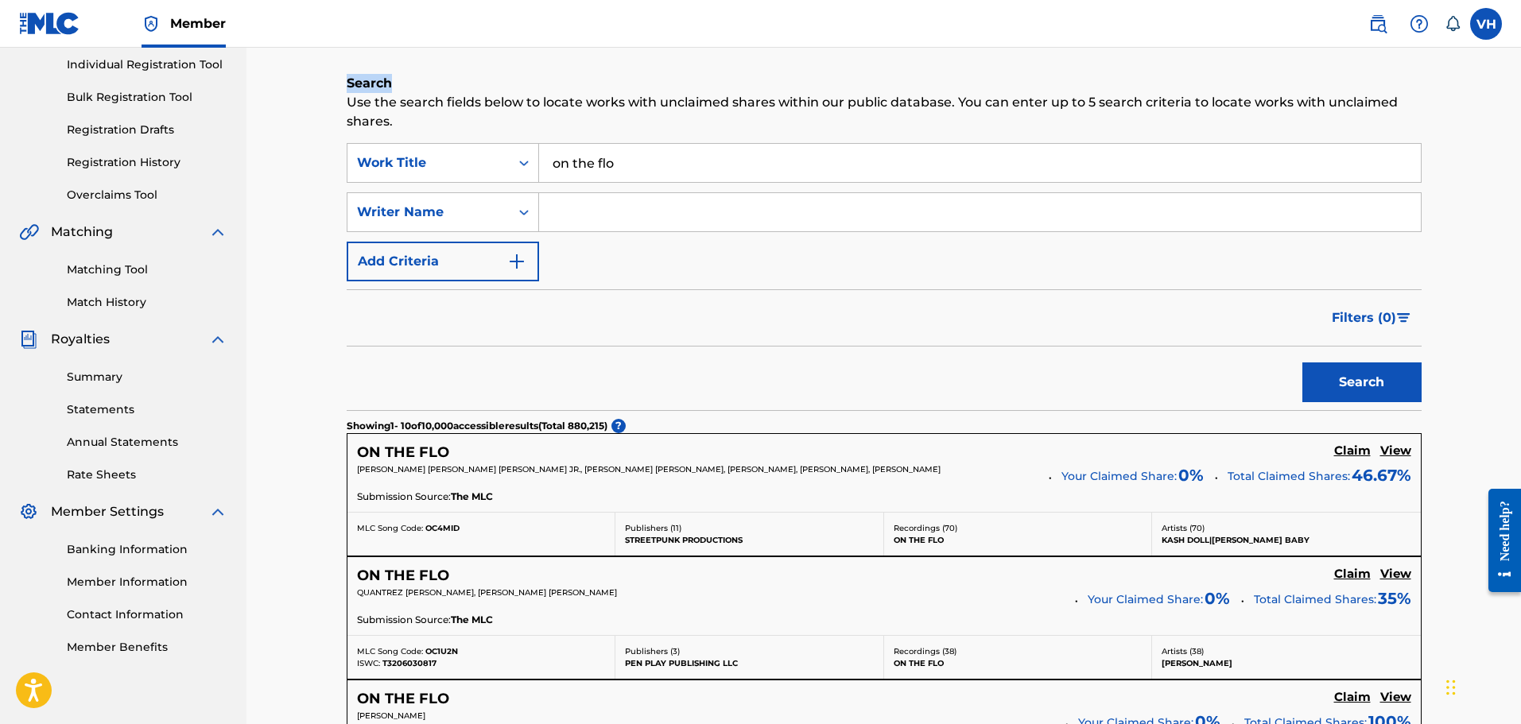
scroll to position [0, 0]
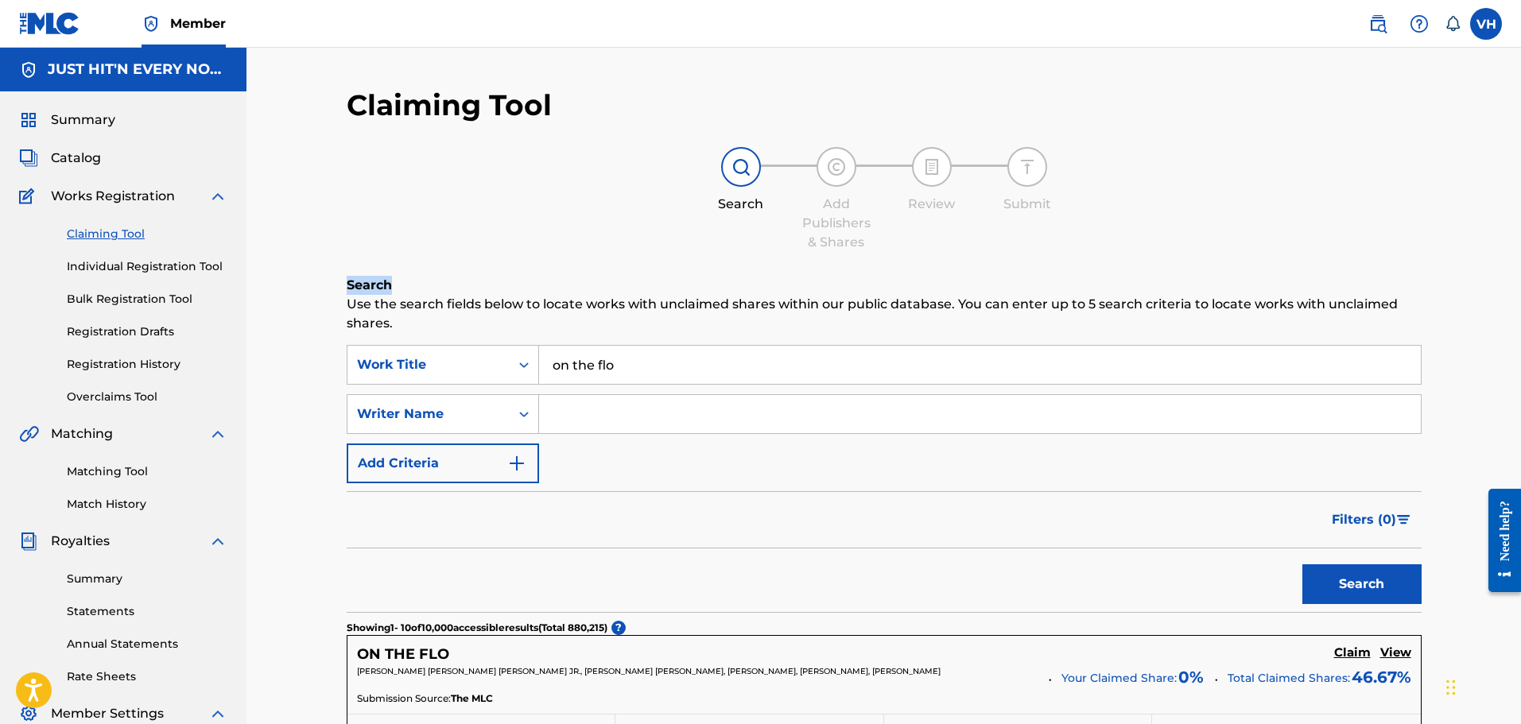
click at [587, 417] on input "Search Form" at bounding box center [980, 414] width 882 height 38
type input "unique"
click at [1302, 564] on button "Search" at bounding box center [1361, 584] width 119 height 40
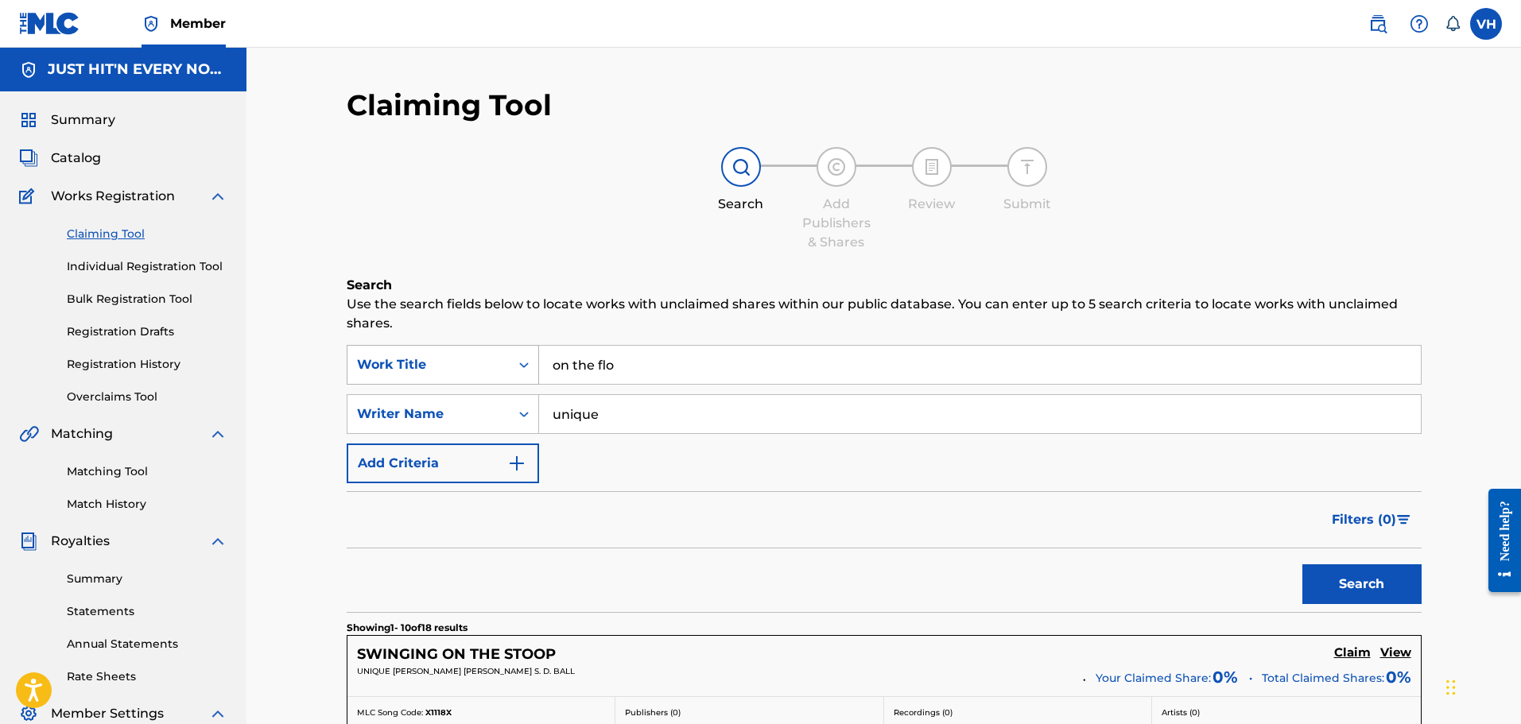
drag, startPoint x: 589, startPoint y: 369, endPoint x: 510, endPoint y: 369, distance: 78.7
click at [510, 369] on div "SearchWithCriteria1a899951-072f-4c4f-a842-a004887b9190 Work Title on the flo" at bounding box center [884, 365] width 1075 height 40
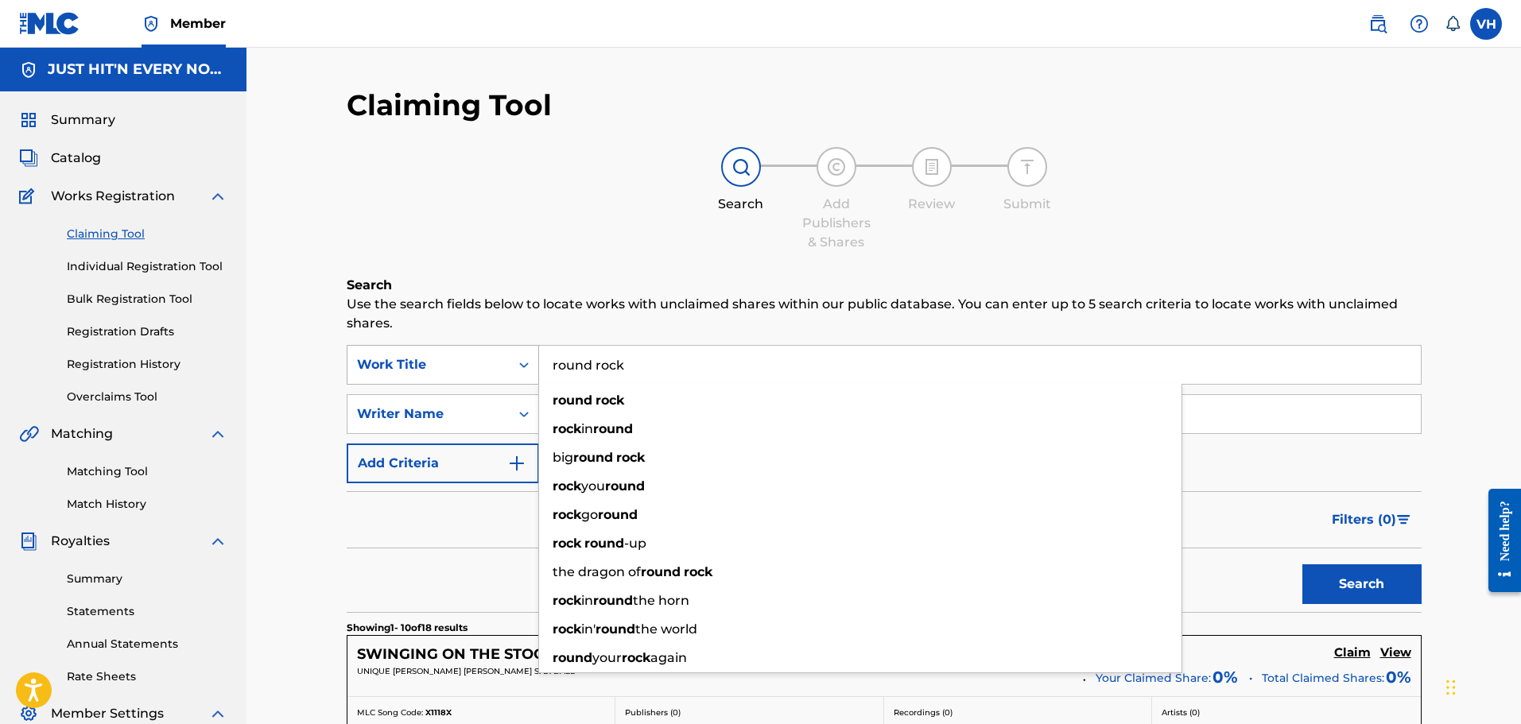
type input "round rock"
click at [1302, 564] on button "Search" at bounding box center [1361, 584] width 119 height 40
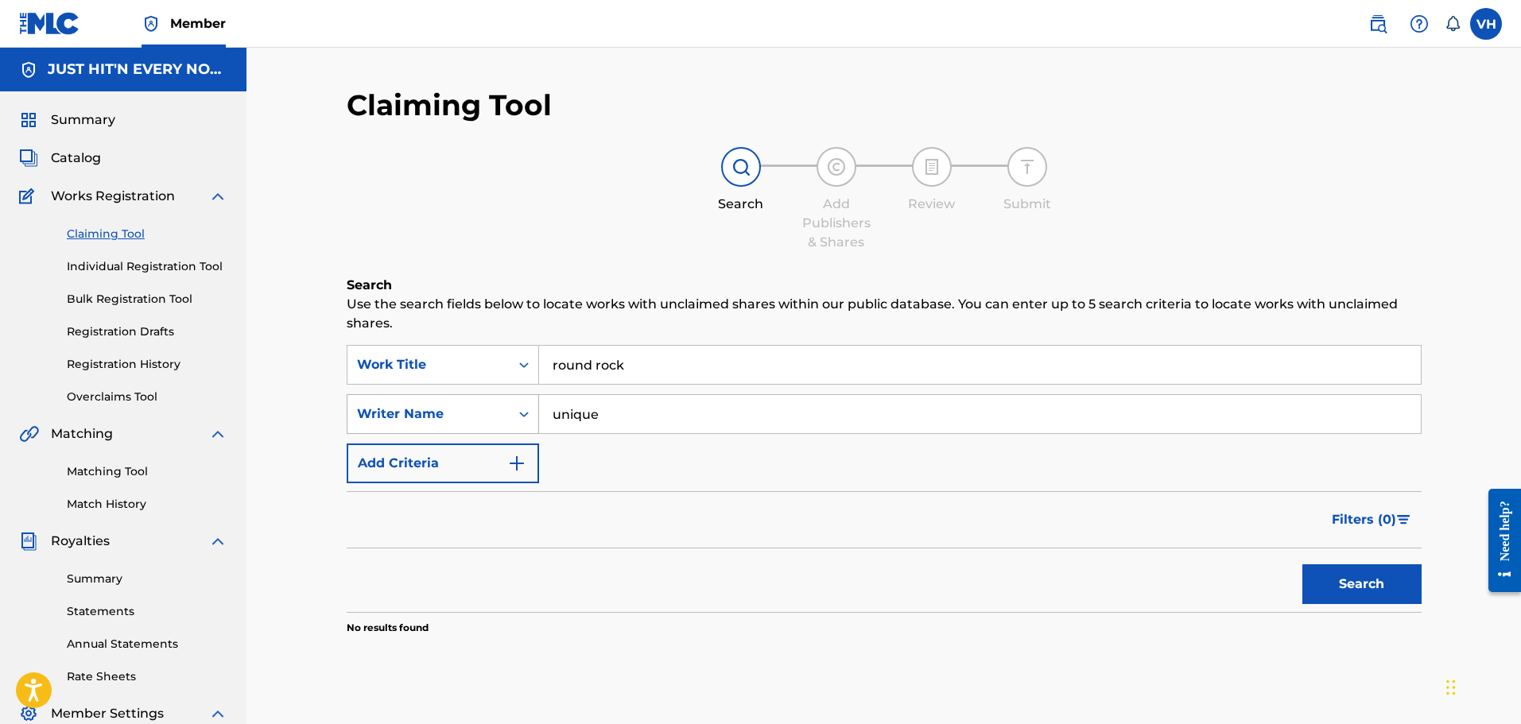
drag, startPoint x: 634, startPoint y: 406, endPoint x: 463, endPoint y: 429, distance: 171.7
click at [463, 429] on div "SearchWithCriteria0117588e-60bb-4155-9d7d-79d4626e6128 Writer Name unique" at bounding box center [884, 414] width 1075 height 40
click at [1342, 582] on button "Search" at bounding box center [1361, 584] width 119 height 40
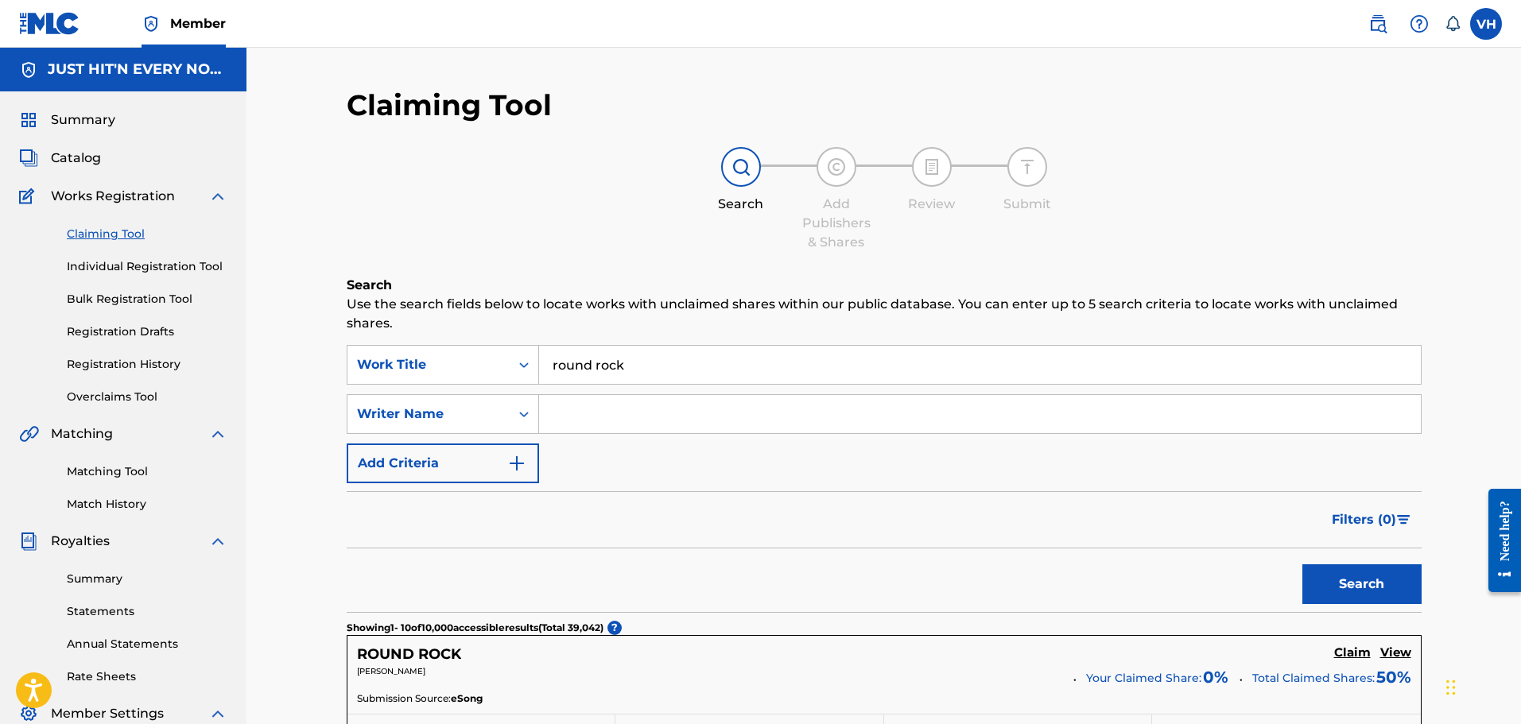
click at [608, 419] on input "Search Form" at bounding box center [980, 414] width 882 height 38
click at [1347, 582] on button "Search" at bounding box center [1361, 584] width 119 height 40
click at [654, 404] on input "[PERSON_NAME]" at bounding box center [980, 414] width 882 height 38
click at [1302, 564] on button "Search" at bounding box center [1361, 584] width 119 height 40
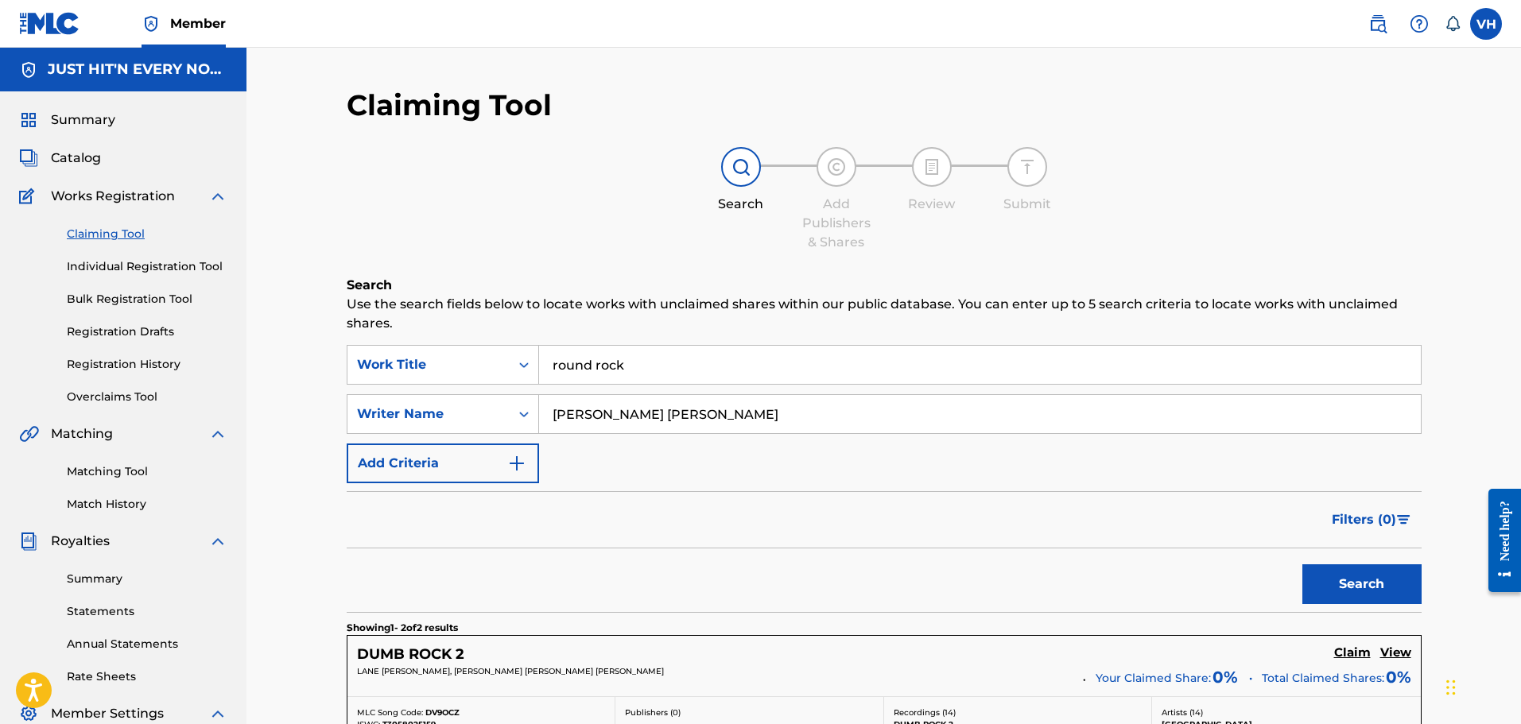
type input "[PERSON_NAME] [PERSON_NAME]"
click at [1302, 564] on button "Search" at bounding box center [1361, 584] width 119 height 40
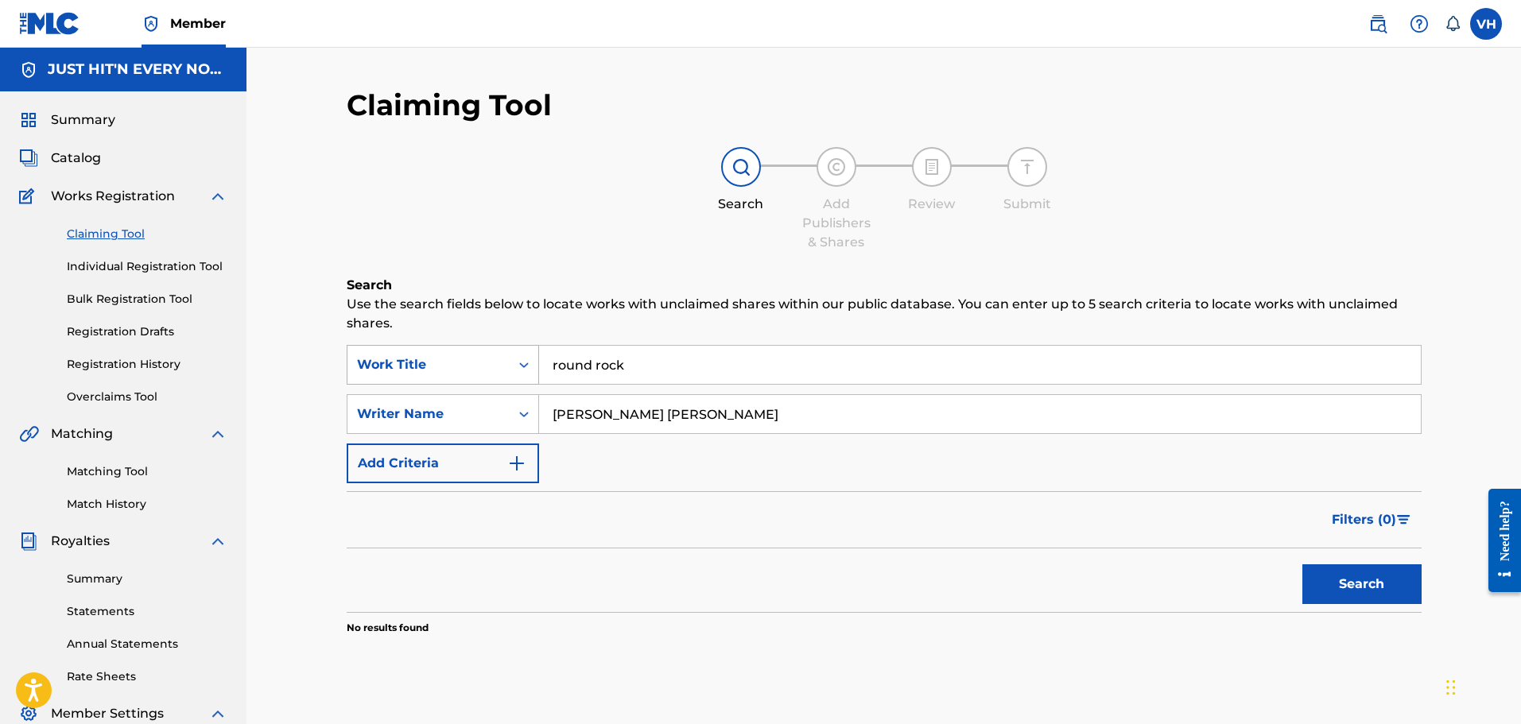
drag, startPoint x: 648, startPoint y: 358, endPoint x: 406, endPoint y: 359, distance: 241.7
click at [406, 359] on div "SearchWithCriteria1a899951-072f-4c4f-a842-a004887b9190 Work Title round rock" at bounding box center [884, 365] width 1075 height 40
click at [1354, 583] on button "Search" at bounding box center [1361, 584] width 119 height 40
click at [630, 413] on input "[PERSON_NAME] [PERSON_NAME]" at bounding box center [980, 414] width 882 height 38
click at [637, 434] on div "SearchWithCriteria1a899951-072f-4c4f-a842-a004887b9190 Work Title SearchWithCri…" at bounding box center [884, 414] width 1075 height 138
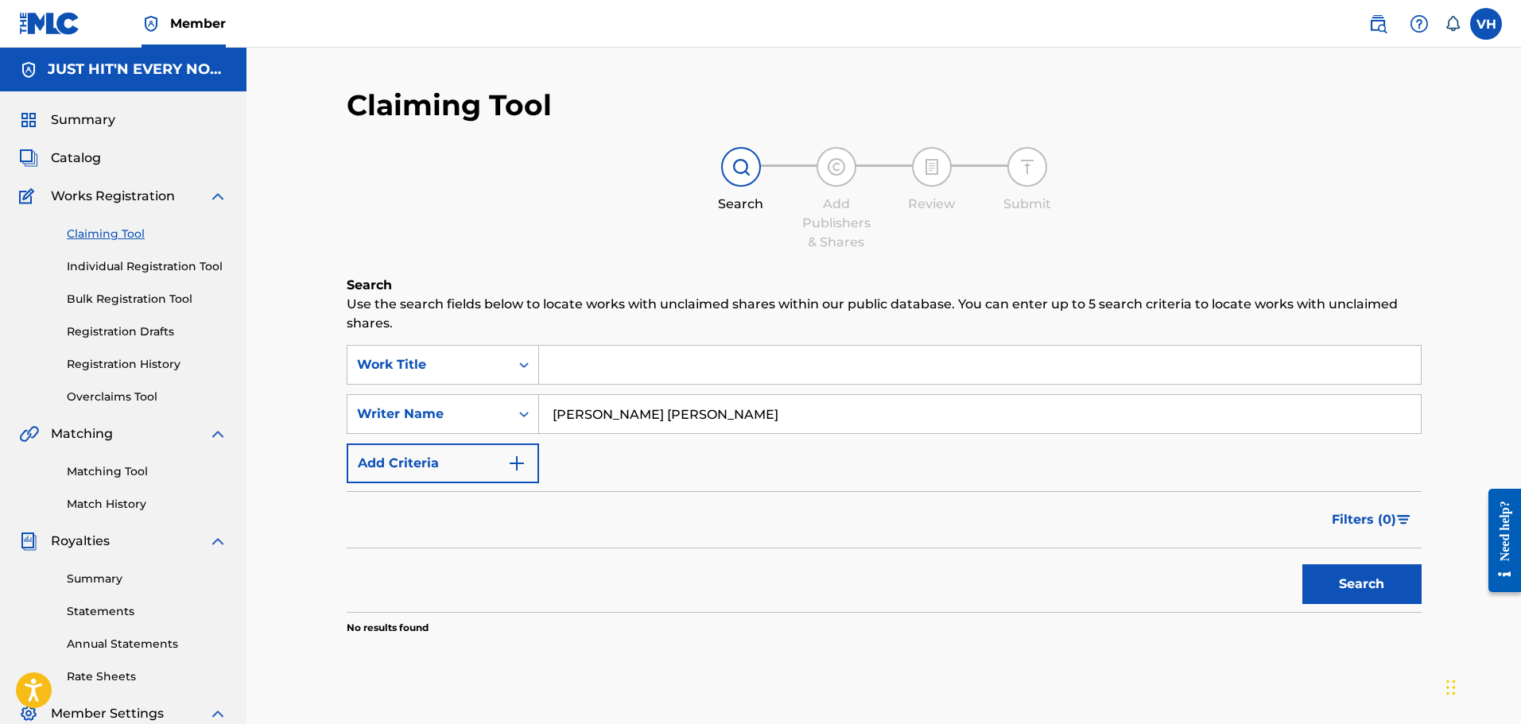
click at [627, 413] on input "[PERSON_NAME] [PERSON_NAME]" at bounding box center [980, 414] width 882 height 38
type input "[PERSON_NAME]"
click at [1344, 584] on button "Search" at bounding box center [1361, 584] width 119 height 40
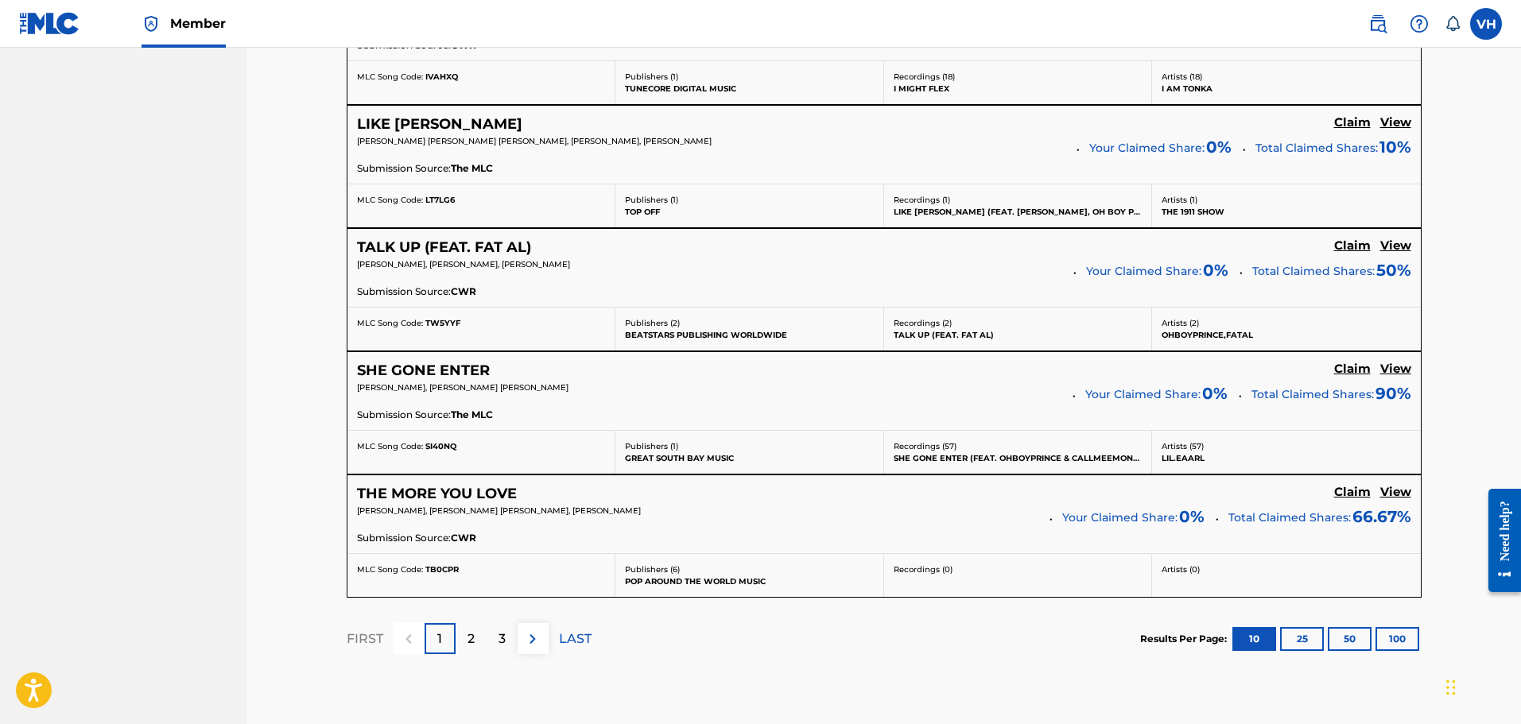
scroll to position [1238, 0]
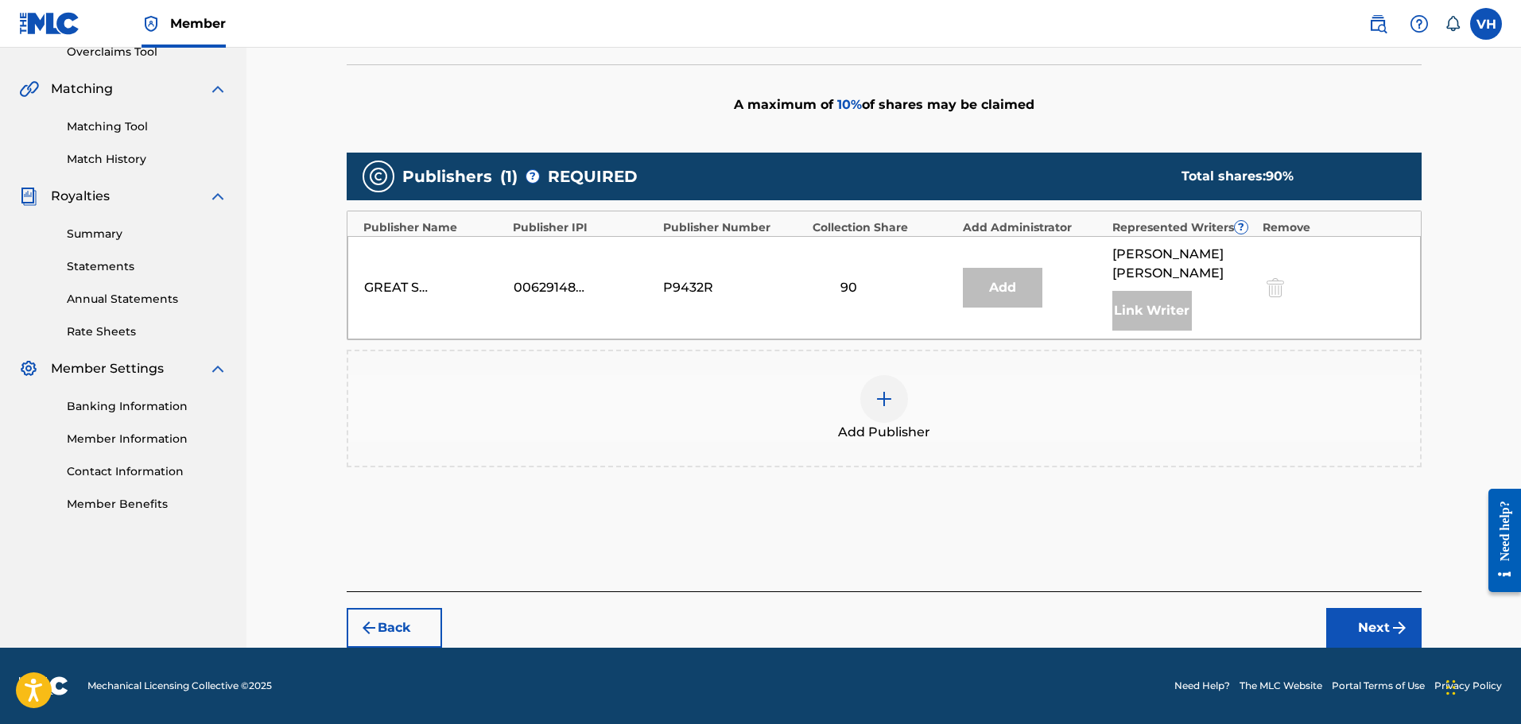
scroll to position [326, 0]
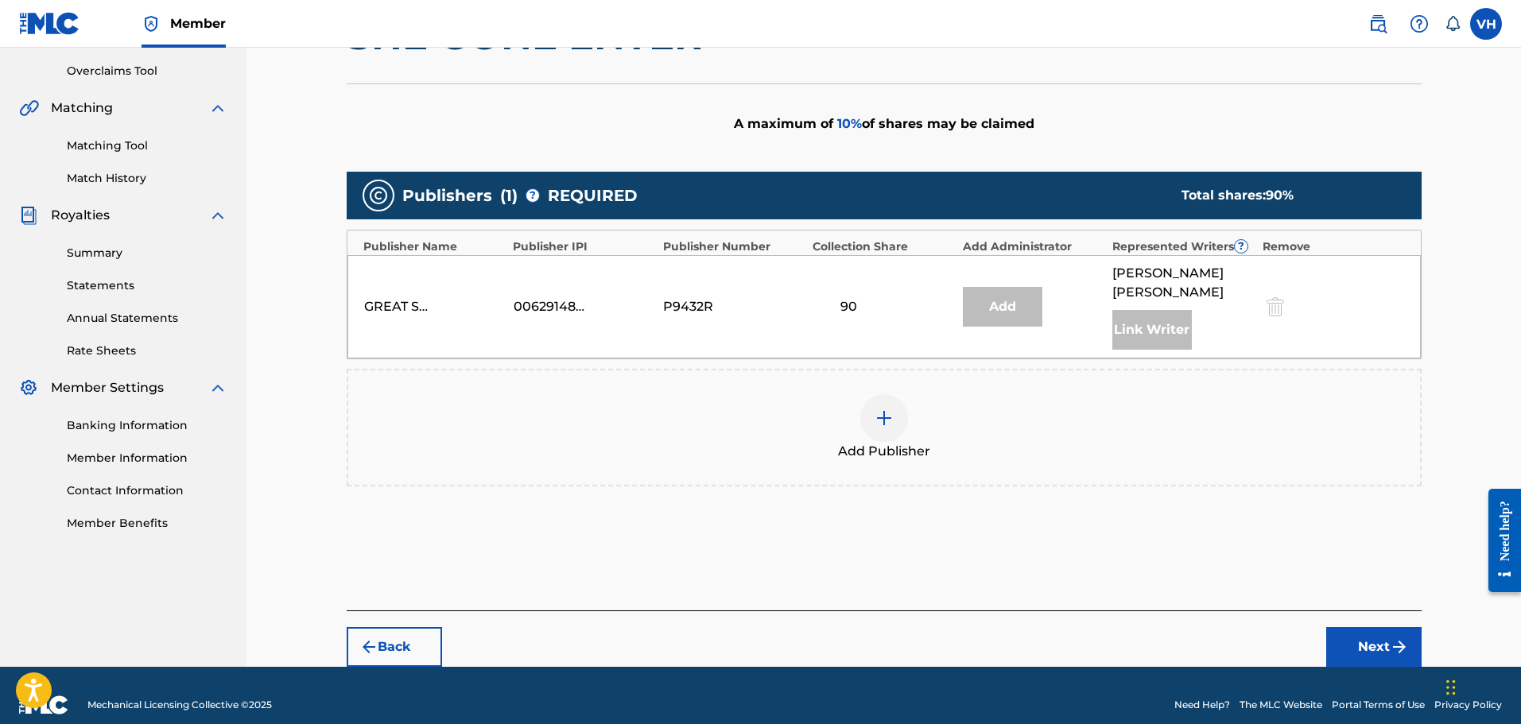
click at [424, 627] on button "Back" at bounding box center [394, 647] width 95 height 40
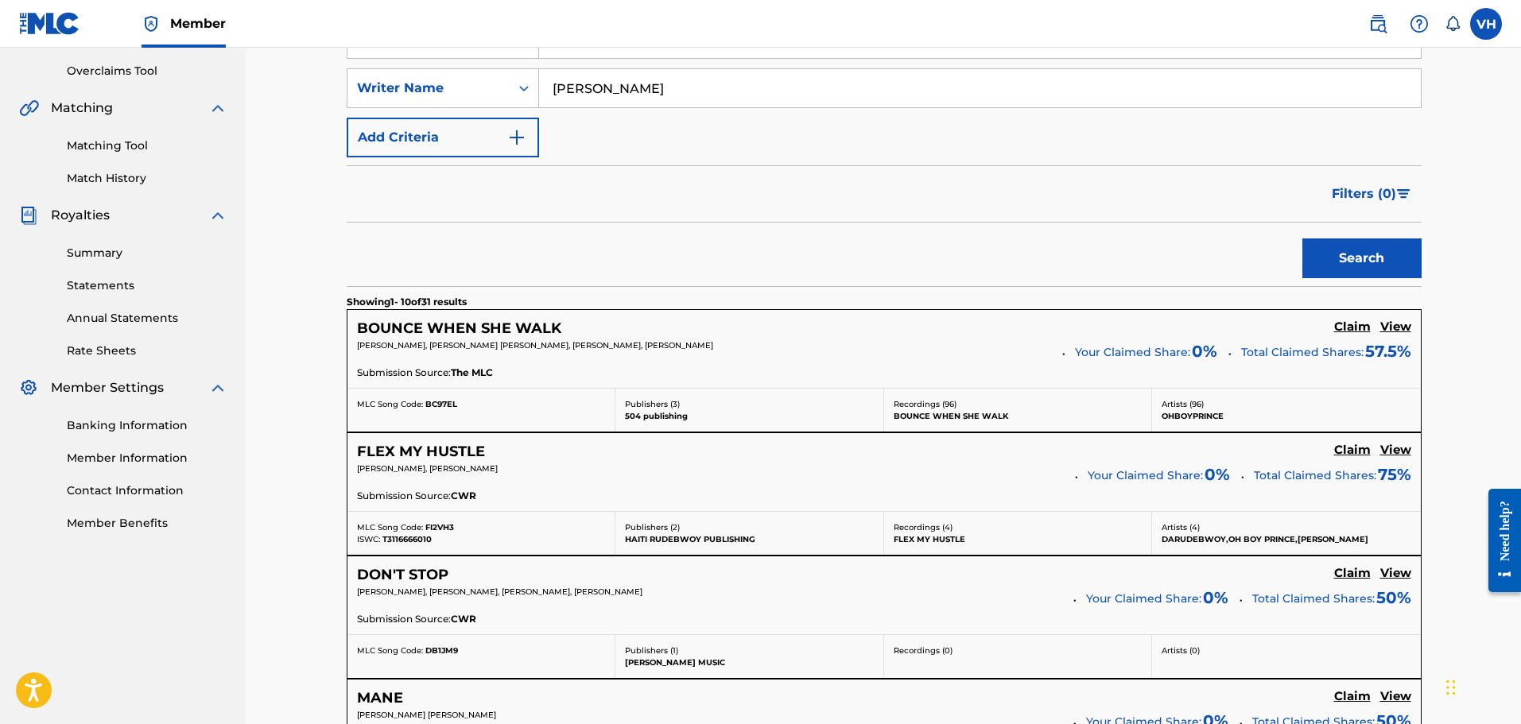
scroll to position [70, 0]
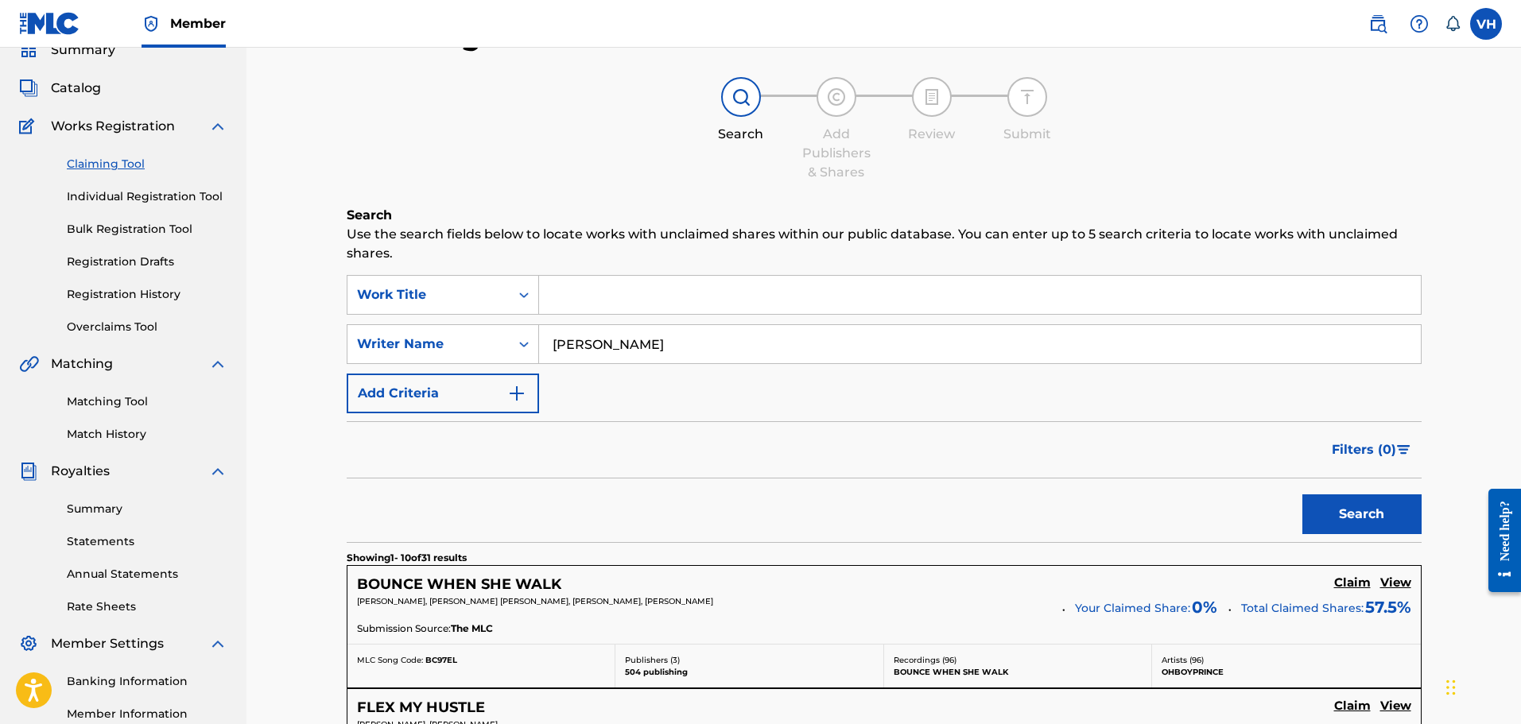
click at [608, 293] on input "Search Form" at bounding box center [980, 295] width 882 height 38
type input "FDSU"
click at [1302, 494] on button "Search" at bounding box center [1361, 514] width 119 height 40
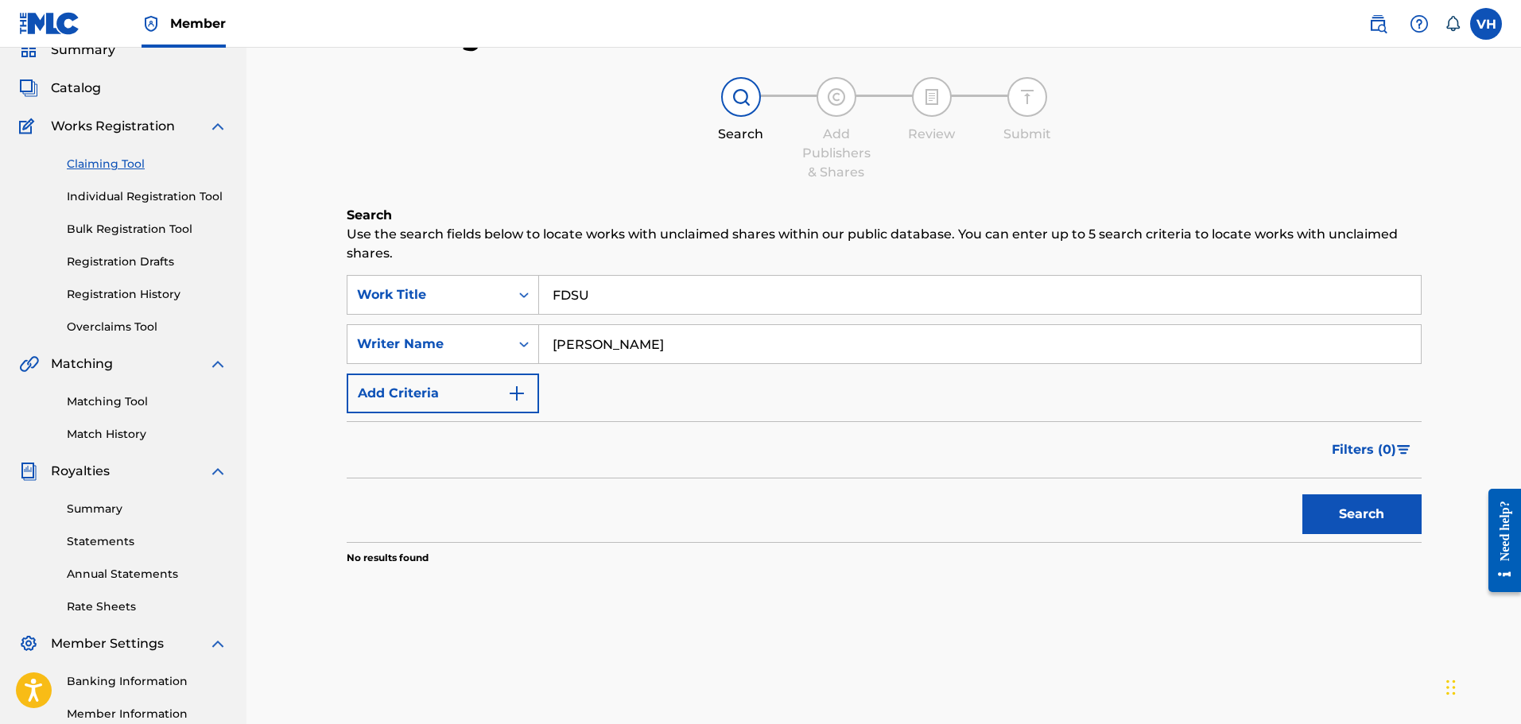
drag, startPoint x: 693, startPoint y: 338, endPoint x: 342, endPoint y: 336, distance: 351.4
click at [342, 336] on div "Claiming Tool Search Add Publishers & Shares Review Submit Search Use the searc…" at bounding box center [884, 411] width 1113 height 789
click at [1307, 505] on button "Search" at bounding box center [1361, 514] width 119 height 40
click at [1393, 506] on button "Search" at bounding box center [1361, 514] width 119 height 40
drag, startPoint x: 638, startPoint y: 285, endPoint x: 491, endPoint y: 291, distance: 146.4
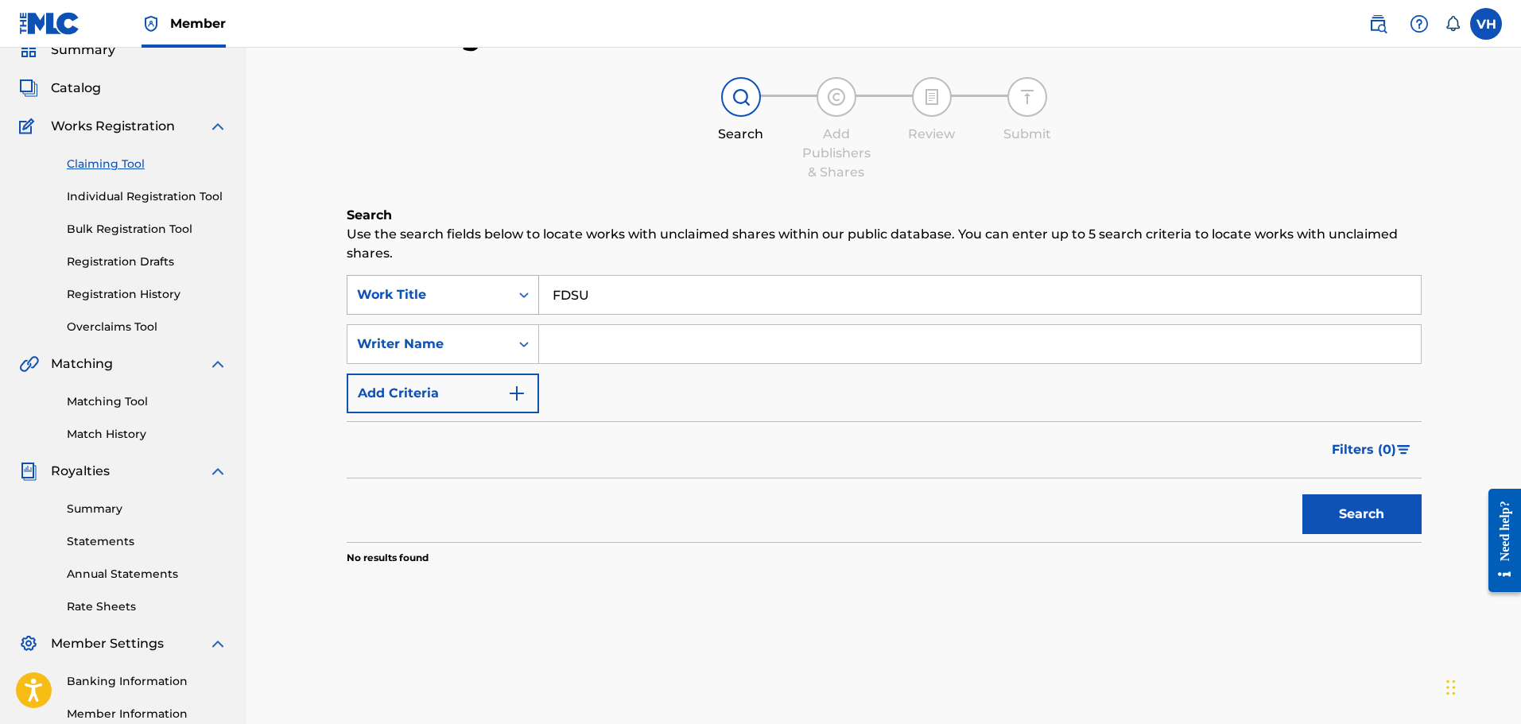
click at [491, 291] on div "SearchWithCriteria1a899951-072f-4c4f-a842-a004887b9190 Work Title FDSU" at bounding box center [884, 295] width 1075 height 40
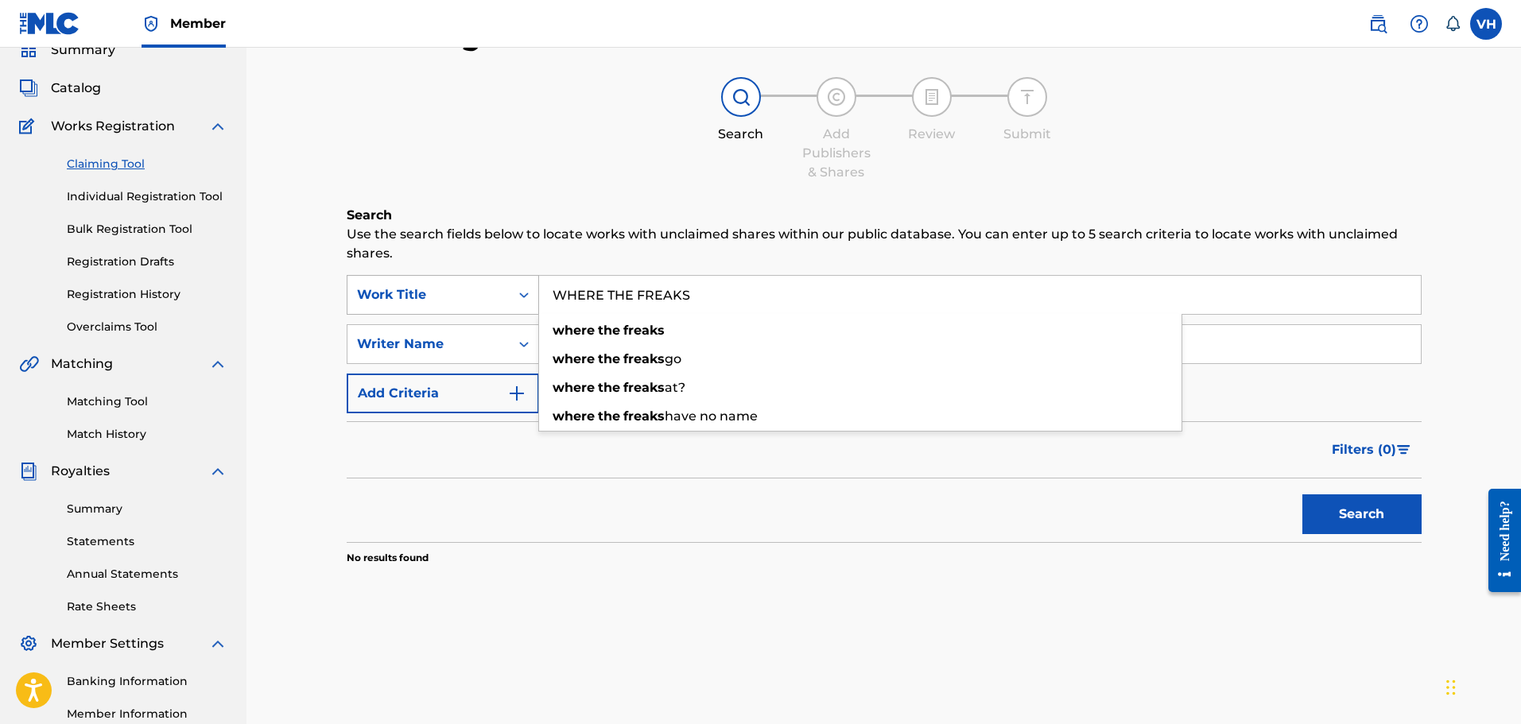
type input "WHERE THE FREAKS"
click at [1302, 494] on button "Search" at bounding box center [1361, 514] width 119 height 40
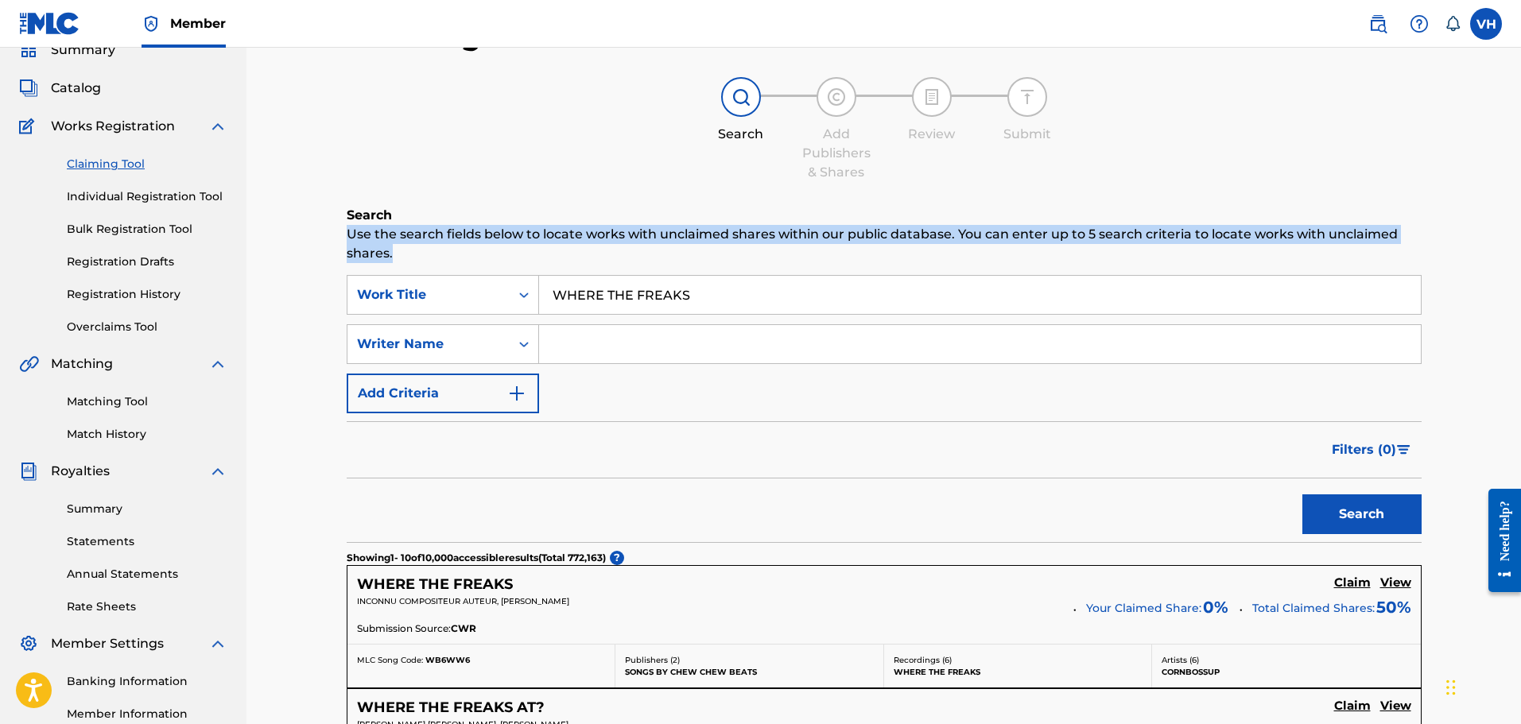
drag, startPoint x: 1520, startPoint y: 217, endPoint x: 1515, endPoint y: 260, distance: 43.2
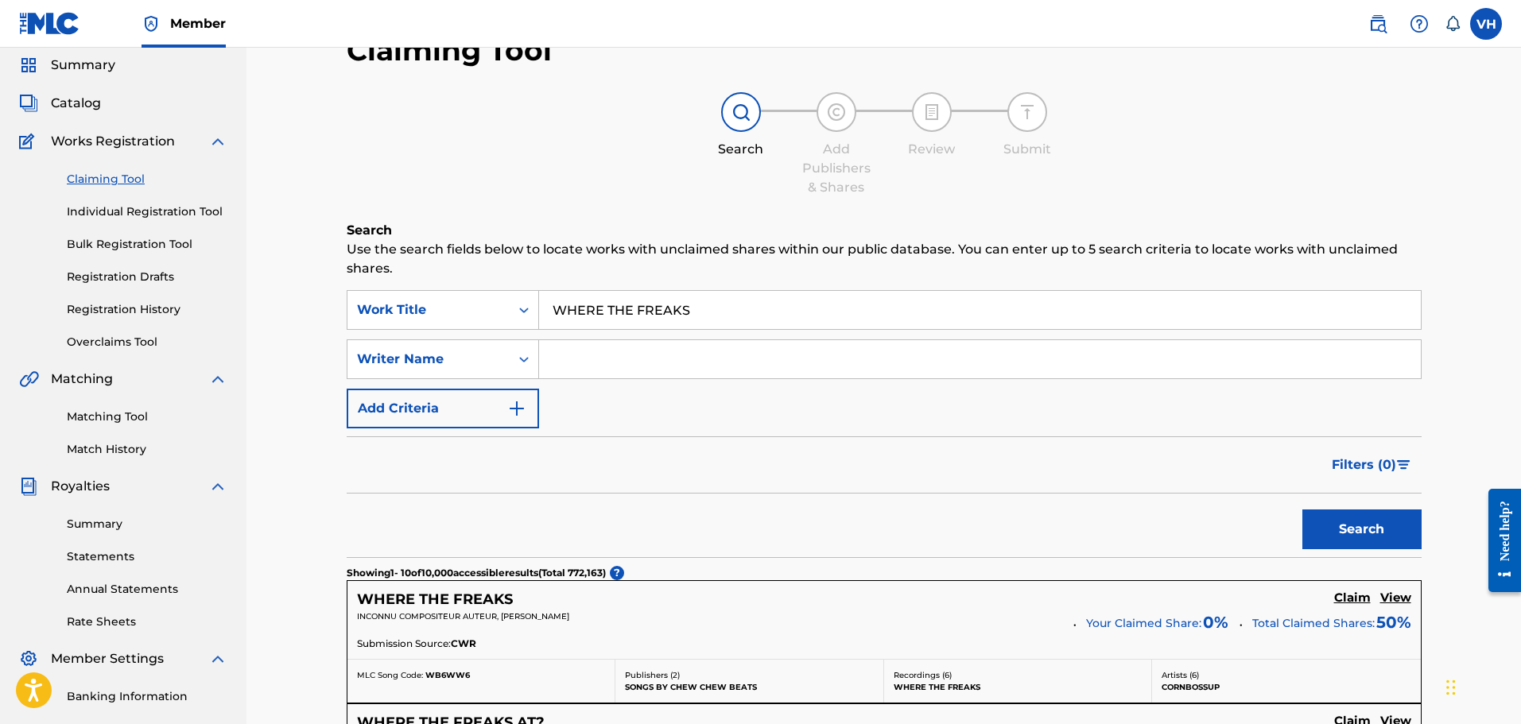
scroll to position [0, 0]
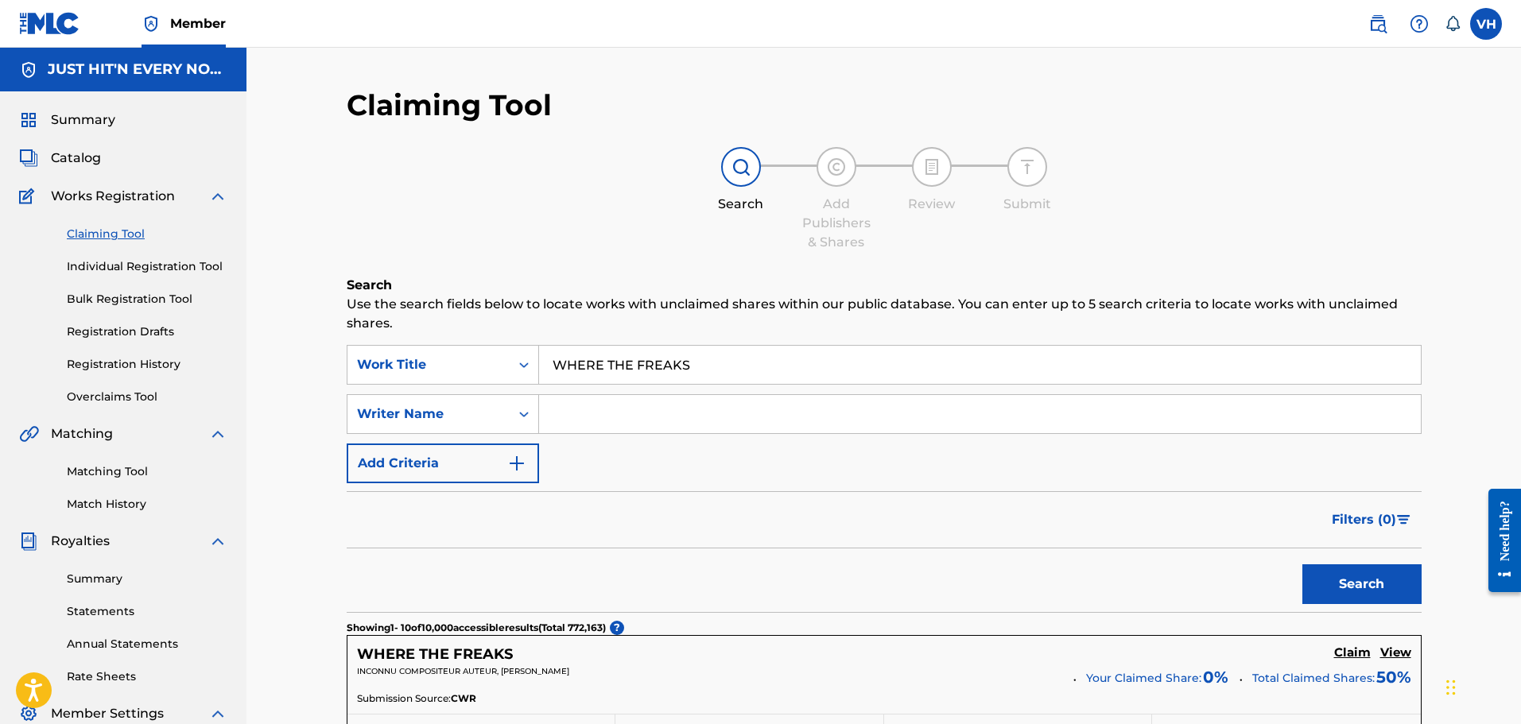
click at [614, 421] on input "Search Form" at bounding box center [980, 414] width 882 height 38
type input "[PERSON_NAME]"
click at [1356, 576] on button "Search" at bounding box center [1361, 584] width 119 height 40
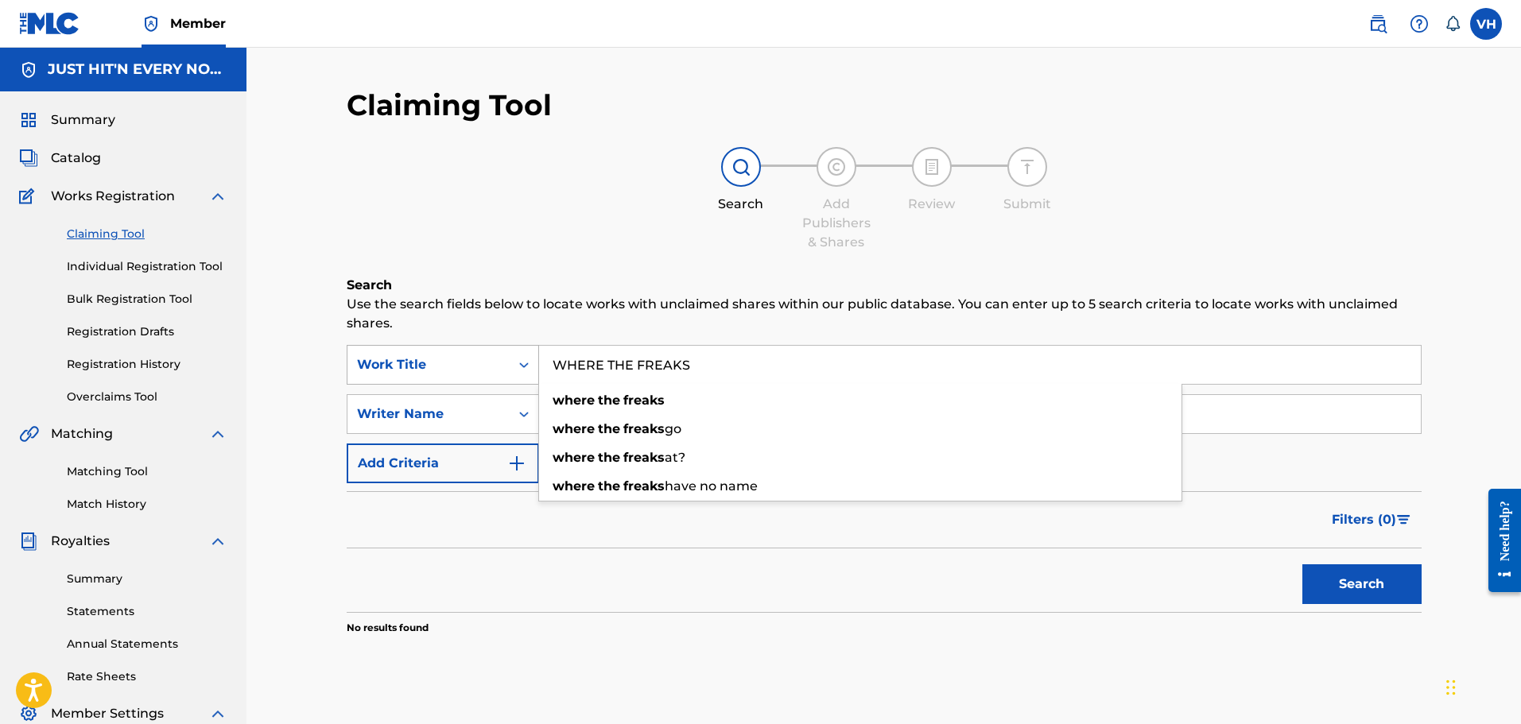
drag, startPoint x: 728, startPoint y: 370, endPoint x: 503, endPoint y: 361, distance: 225.2
click at [503, 361] on div "SearchWithCriteria1a899951-072f-4c4f-a842-a004887b9190 Work Title WHERE THE FRE…" at bounding box center [884, 365] width 1075 height 40
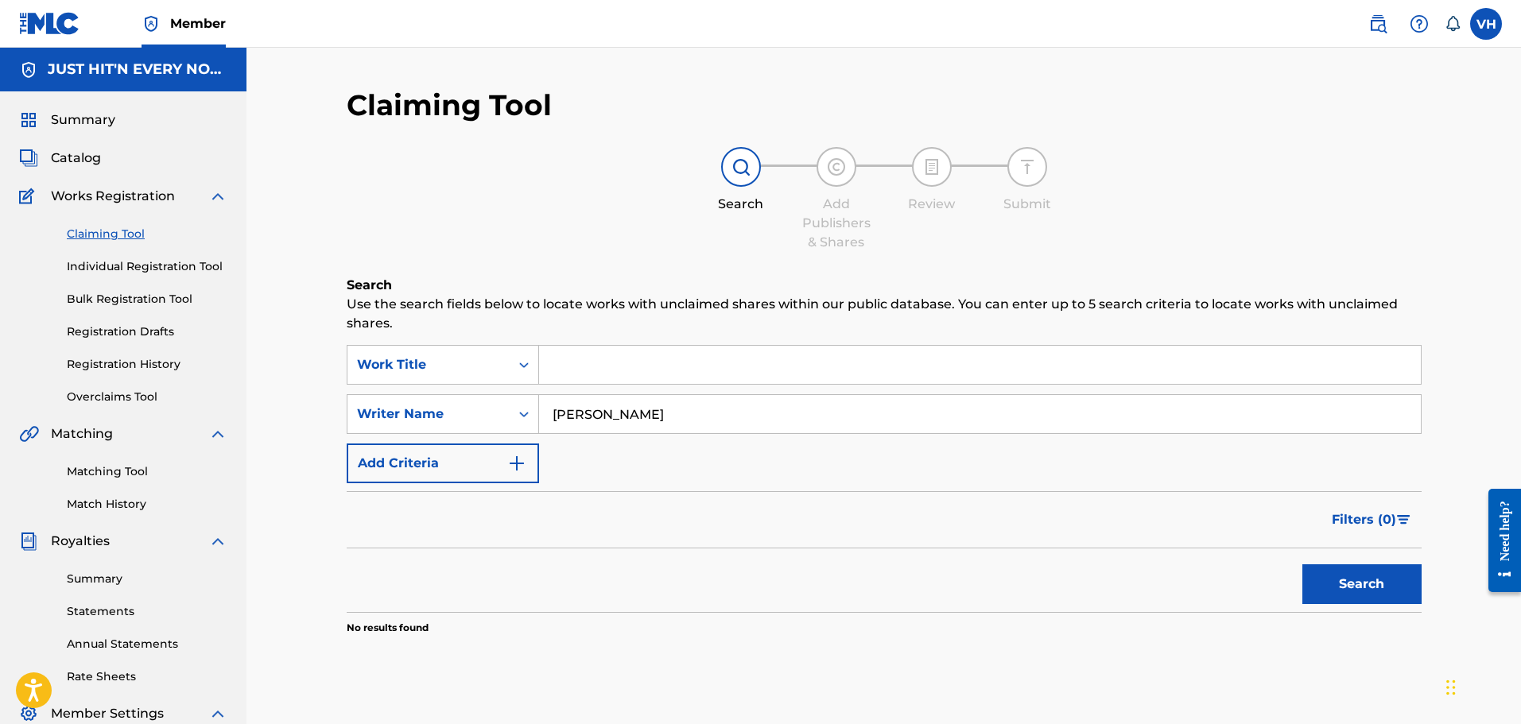
click at [1367, 587] on button "Search" at bounding box center [1361, 584] width 119 height 40
click at [1367, 586] on button "Search" at bounding box center [1361, 584] width 119 height 40
drag, startPoint x: 770, startPoint y: 418, endPoint x: 514, endPoint y: 408, distance: 256.2
click at [514, 408] on div "SearchWithCriteria0117588e-60bb-4155-9d7d-79d4626e6128 Writer Name [PERSON_NAME]" at bounding box center [884, 414] width 1075 height 40
type input "[PERSON_NAME]"
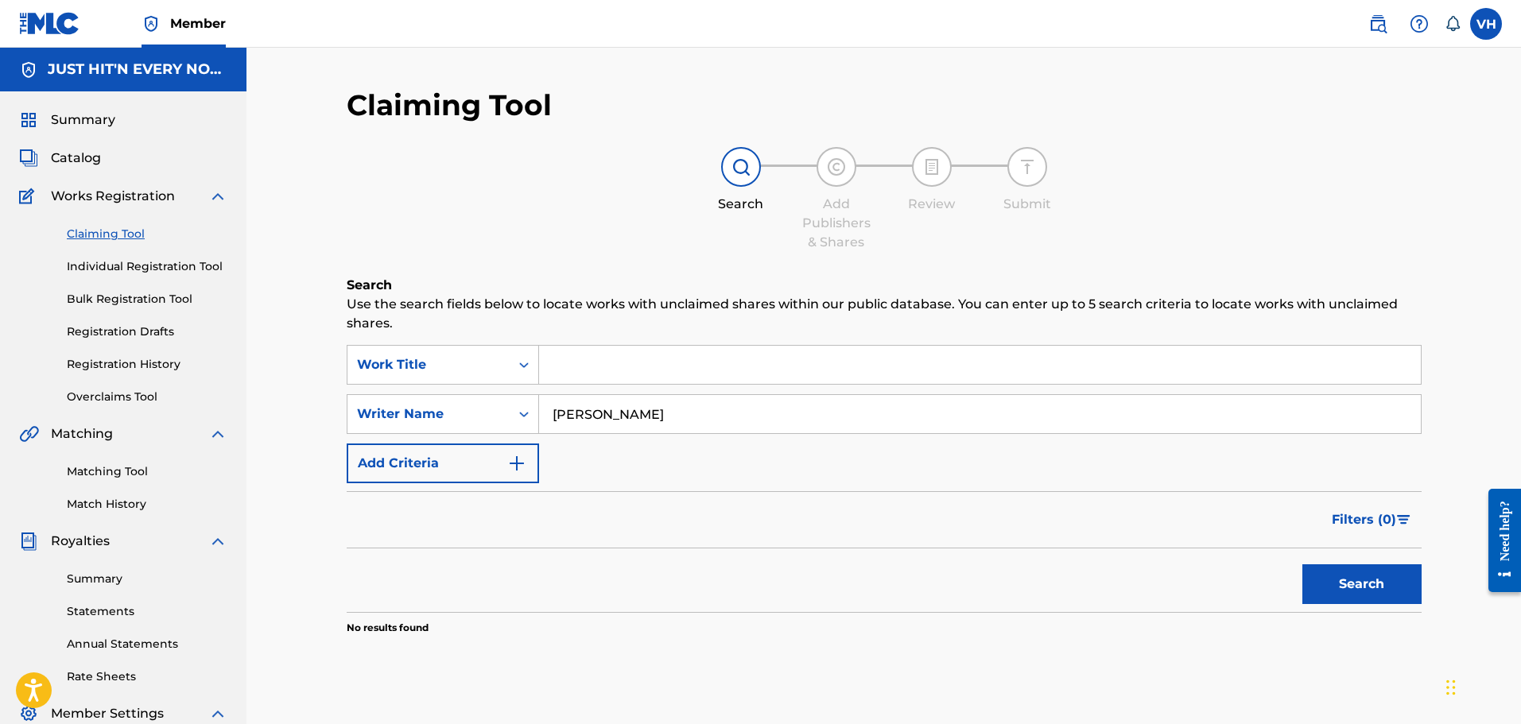
click at [1333, 577] on button "Search" at bounding box center [1361, 584] width 119 height 40
drag, startPoint x: 724, startPoint y: 417, endPoint x: 448, endPoint y: 397, distance: 277.4
click at [448, 397] on div "SearchWithCriteria0117588e-60bb-4155-9d7d-79d4626e6128 Writer Name [PERSON_NAME]" at bounding box center [884, 414] width 1075 height 40
type input "antranique"
click at [1355, 595] on button "Search" at bounding box center [1361, 584] width 119 height 40
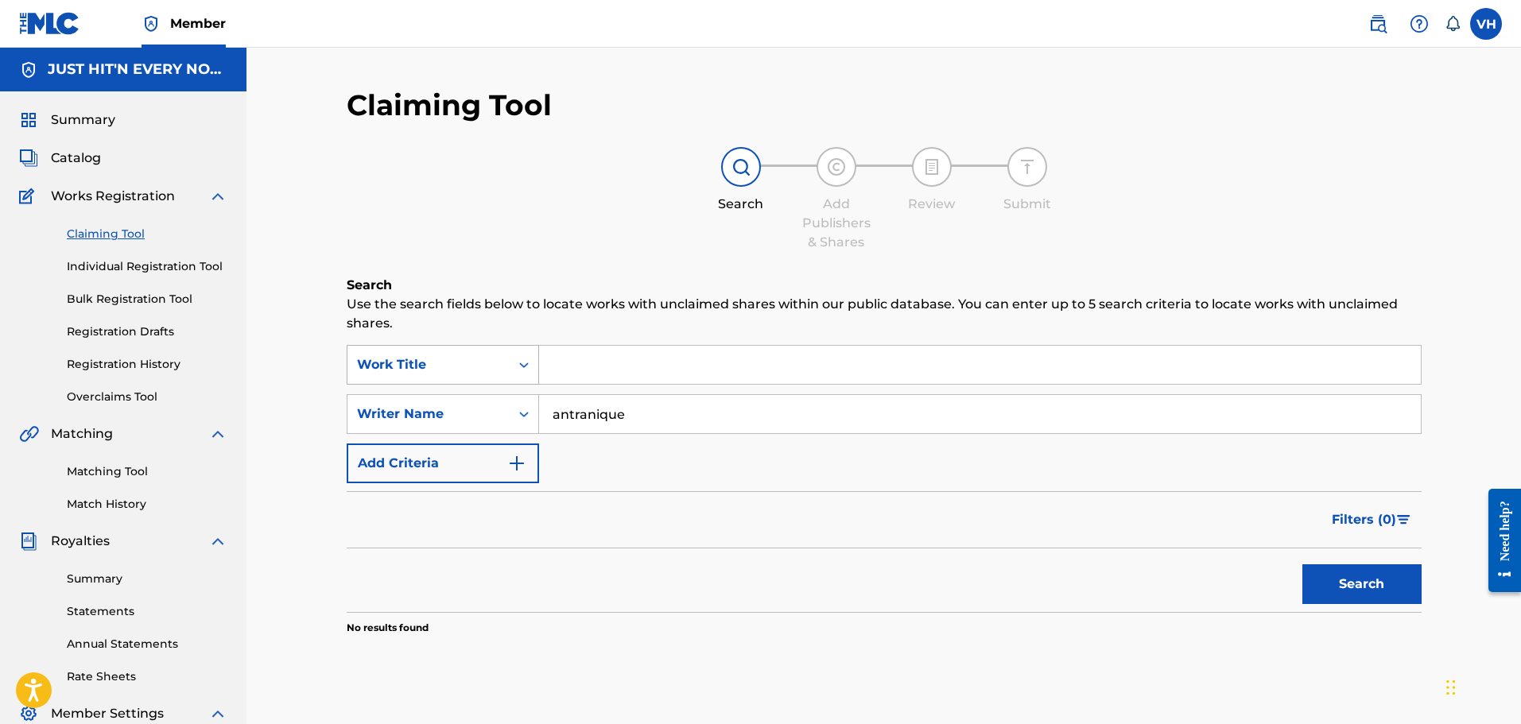
drag, startPoint x: 681, startPoint y: 418, endPoint x: 472, endPoint y: 371, distance: 214.3
click at [472, 371] on div "SearchWithCriteria1a899951-072f-4c4f-a842-a004887b9190 Work Title SearchWithCri…" at bounding box center [884, 414] width 1075 height 138
click at [655, 372] on input "Search Form" at bounding box center [980, 365] width 882 height 38
type input "bend ya knees"
click at [1302, 564] on button "Search" at bounding box center [1361, 584] width 119 height 40
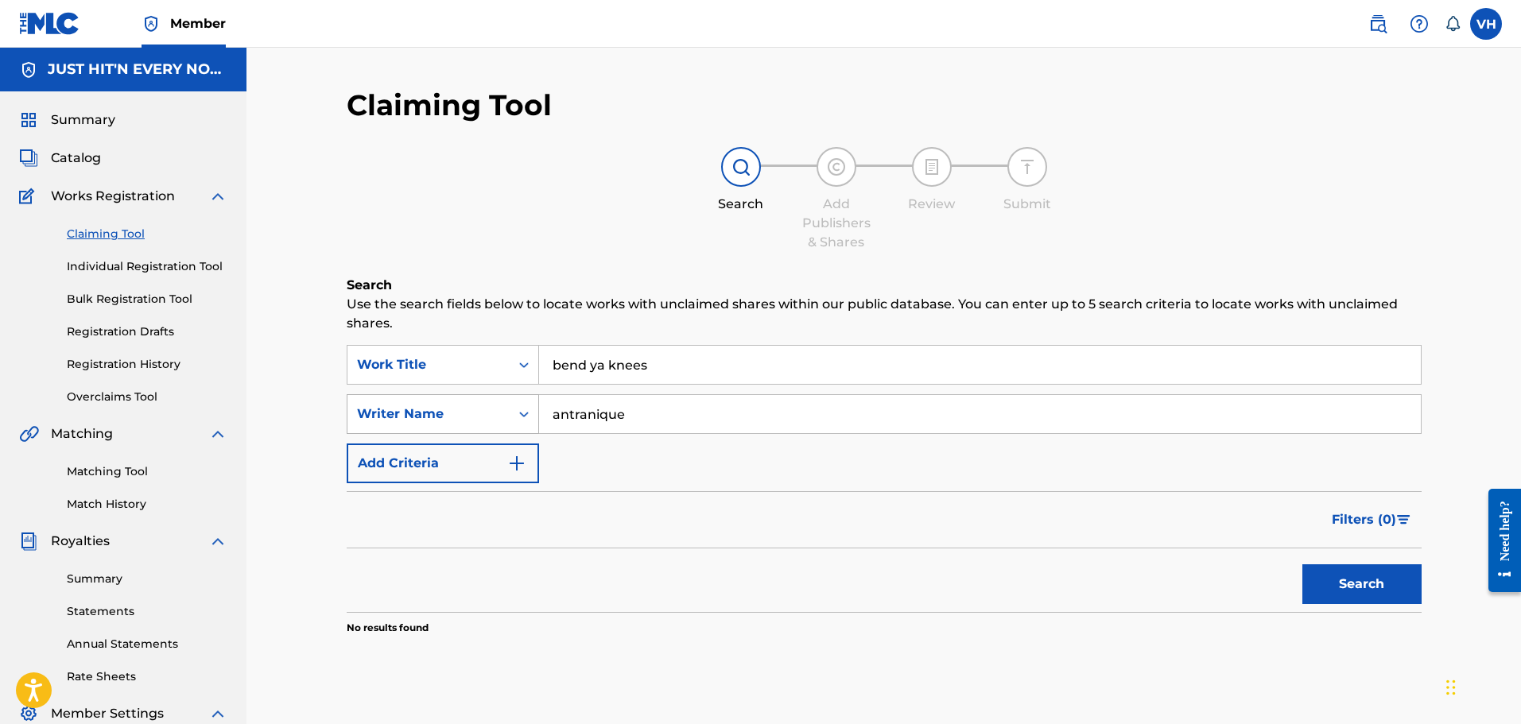
drag, startPoint x: 648, startPoint y: 418, endPoint x: 420, endPoint y: 399, distance: 229.0
click at [420, 399] on div "SearchWithCriteria0117588e-60bb-4155-9d7d-79d4626e6128 Writer Name antranique" at bounding box center [884, 414] width 1075 height 40
click at [1360, 585] on button "Search" at bounding box center [1361, 584] width 119 height 40
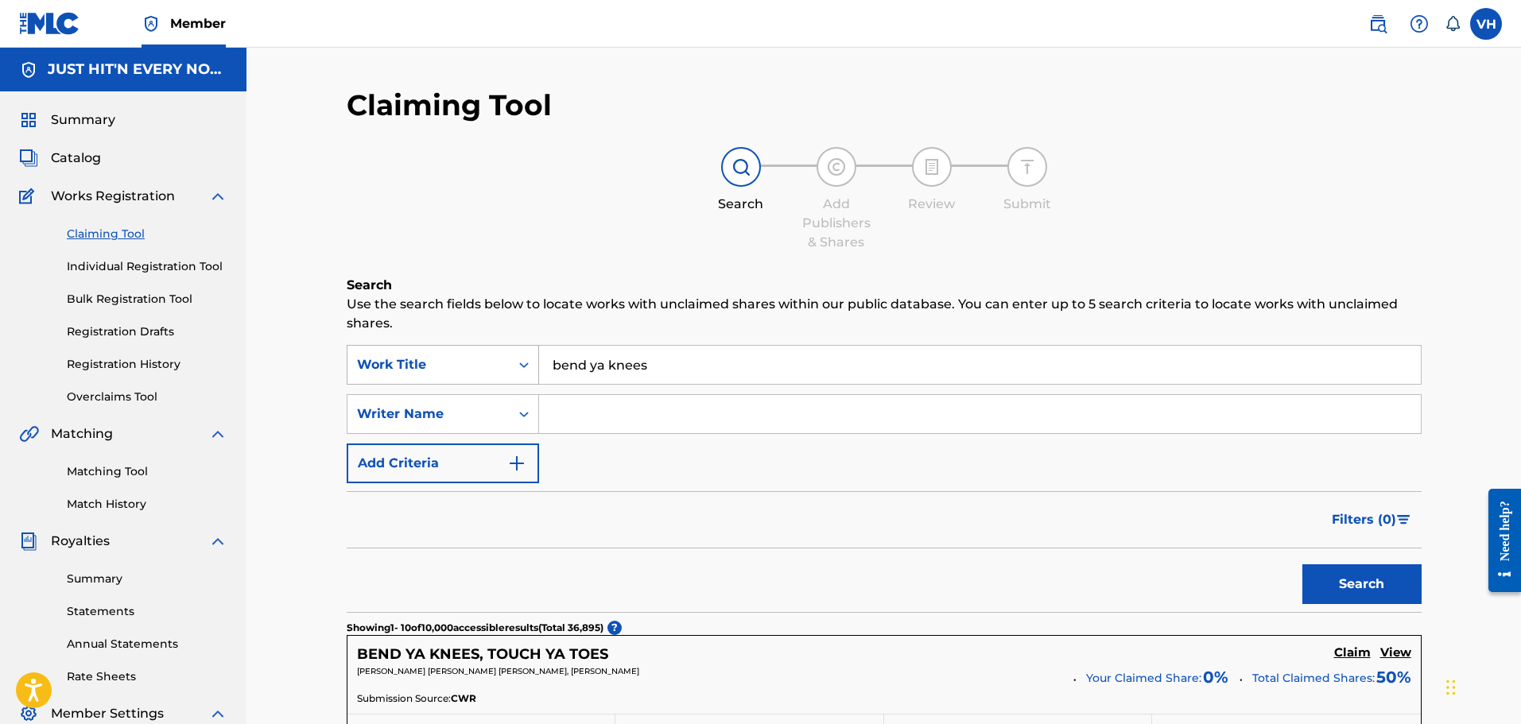
drag, startPoint x: 653, startPoint y: 359, endPoint x: 479, endPoint y: 365, distance: 174.2
click at [479, 365] on div "SearchWithCriteria1a899951-072f-4c4f-a842-a004887b9190 Work Title bend ya knees" at bounding box center [884, 365] width 1075 height 40
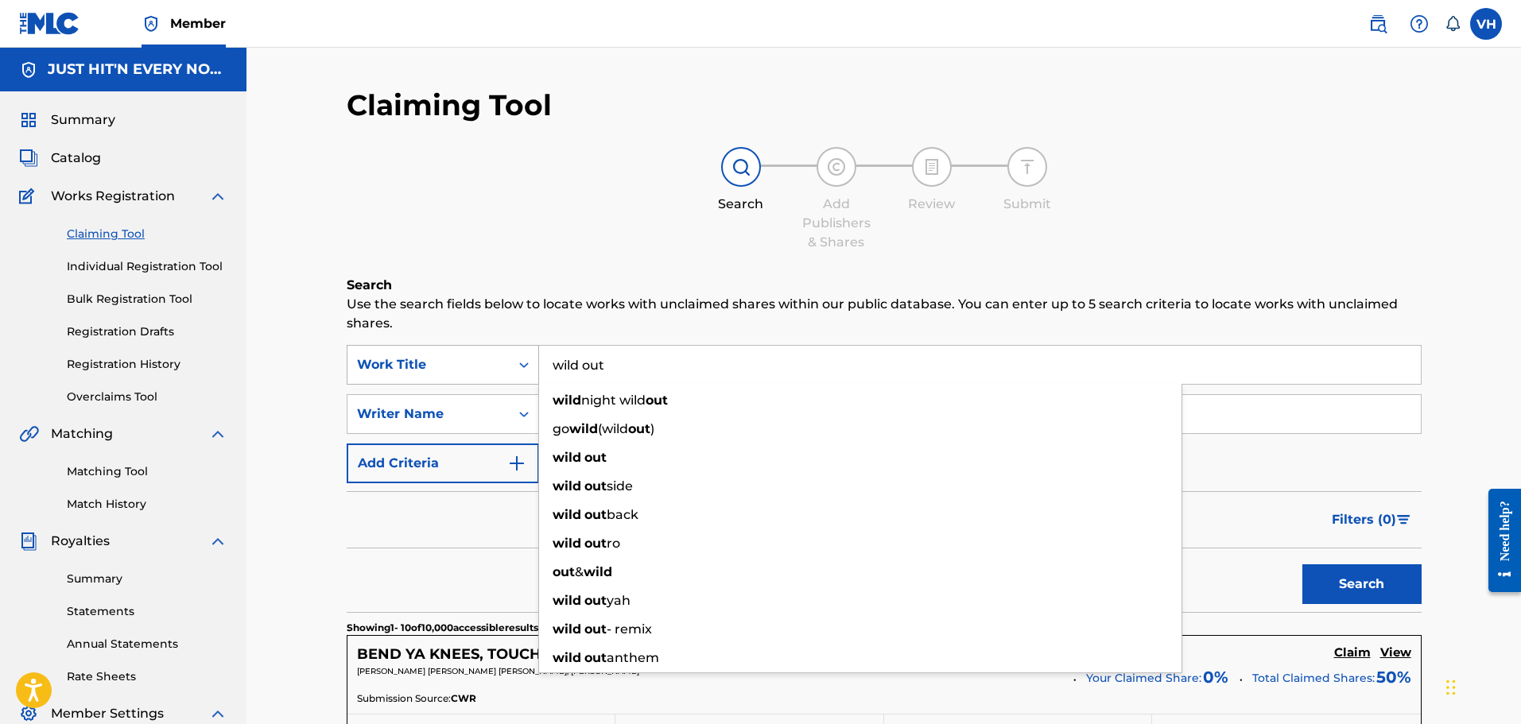
type input "wild out"
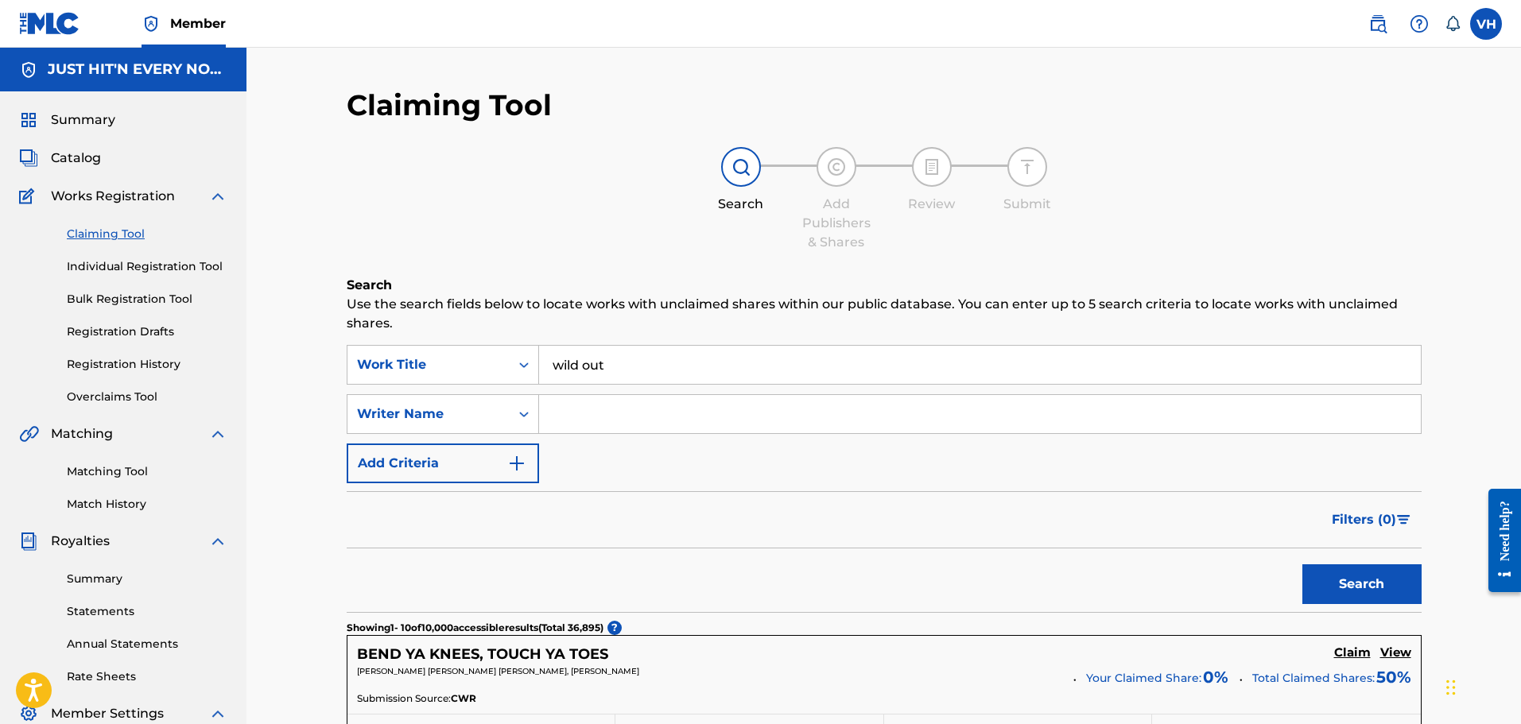
click at [599, 421] on input "Search Form" at bounding box center [980, 414] width 882 height 38
click at [1379, 574] on button "Search" at bounding box center [1361, 584] width 119 height 40
click at [684, 411] on input "[PERSON_NAME]" at bounding box center [980, 414] width 882 height 38
click at [1358, 574] on button "Search" at bounding box center [1361, 584] width 119 height 40
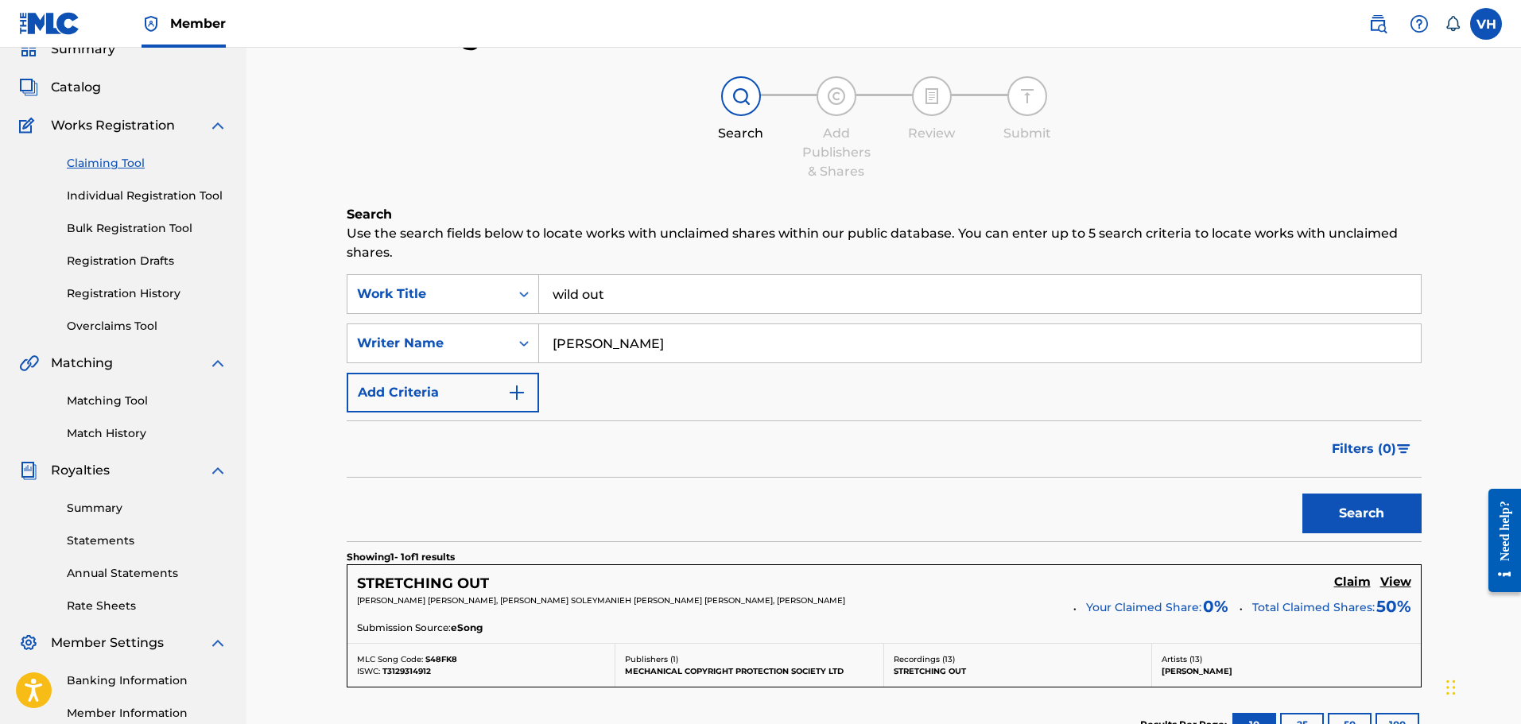
scroll to position [17, 0]
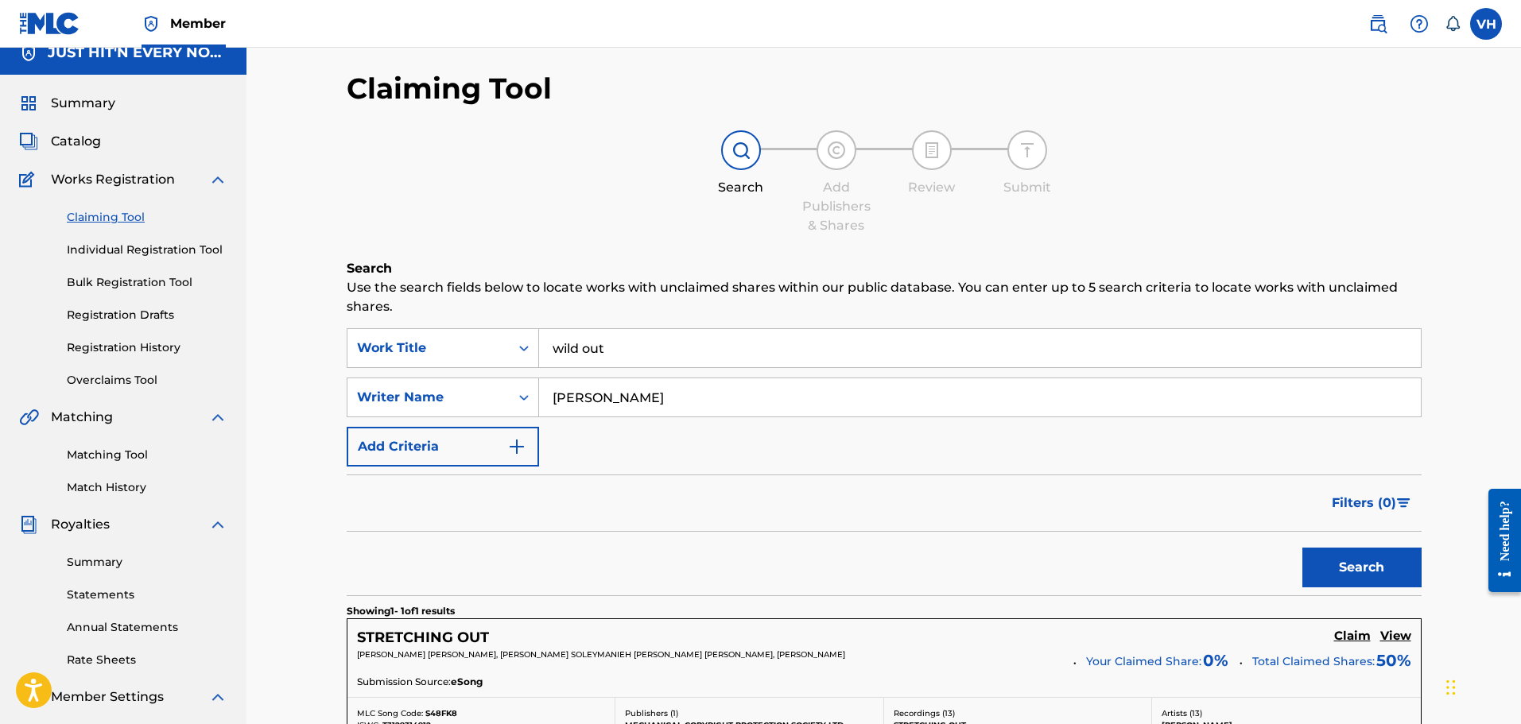
click at [584, 399] on input "[PERSON_NAME]" at bounding box center [980, 397] width 882 height 38
type input "[PERSON_NAME]"
click at [1371, 570] on button "Search" at bounding box center [1361, 568] width 119 height 40
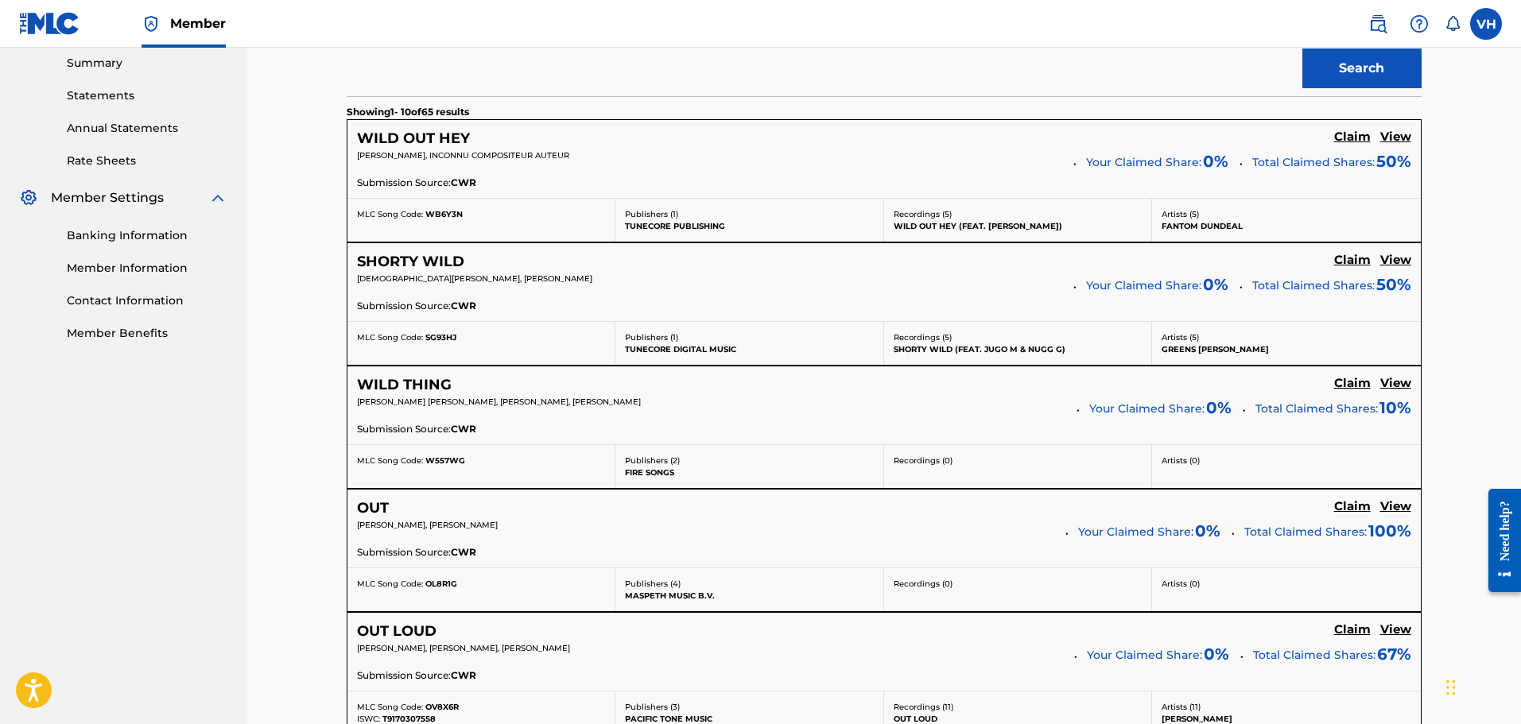
scroll to position [0, 0]
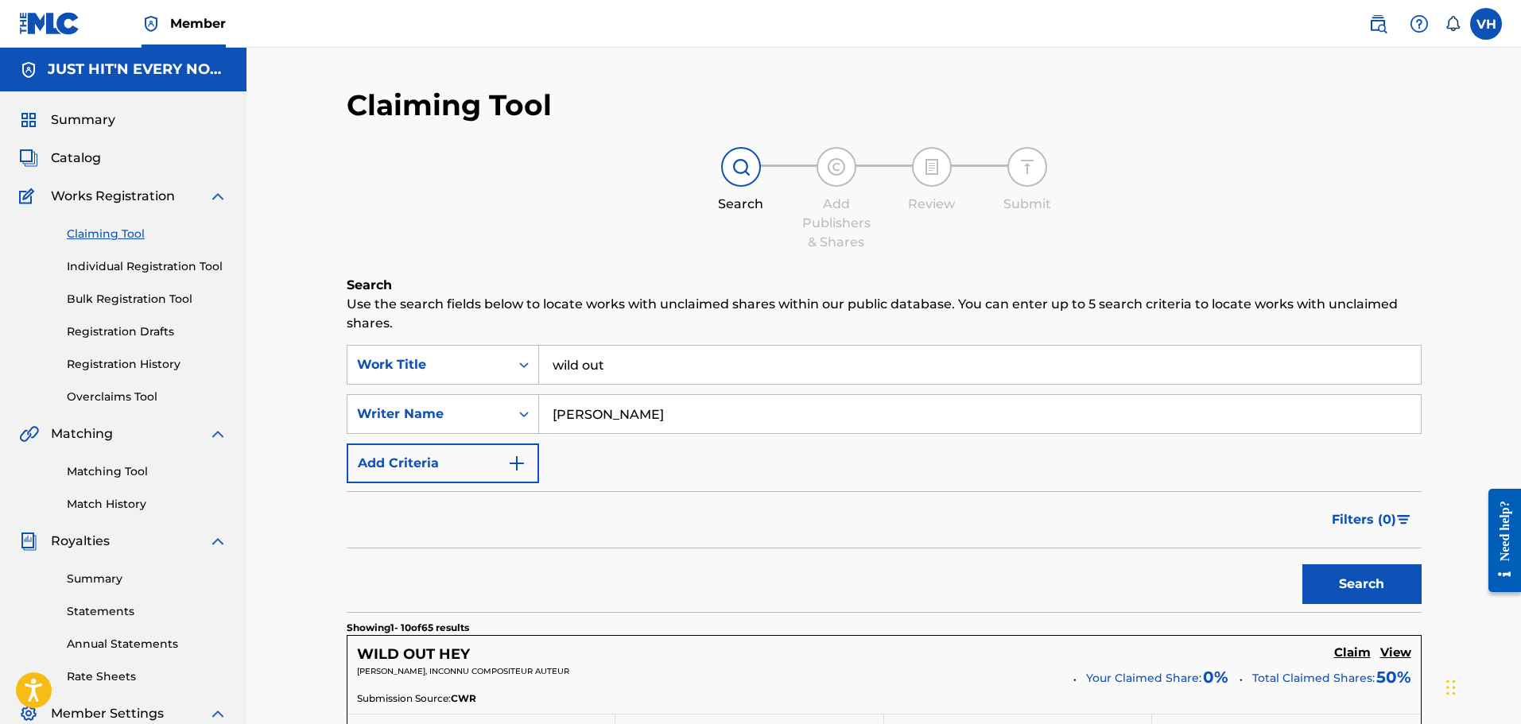
drag, startPoint x: 634, startPoint y: 414, endPoint x: 541, endPoint y: 417, distance: 92.3
click at [541, 417] on input "[PERSON_NAME]" at bounding box center [980, 414] width 882 height 38
click at [1358, 576] on button "Search" at bounding box center [1361, 584] width 119 height 40
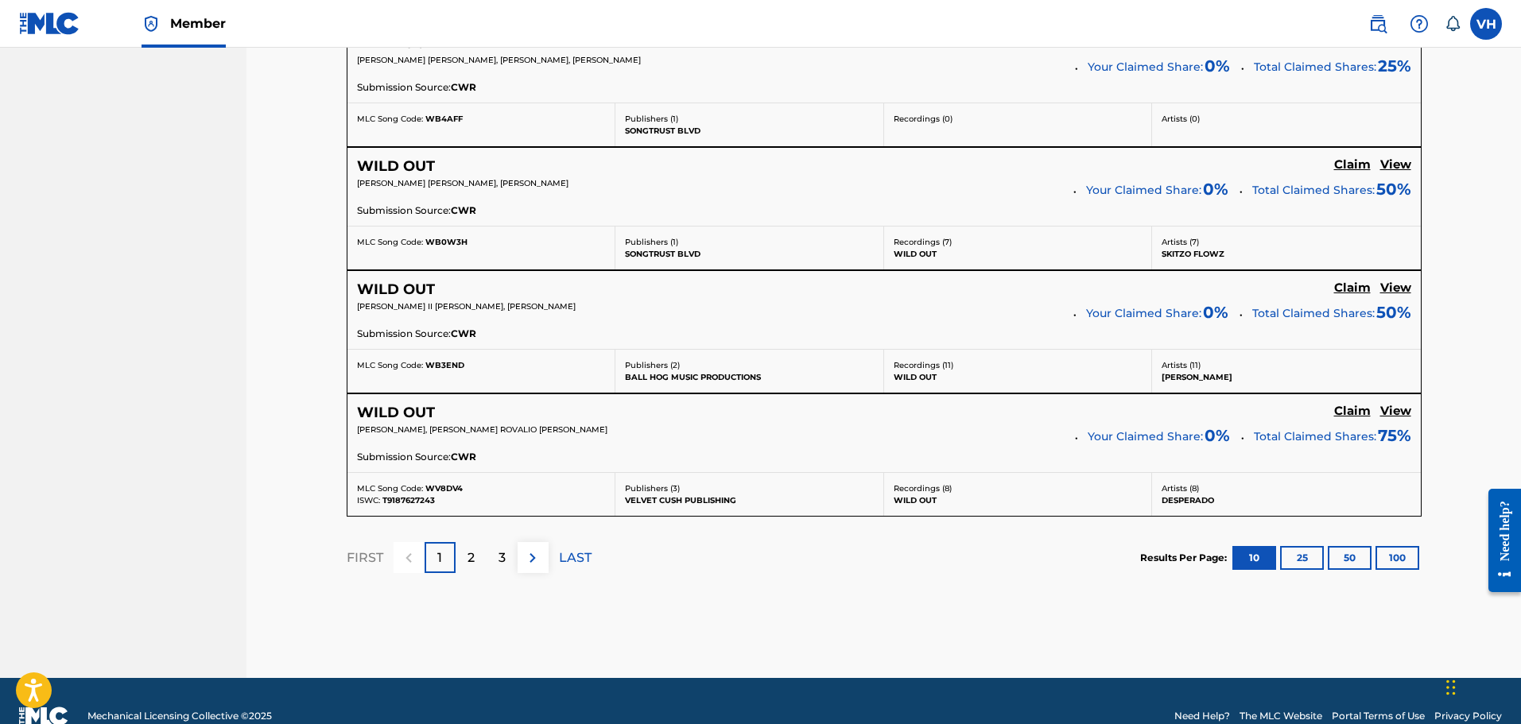
scroll to position [1354, 0]
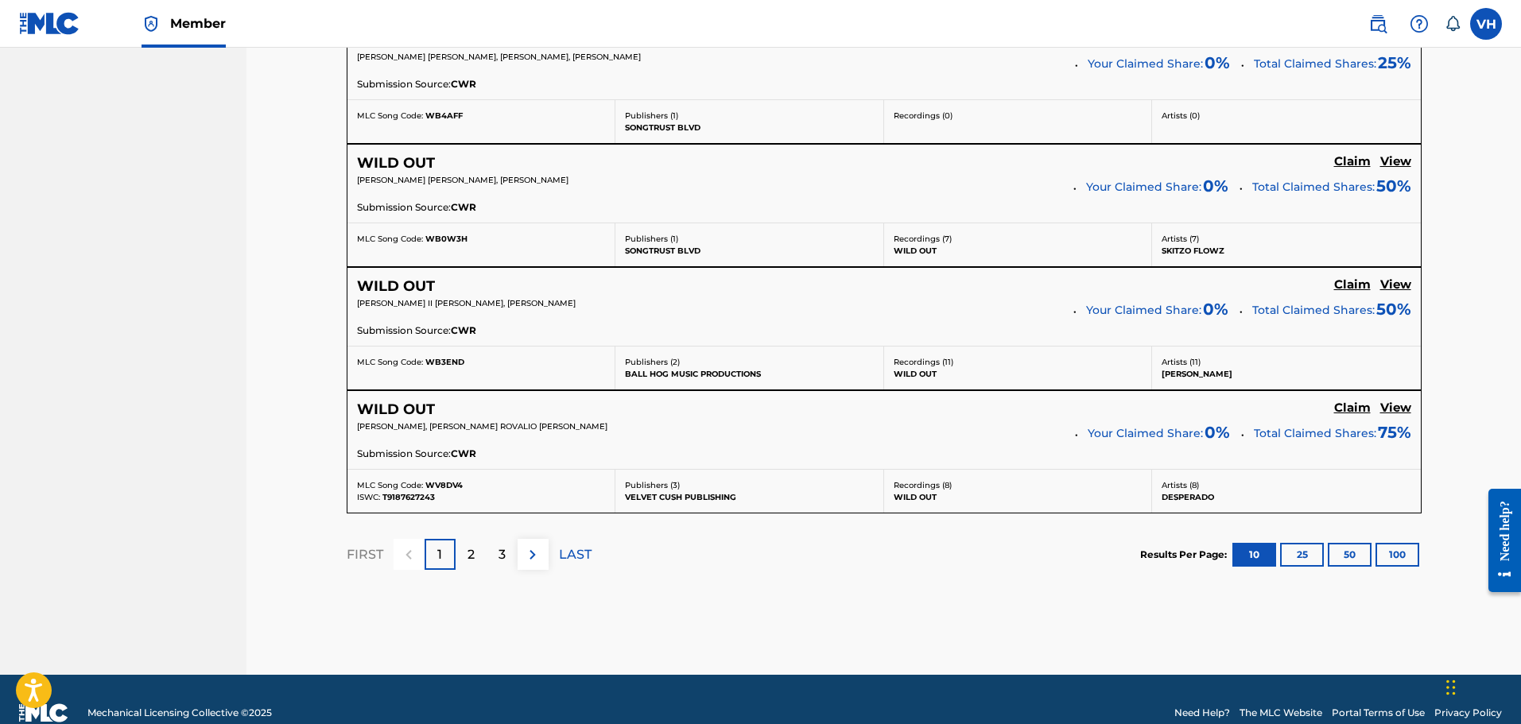
click at [468, 562] on p "2" at bounding box center [470, 554] width 7 height 19
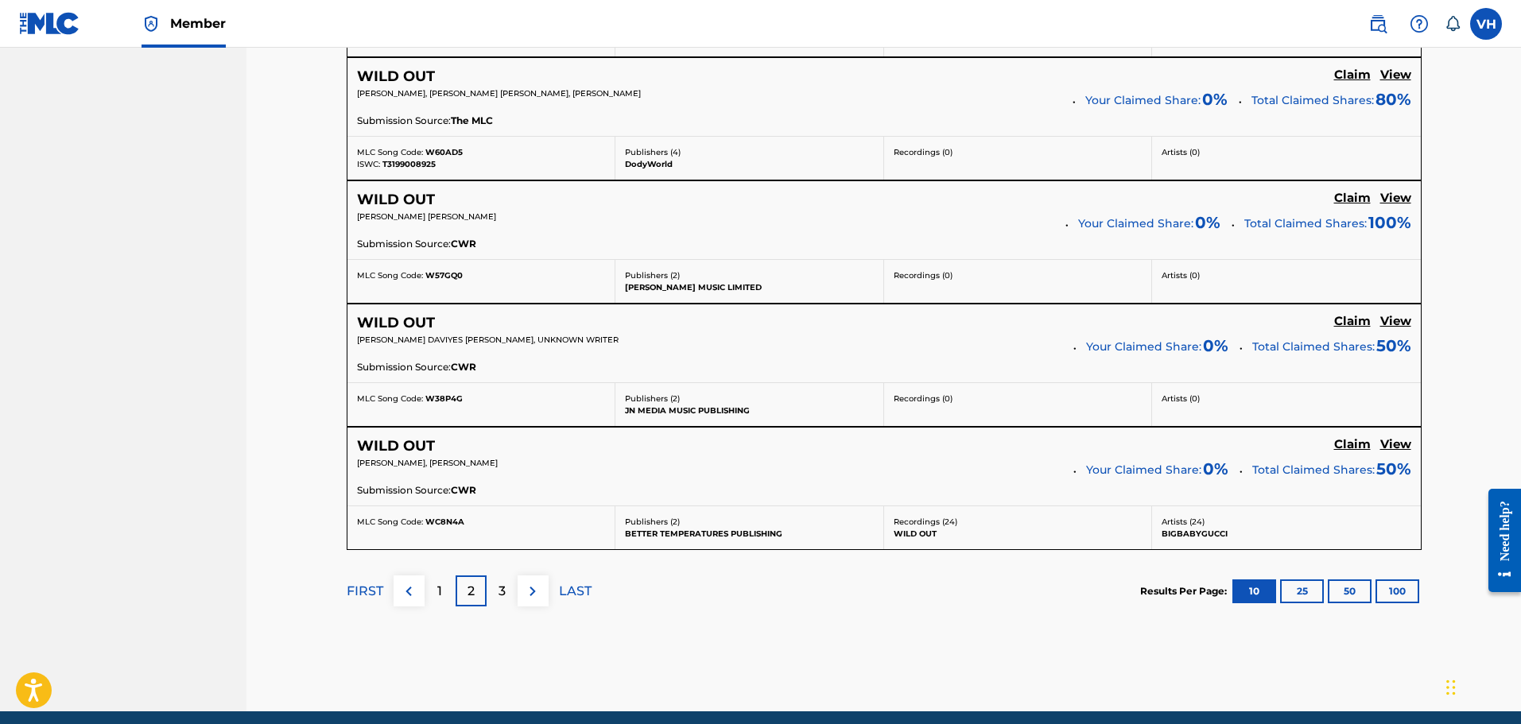
scroll to position [1381, 0]
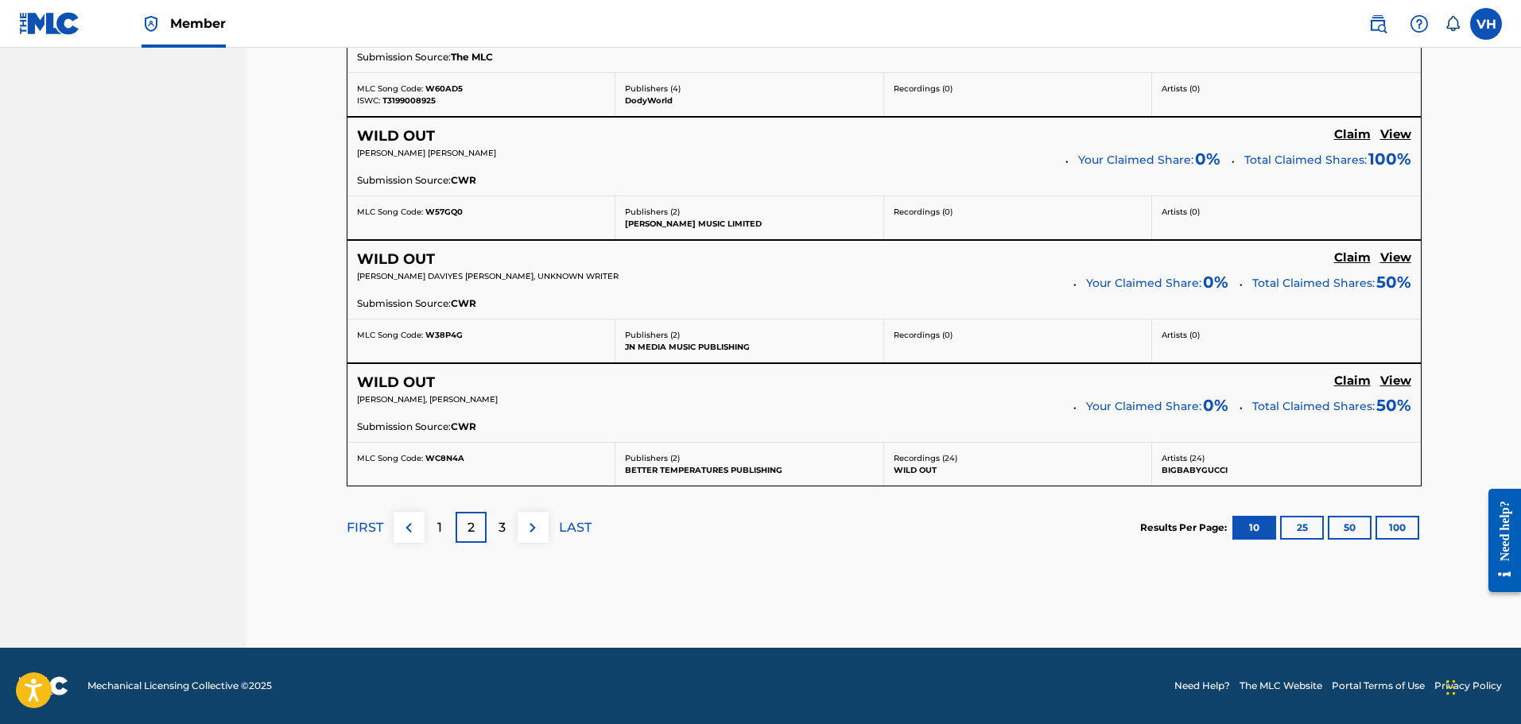
drag, startPoint x: 1522, startPoint y: 467, endPoint x: 28, endPoint y: 10, distance: 1562.9
click at [506, 525] on div "3" at bounding box center [502, 527] width 31 height 31
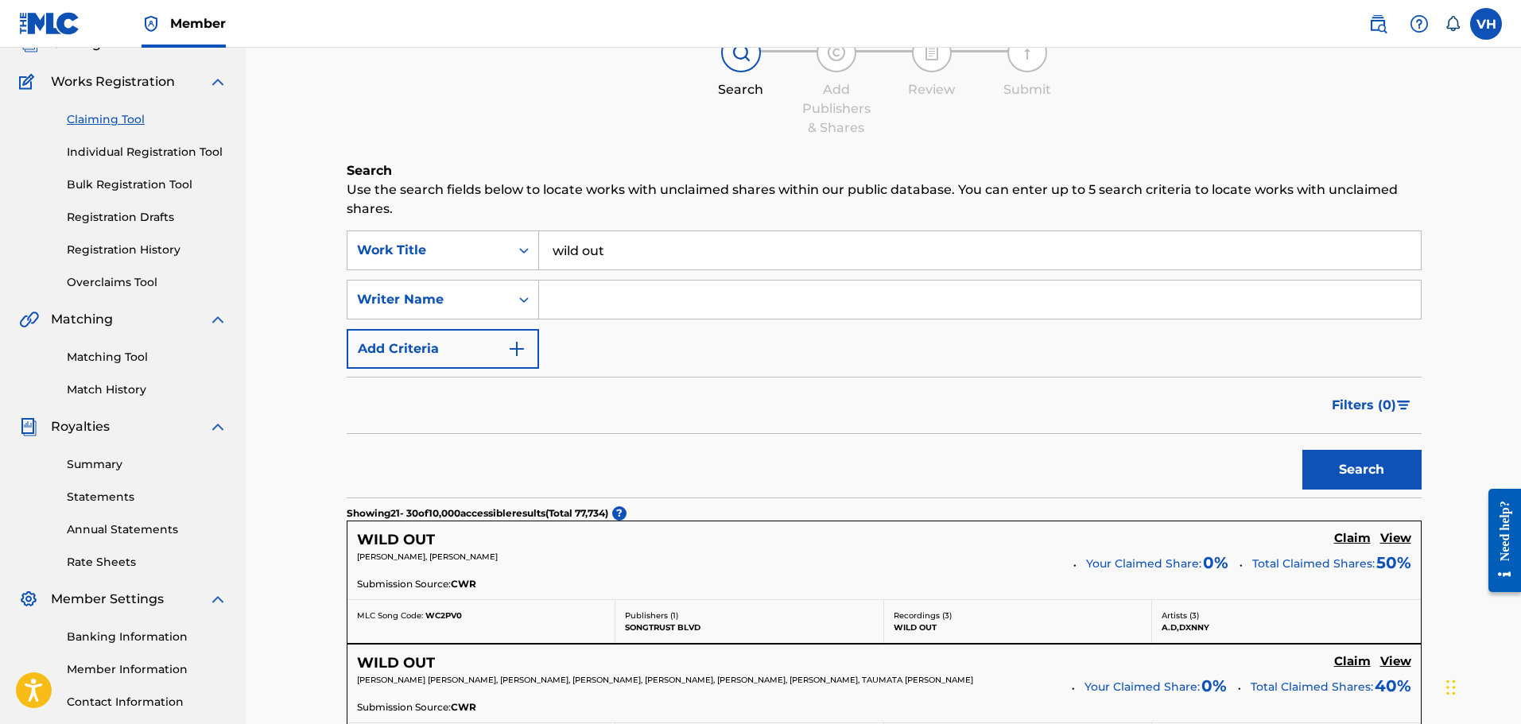
scroll to position [0, 0]
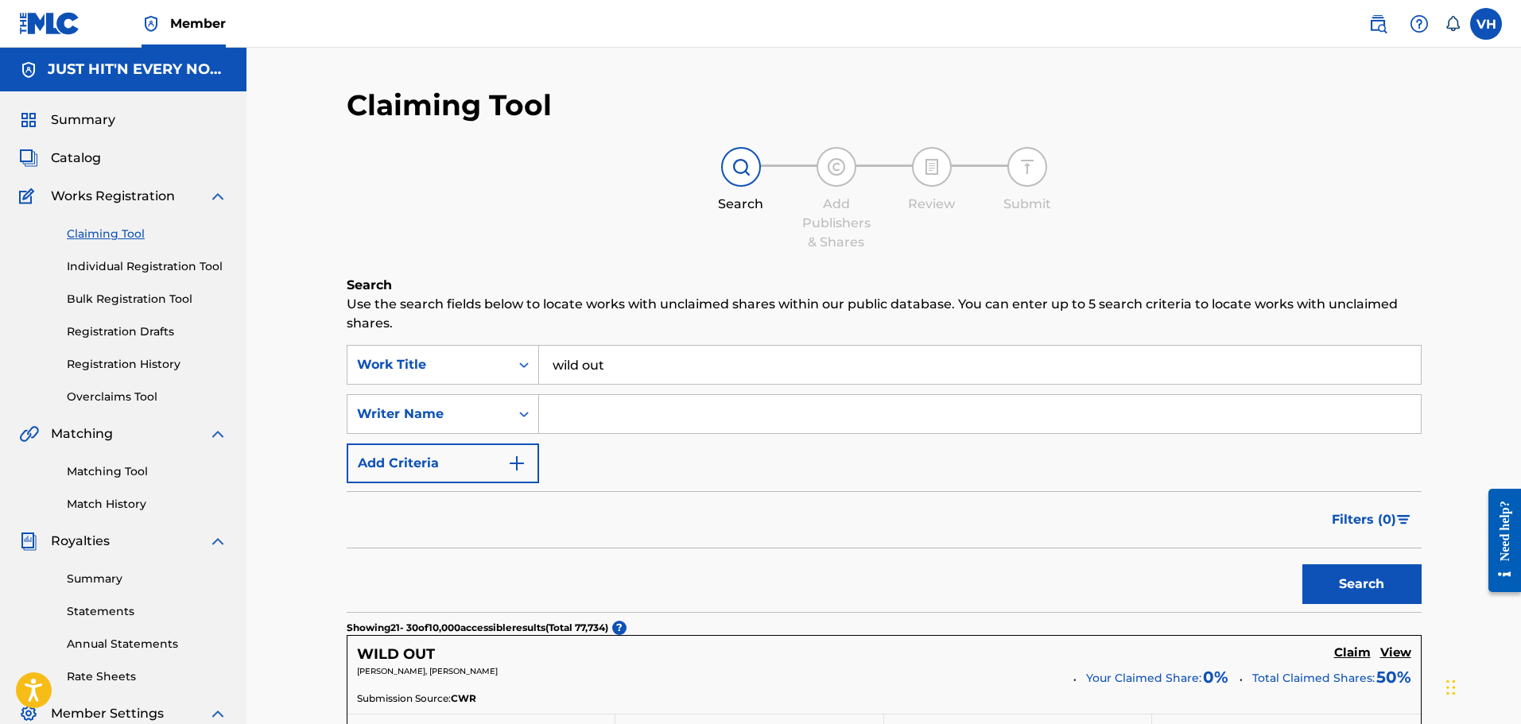
click at [83, 118] on span "Summary" at bounding box center [83, 120] width 64 height 19
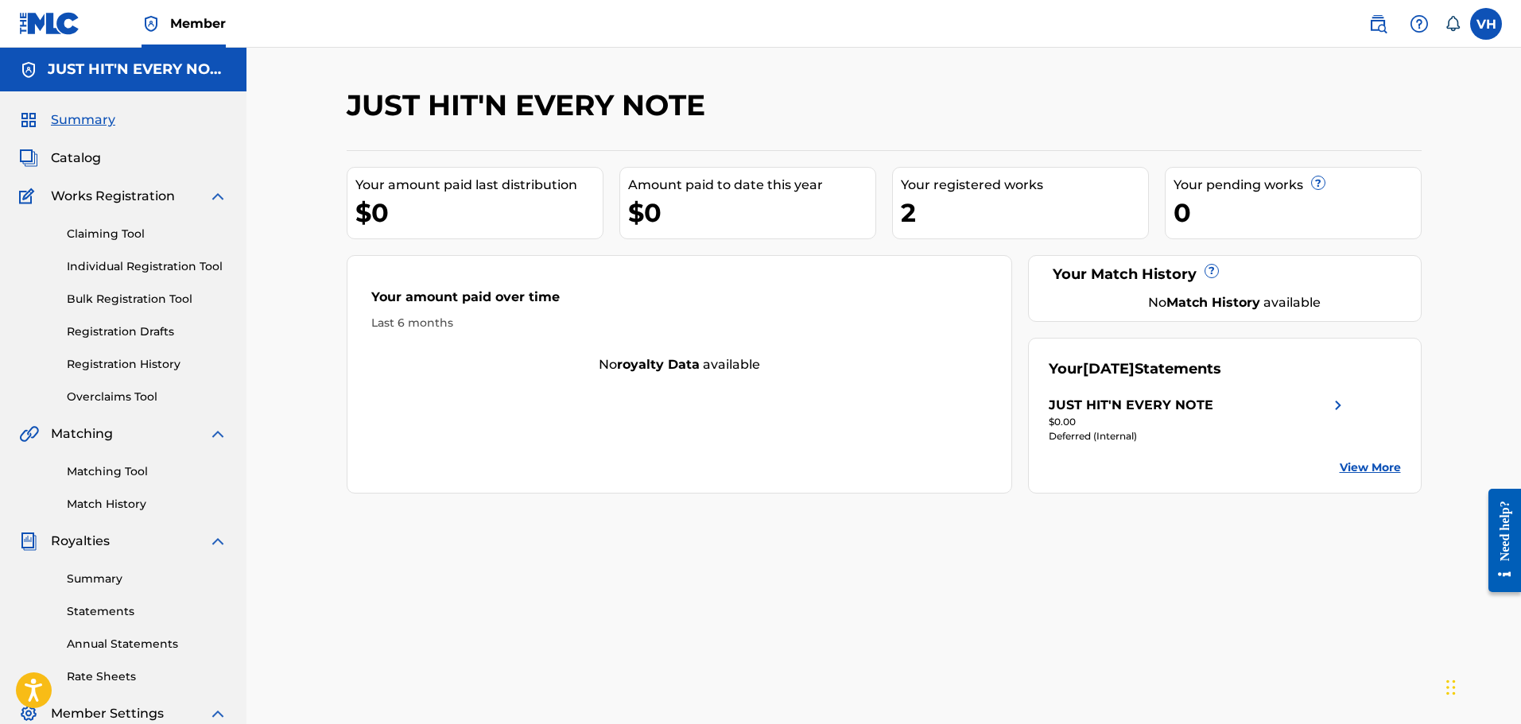
click at [116, 229] on link "Claiming Tool" at bounding box center [147, 234] width 161 height 17
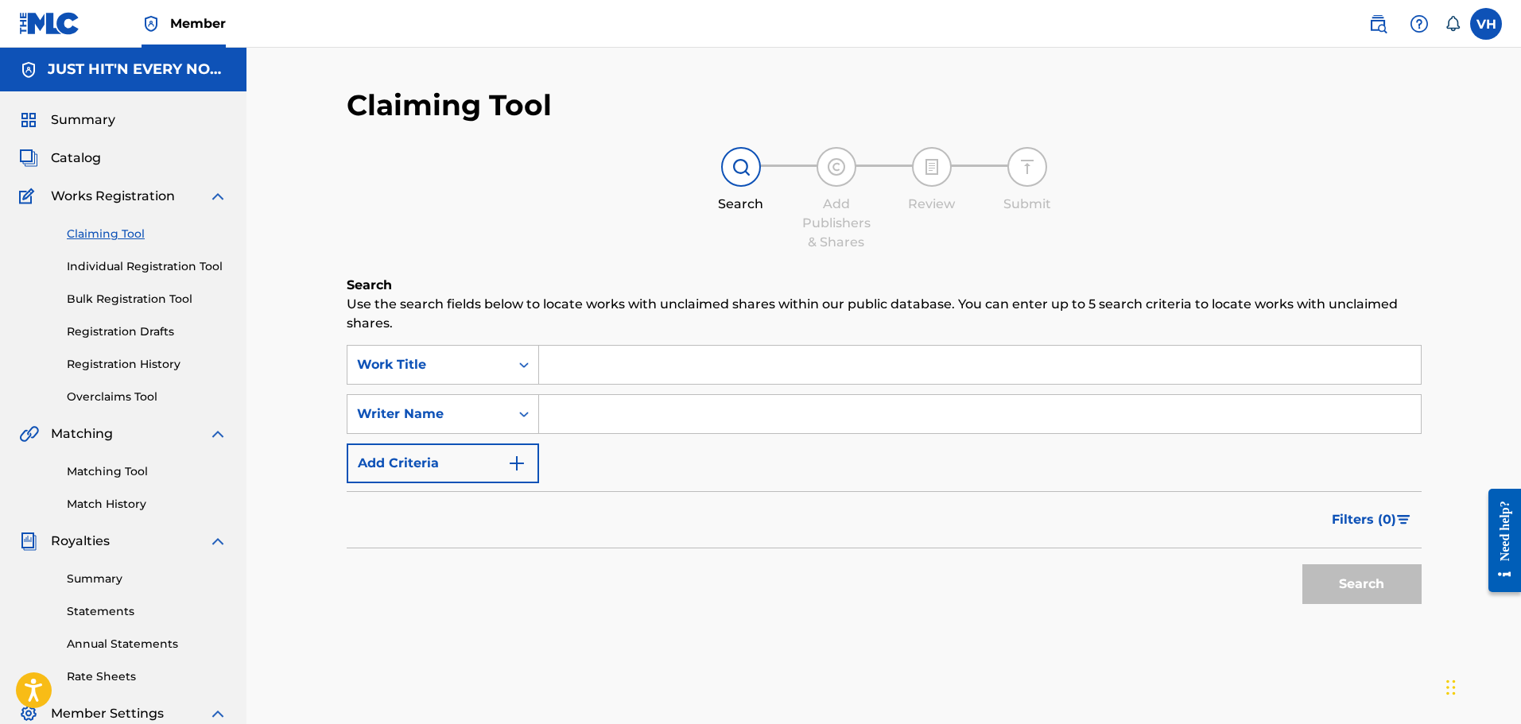
click at [89, 265] on link "Individual Registration Tool" at bounding box center [147, 266] width 161 height 17
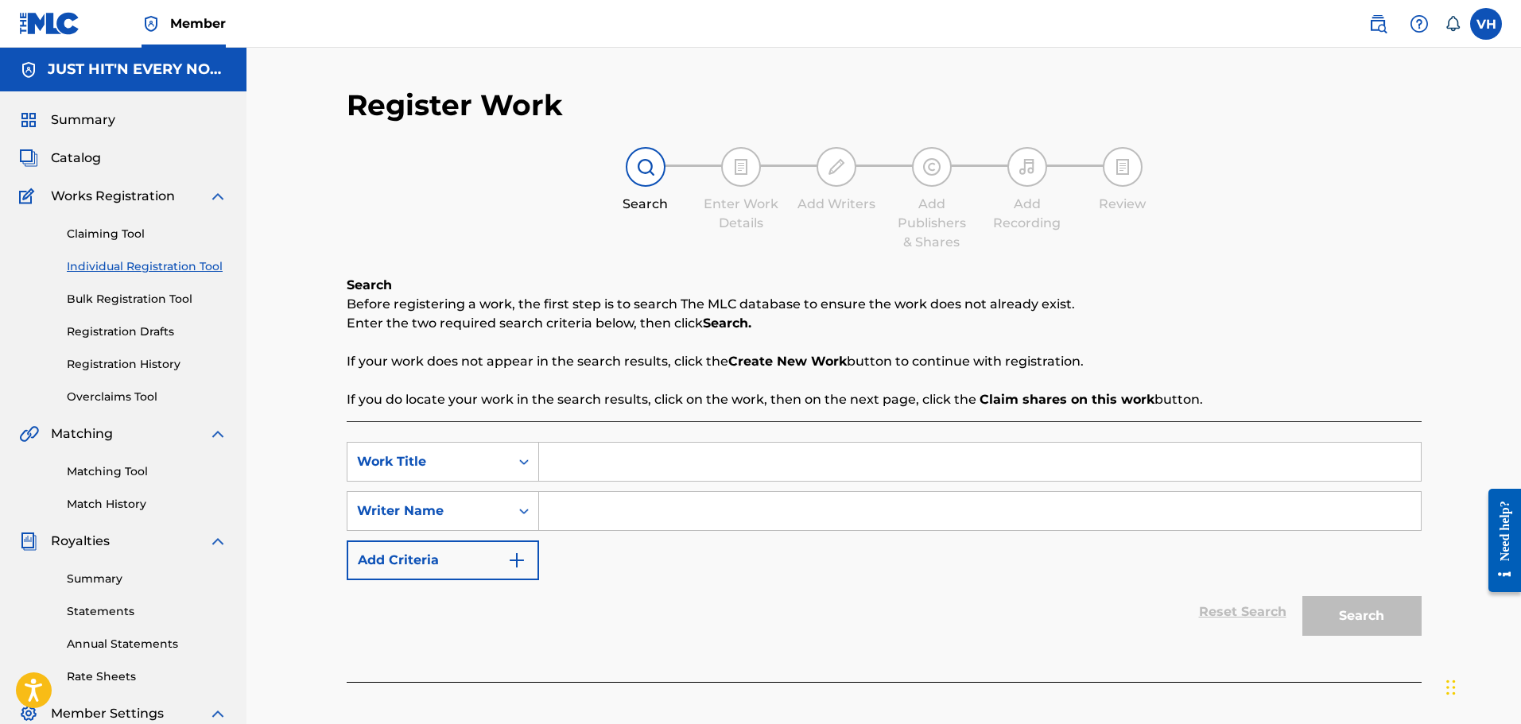
click at [104, 296] on link "Bulk Registration Tool" at bounding box center [147, 299] width 161 height 17
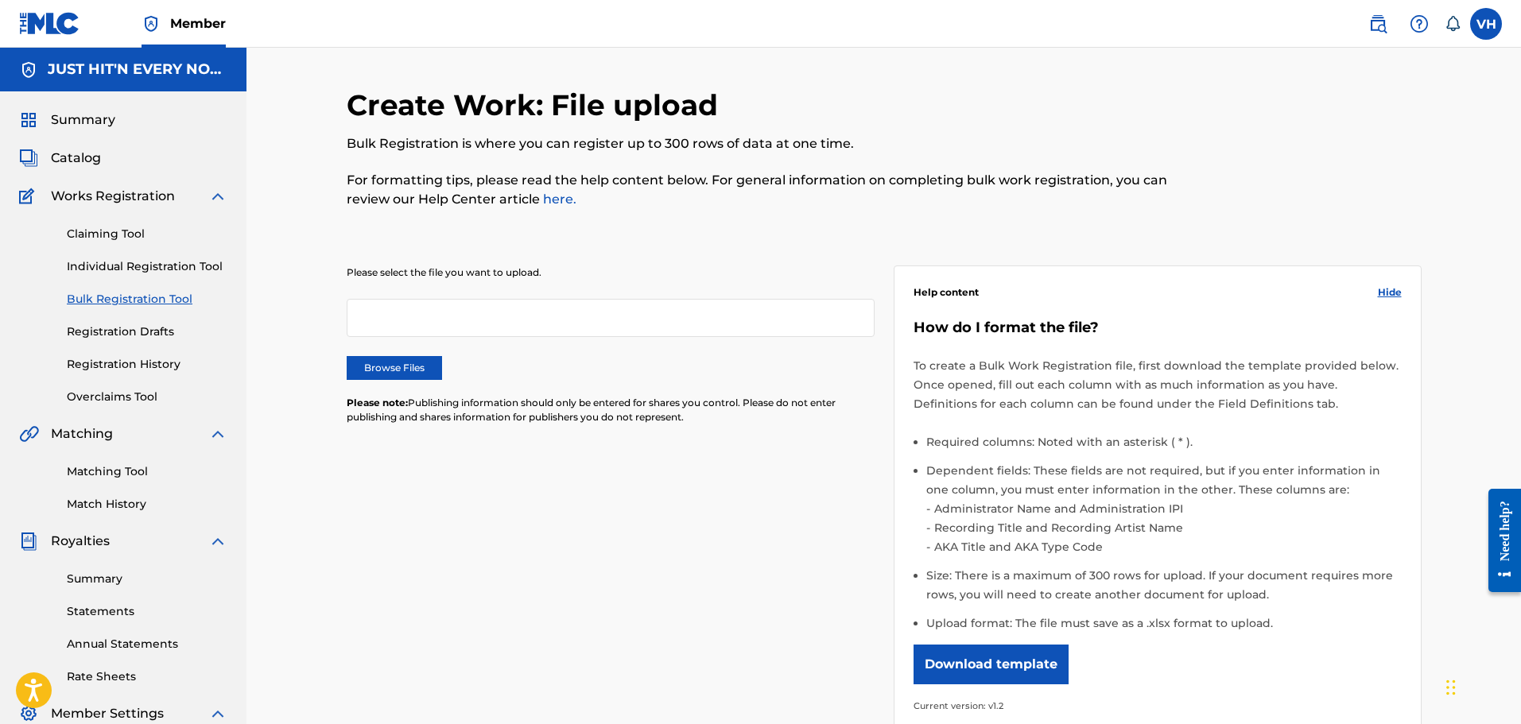
click at [126, 327] on link "Registration Drafts" at bounding box center [147, 332] width 161 height 17
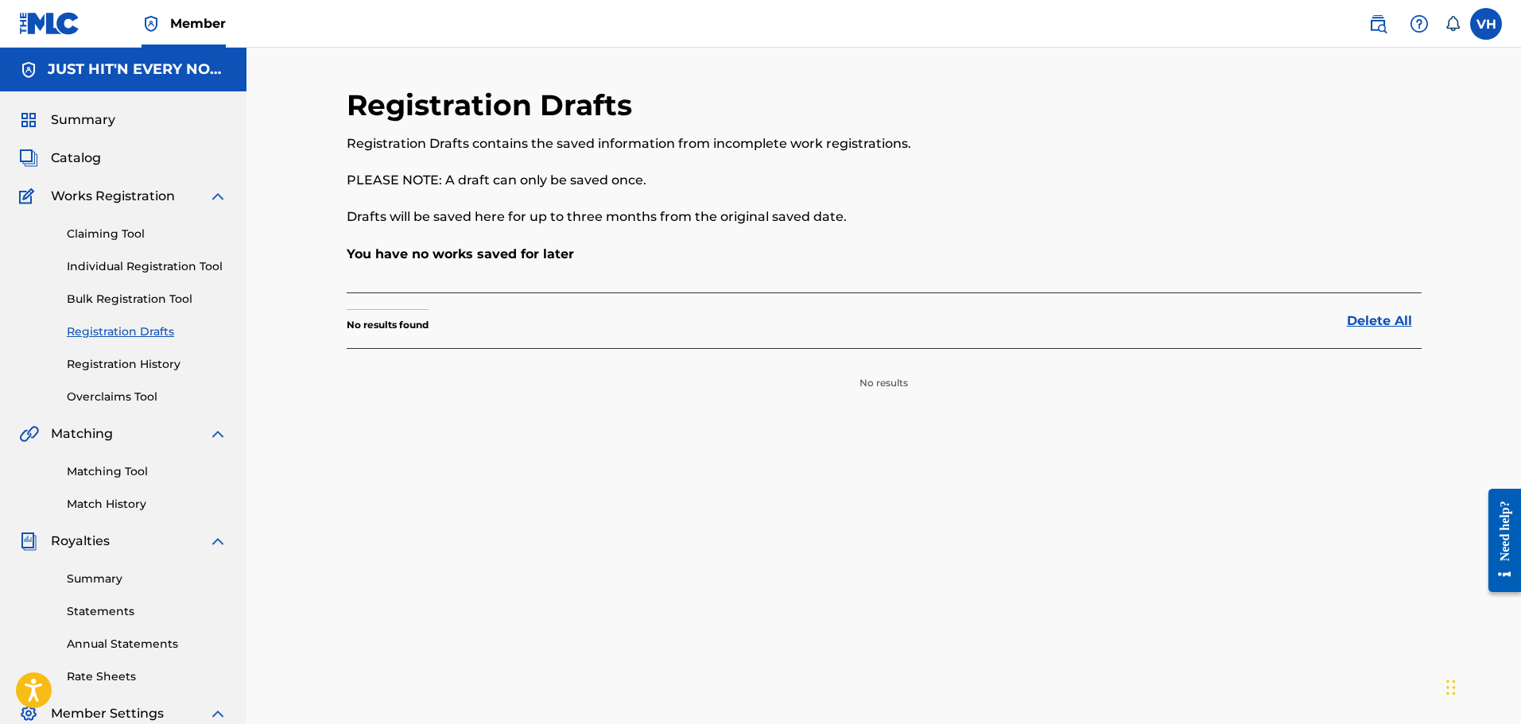
click at [108, 359] on link "Registration History" at bounding box center [147, 364] width 161 height 17
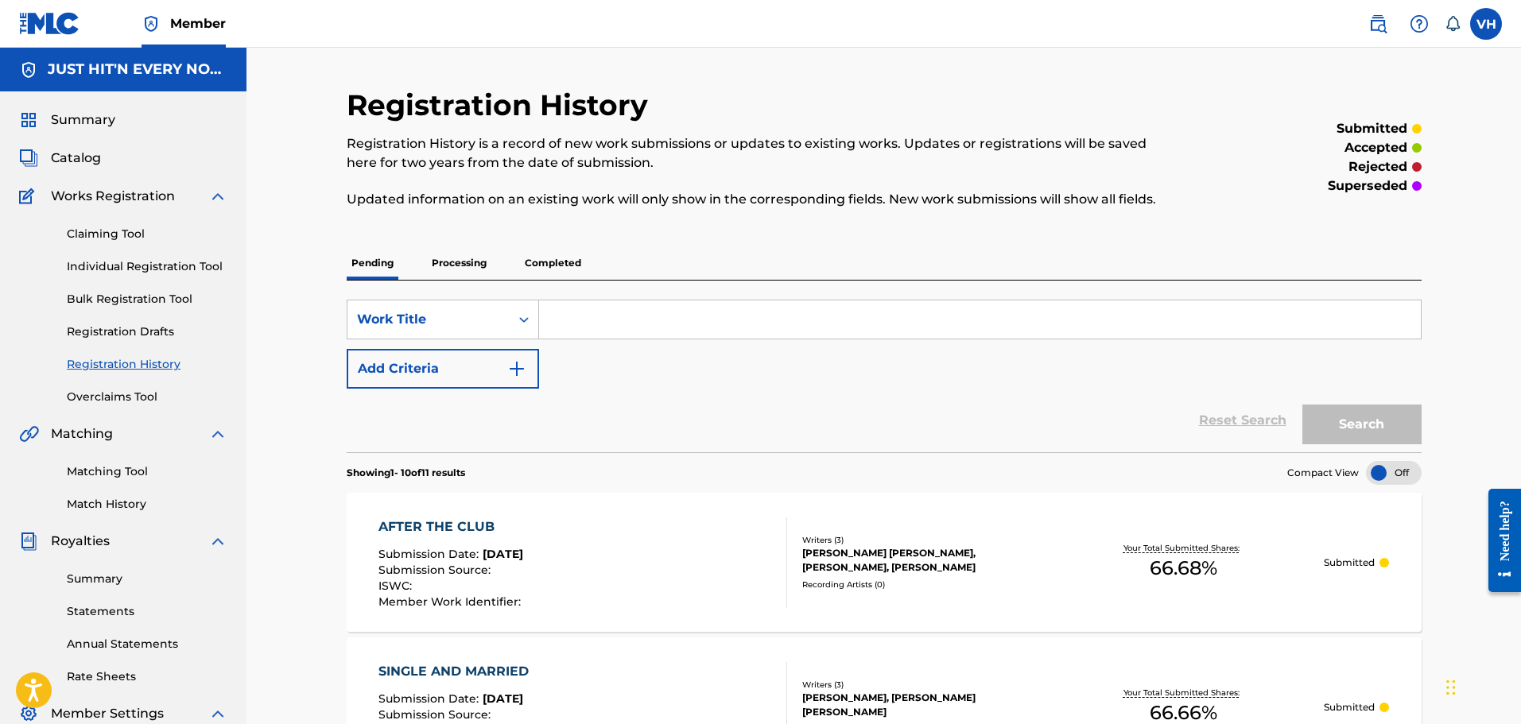
click at [459, 259] on p "Processing" at bounding box center [459, 262] width 64 height 33
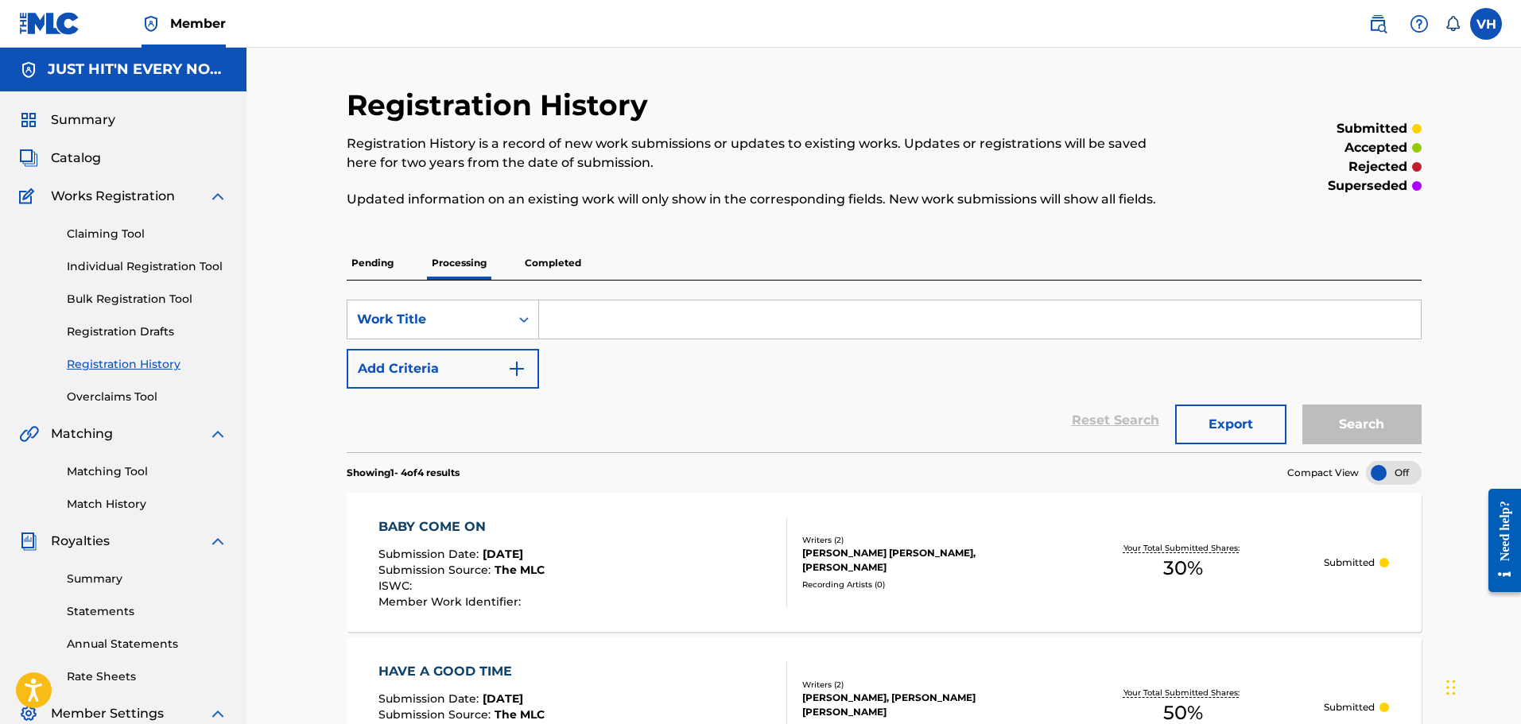
click at [574, 267] on p "Completed" at bounding box center [553, 262] width 66 height 33
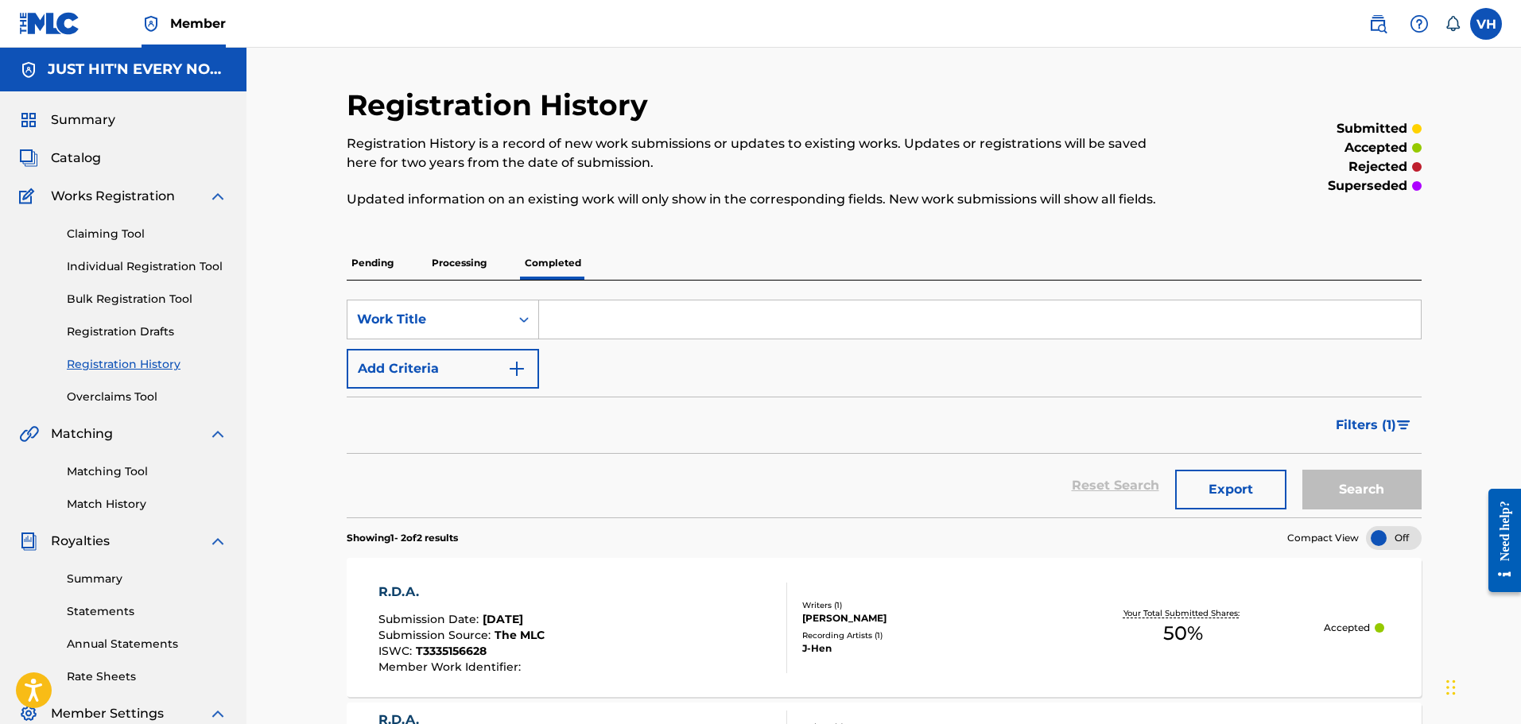
click at [454, 266] on p "Processing" at bounding box center [459, 262] width 64 height 33
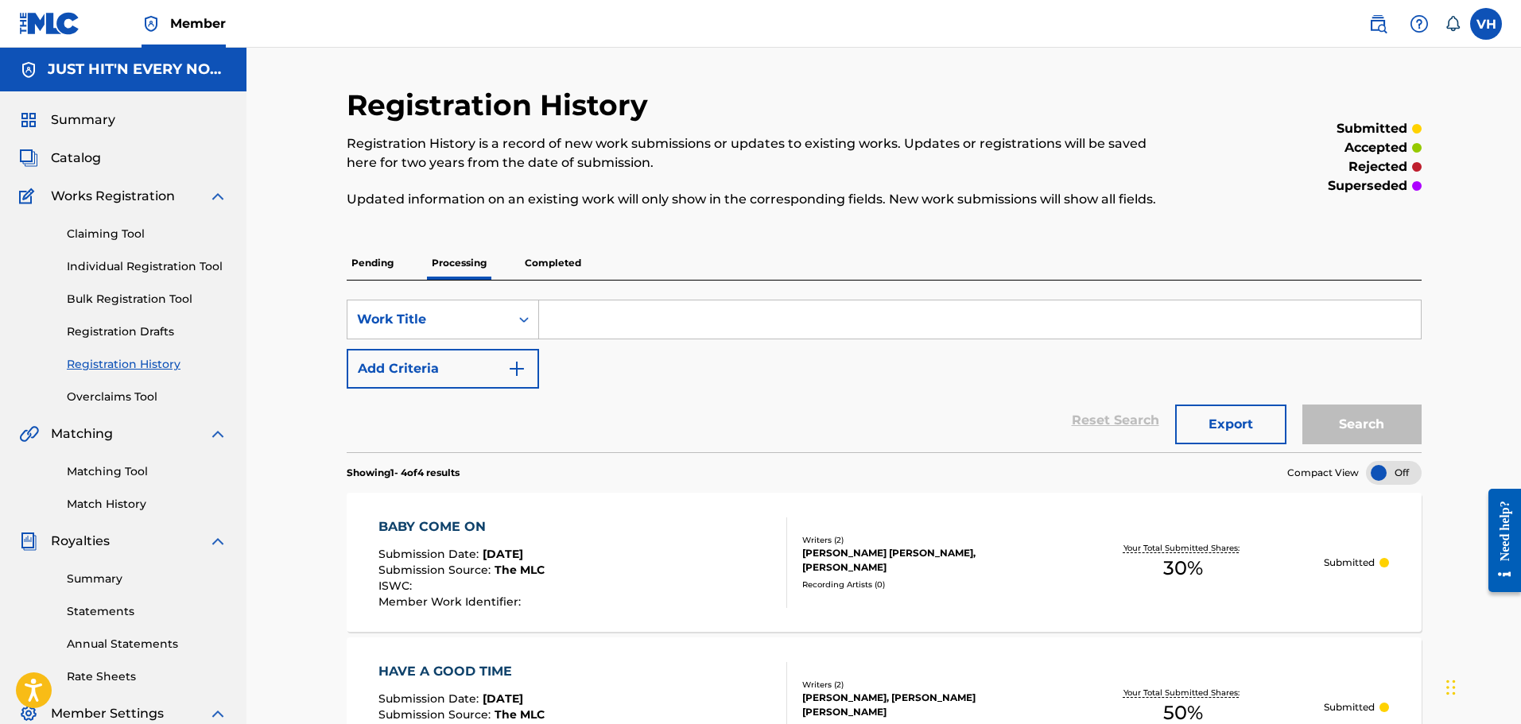
click at [355, 262] on p "Pending" at bounding box center [373, 262] width 52 height 33
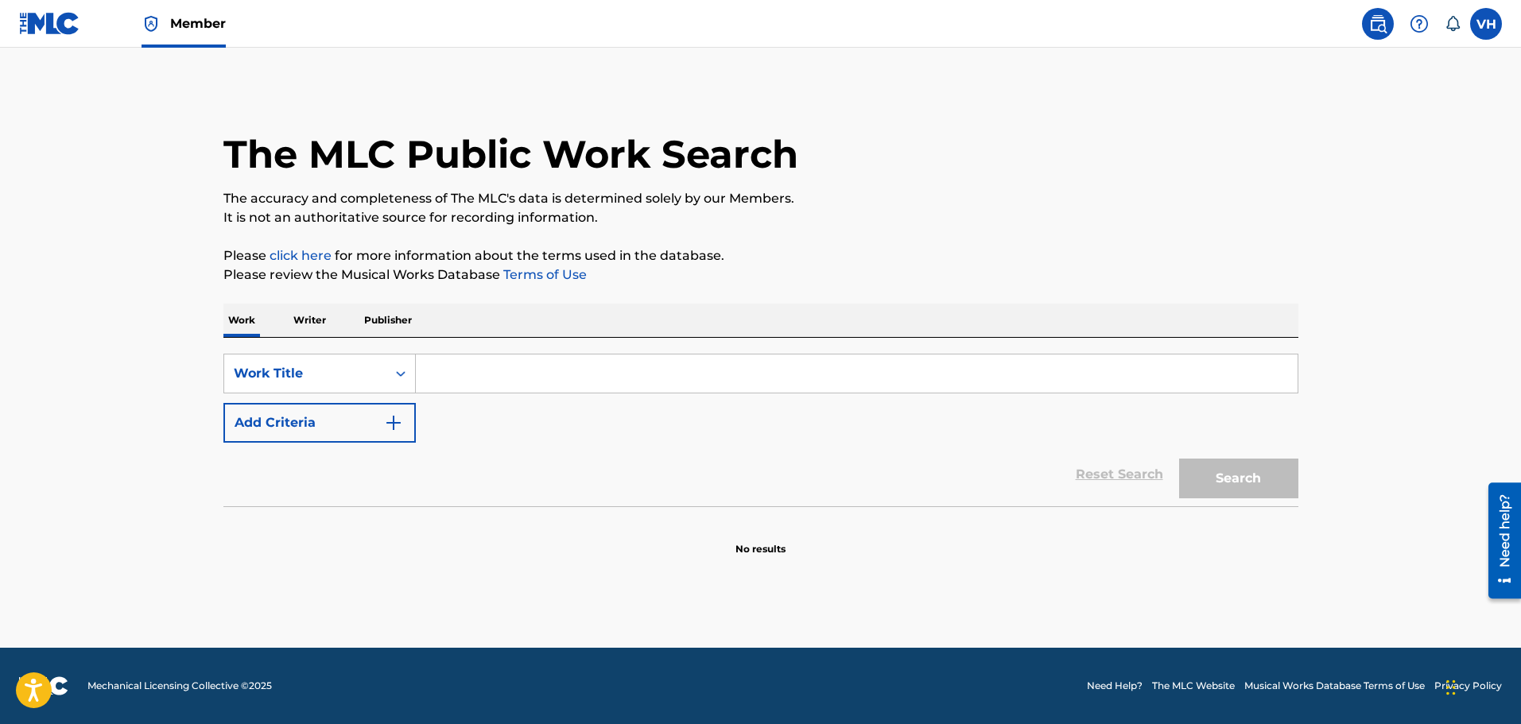
click at [432, 375] on input "Search Form" at bounding box center [857, 374] width 882 height 38
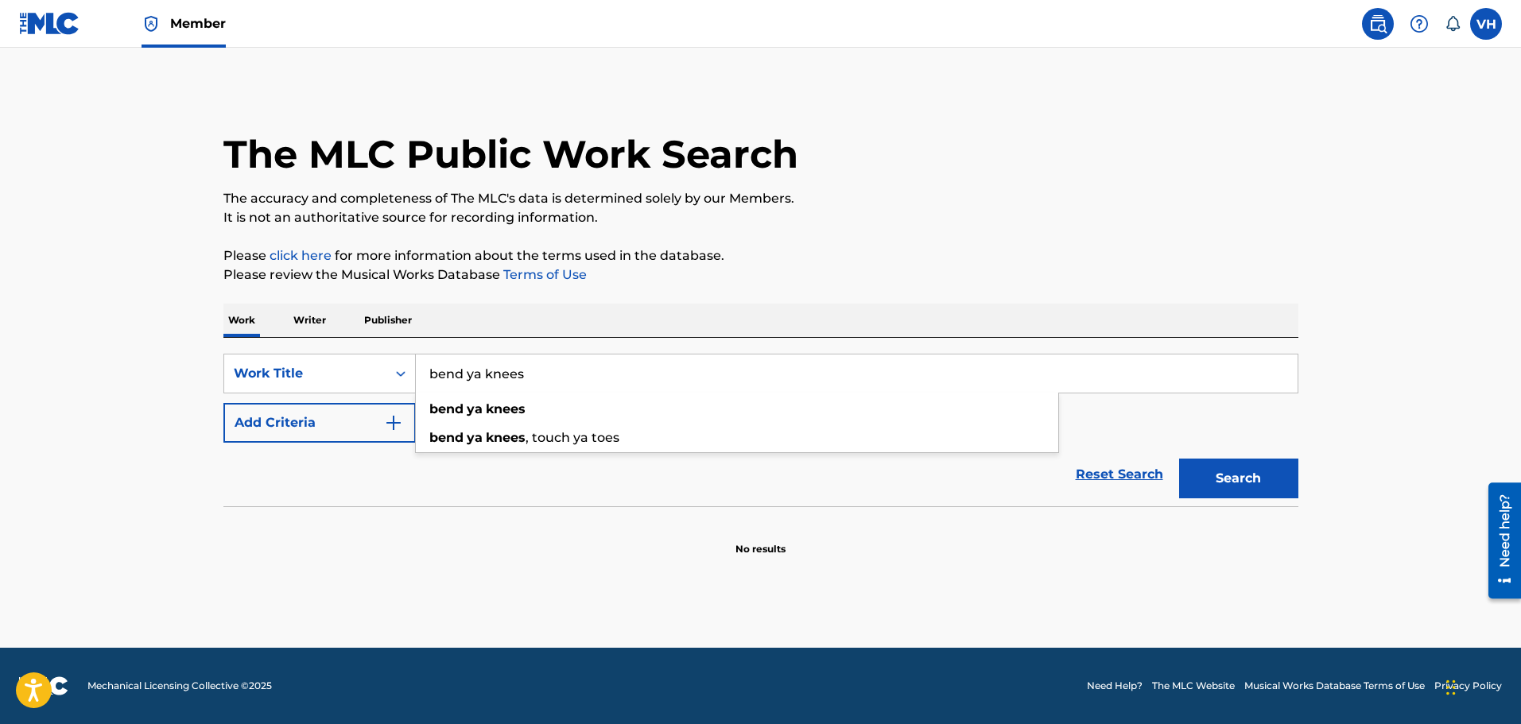
type input "bend ya knees"
click at [1179, 459] on button "Search" at bounding box center [1238, 479] width 119 height 40
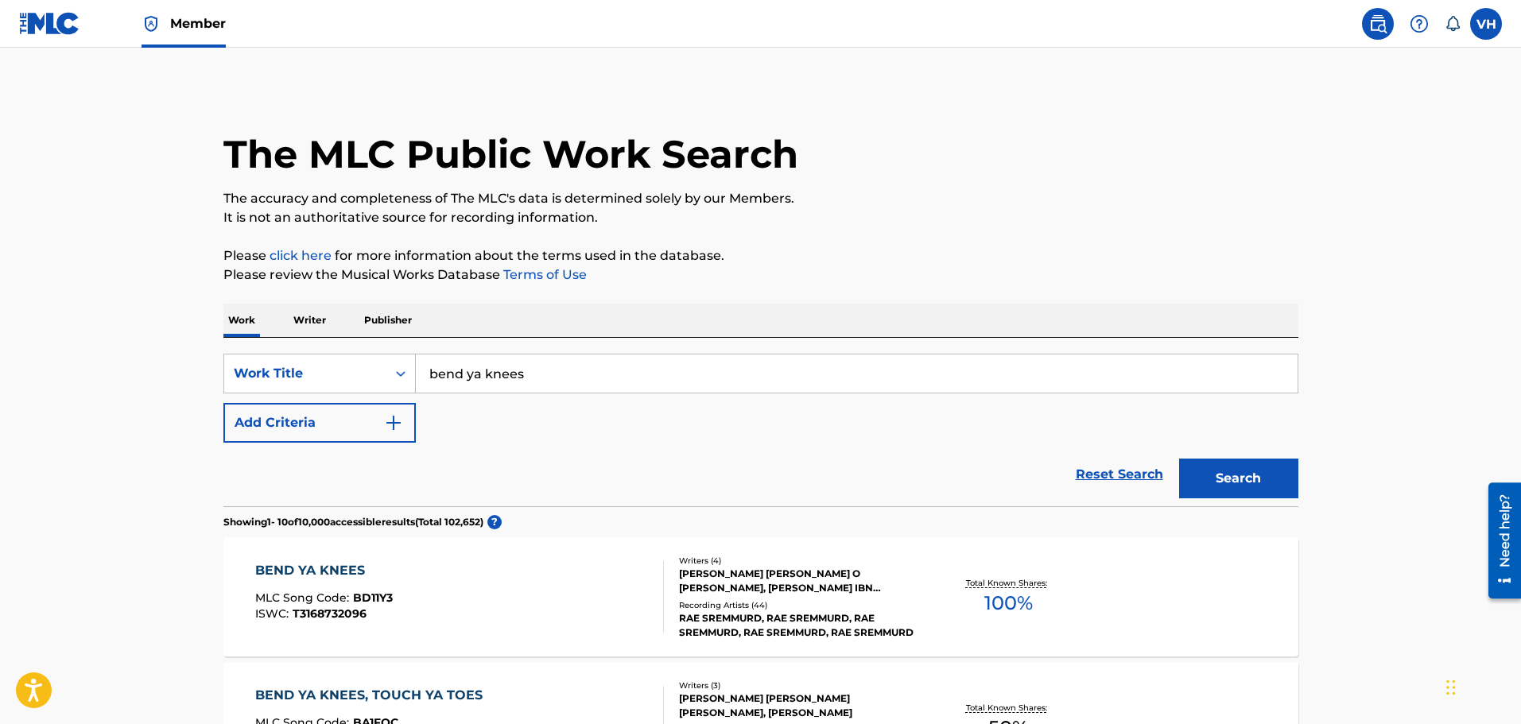
click at [397, 417] on img "Search Form" at bounding box center [393, 422] width 19 height 19
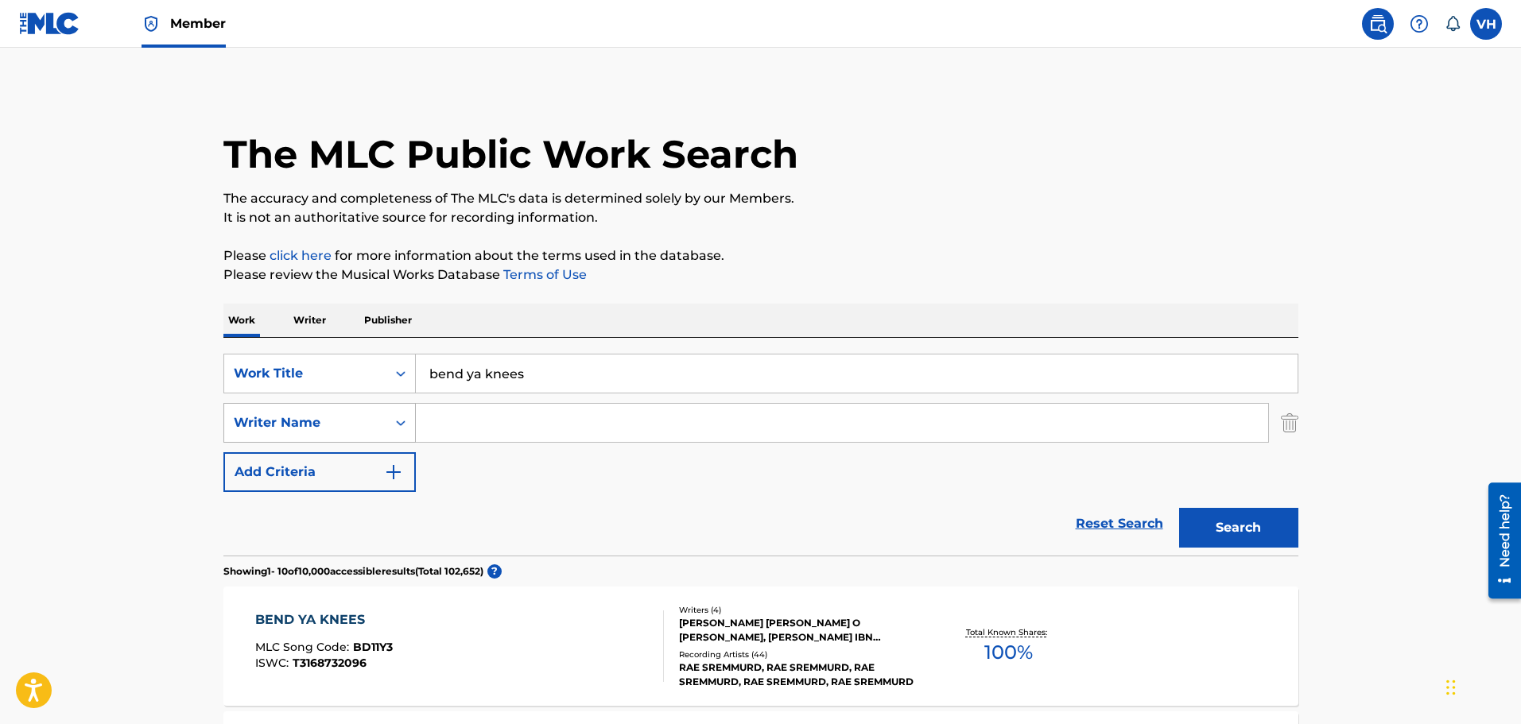
click at [406, 421] on icon "Search Form" at bounding box center [401, 423] width 16 height 16
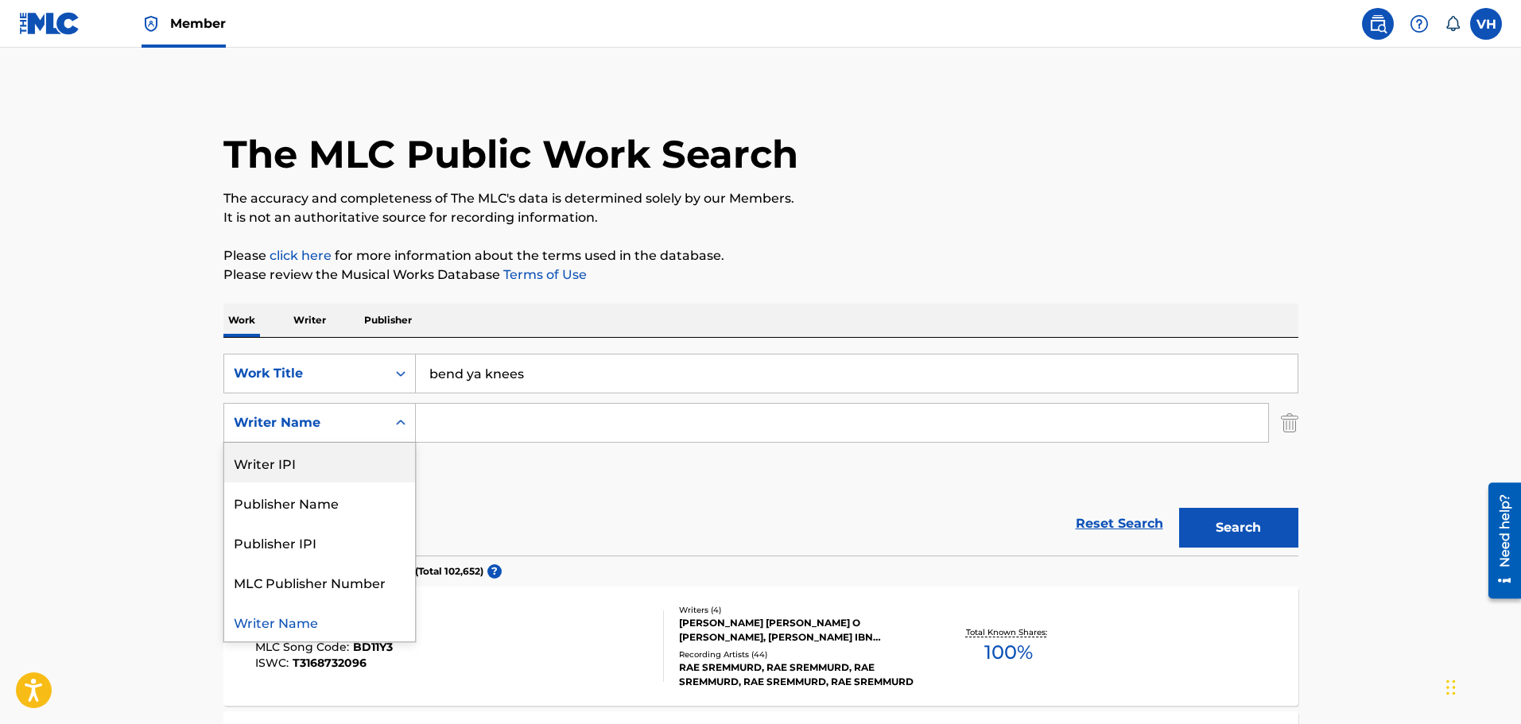
click at [326, 460] on div "Writer IPI" at bounding box center [319, 463] width 191 height 40
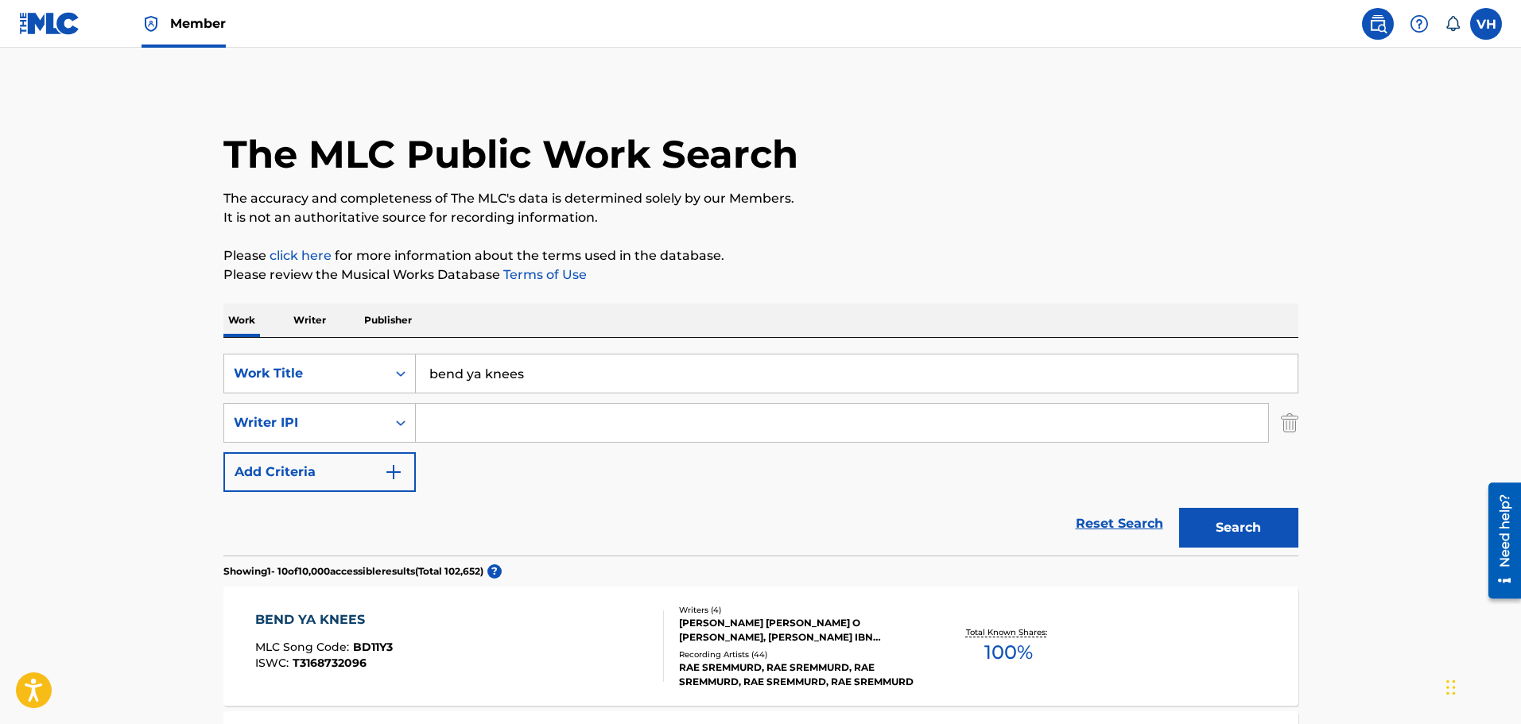
click at [502, 422] on input "Search Form" at bounding box center [842, 423] width 852 height 38
type input "[PERSON_NAME]"
click at [1247, 524] on button "Search" at bounding box center [1238, 528] width 119 height 40
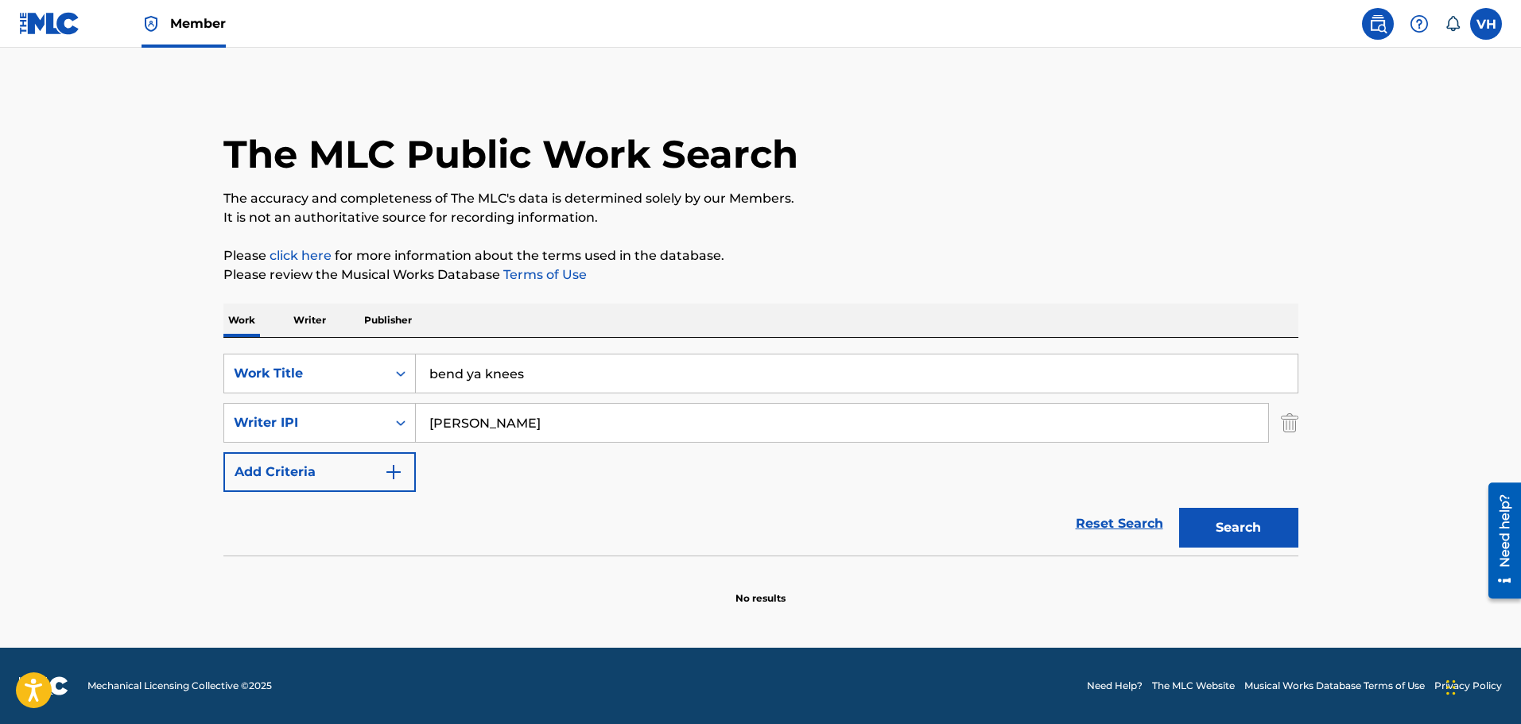
click at [1238, 541] on button "Search" at bounding box center [1238, 528] width 119 height 40
click at [309, 317] on p "Writer" at bounding box center [310, 320] width 42 height 33
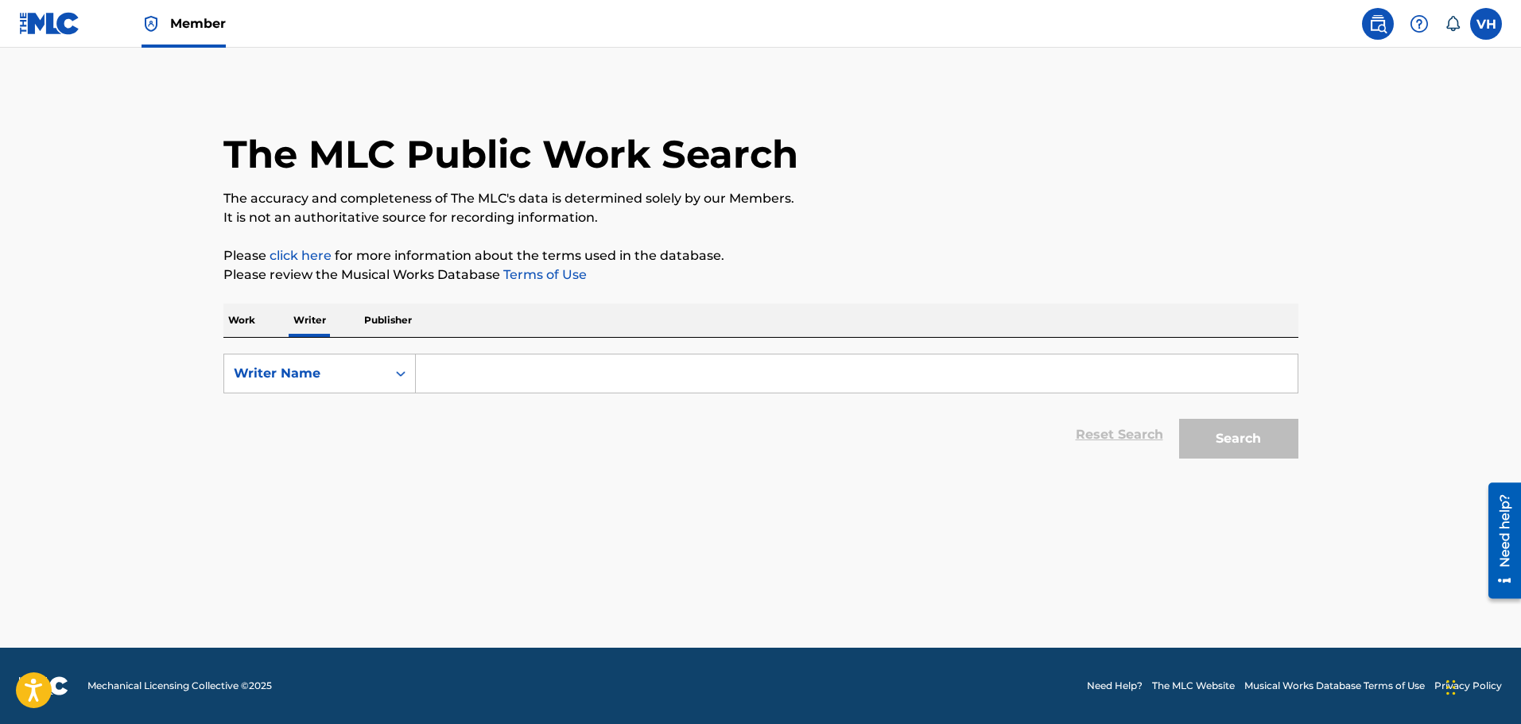
click at [493, 375] on input "Search Form" at bounding box center [857, 374] width 882 height 38
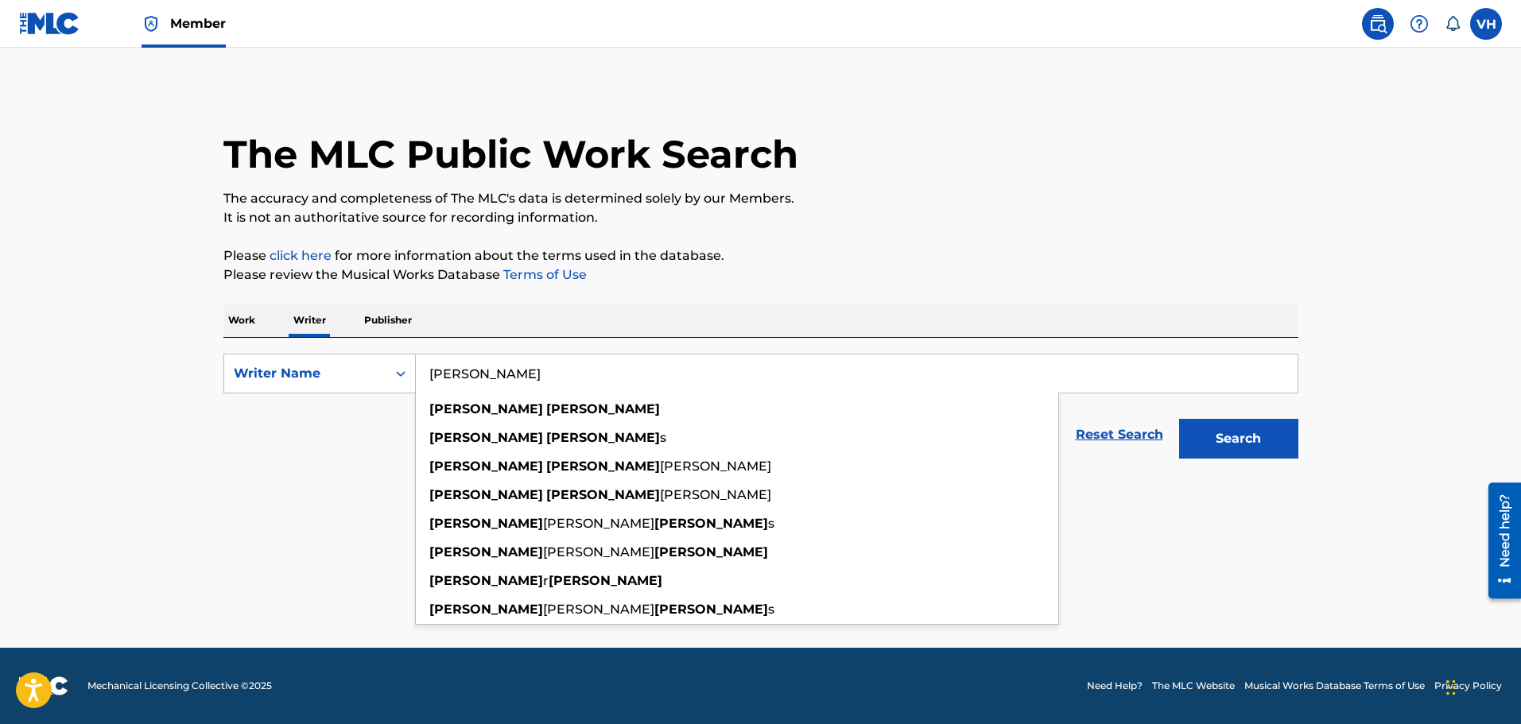
type input "[PERSON_NAME]"
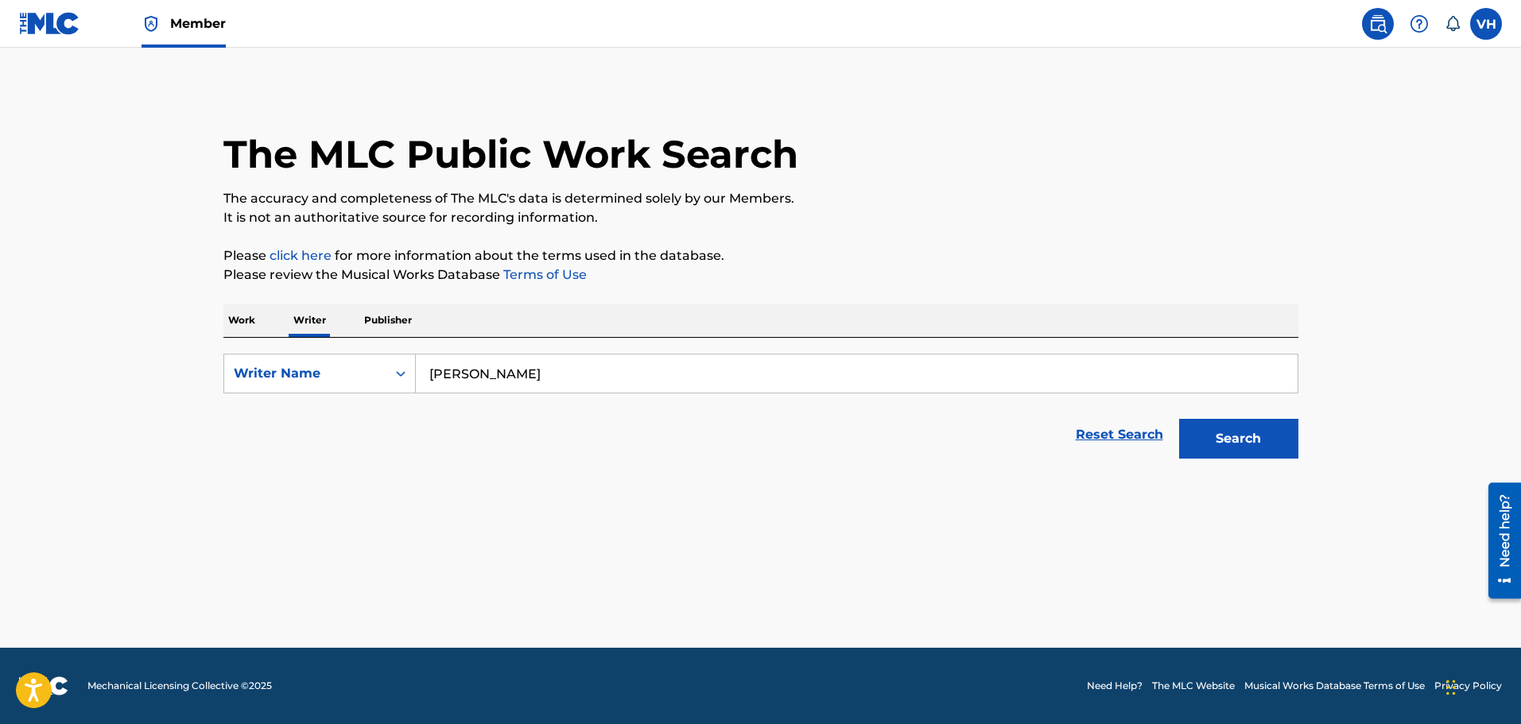
click at [1211, 428] on button "Search" at bounding box center [1238, 439] width 119 height 40
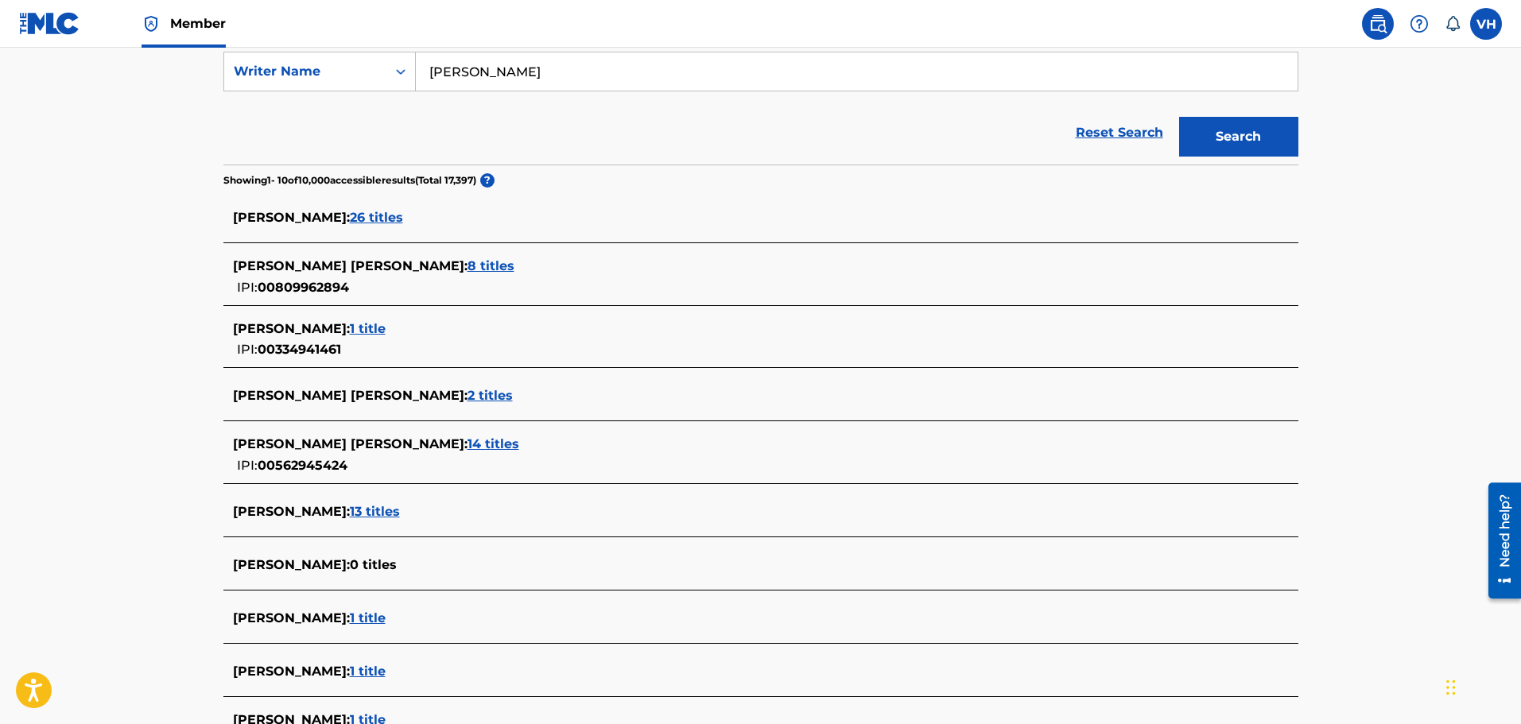
scroll to position [300, 0]
click at [403, 215] on span "26 titles" at bounding box center [376, 218] width 53 height 15
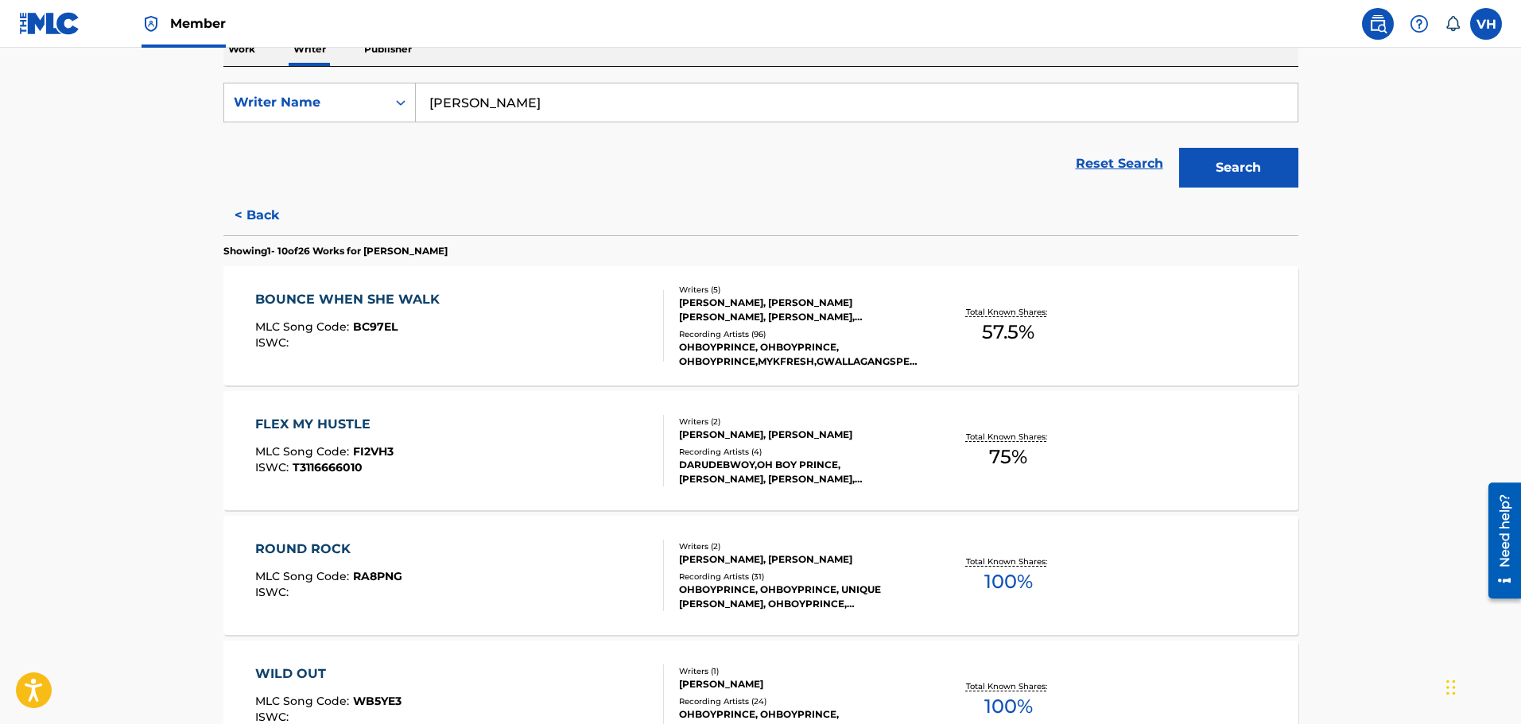
scroll to position [309, 0]
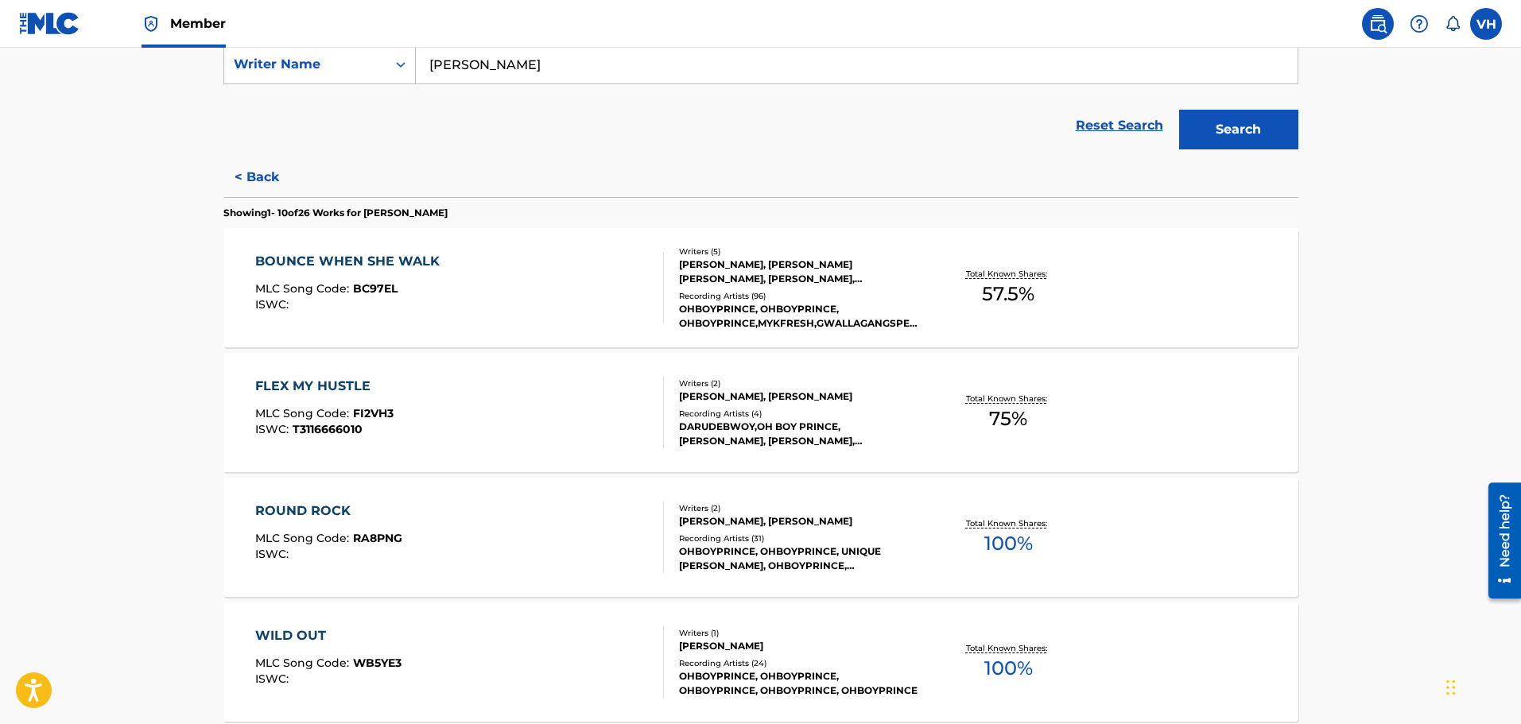
click at [321, 506] on div "ROUND ROCK" at bounding box center [328, 511] width 147 height 19
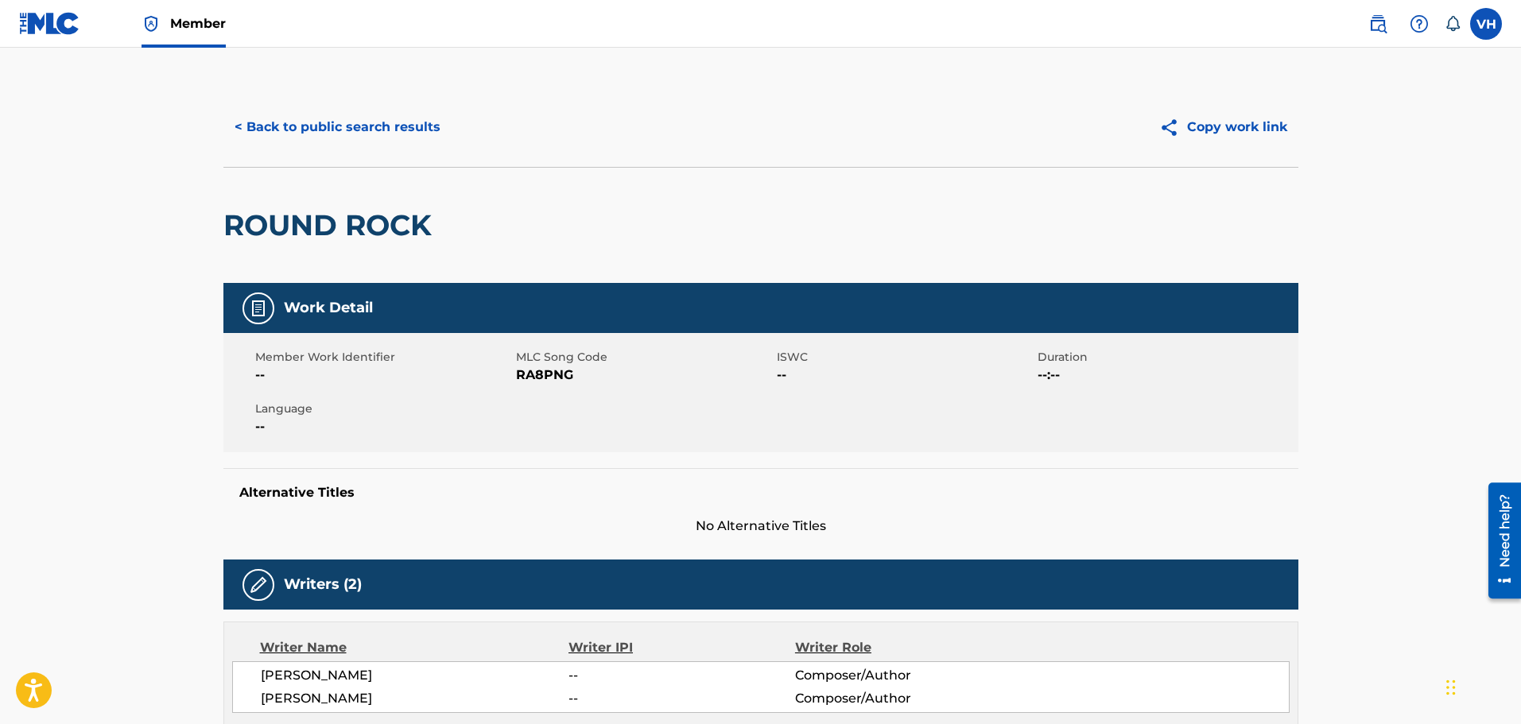
click at [329, 122] on button "< Back to public search results" at bounding box center [337, 127] width 228 height 40
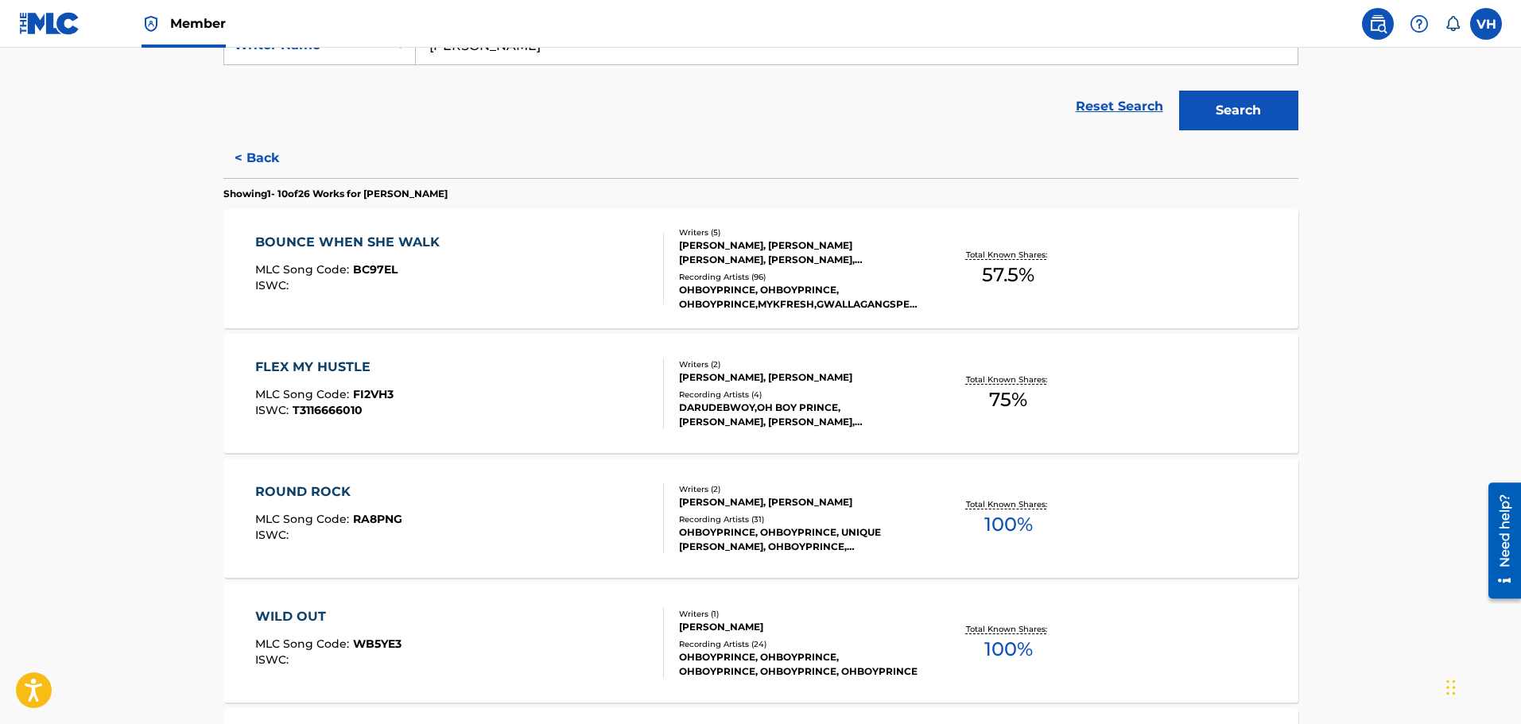
scroll to position [331, 0]
